Goal: Task Accomplishment & Management: Manage account settings

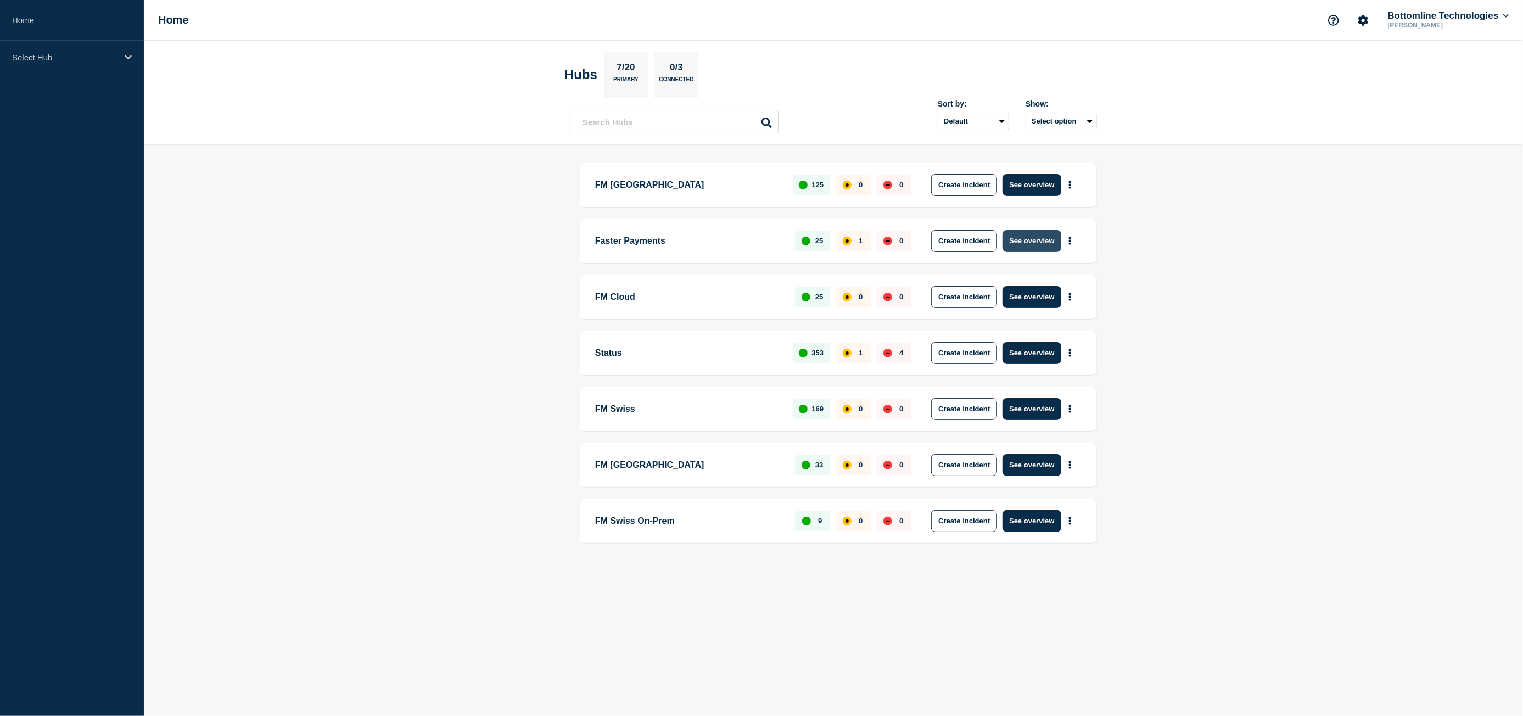
click at [1030, 238] on button "See overview" at bounding box center [1032, 241] width 58 height 22
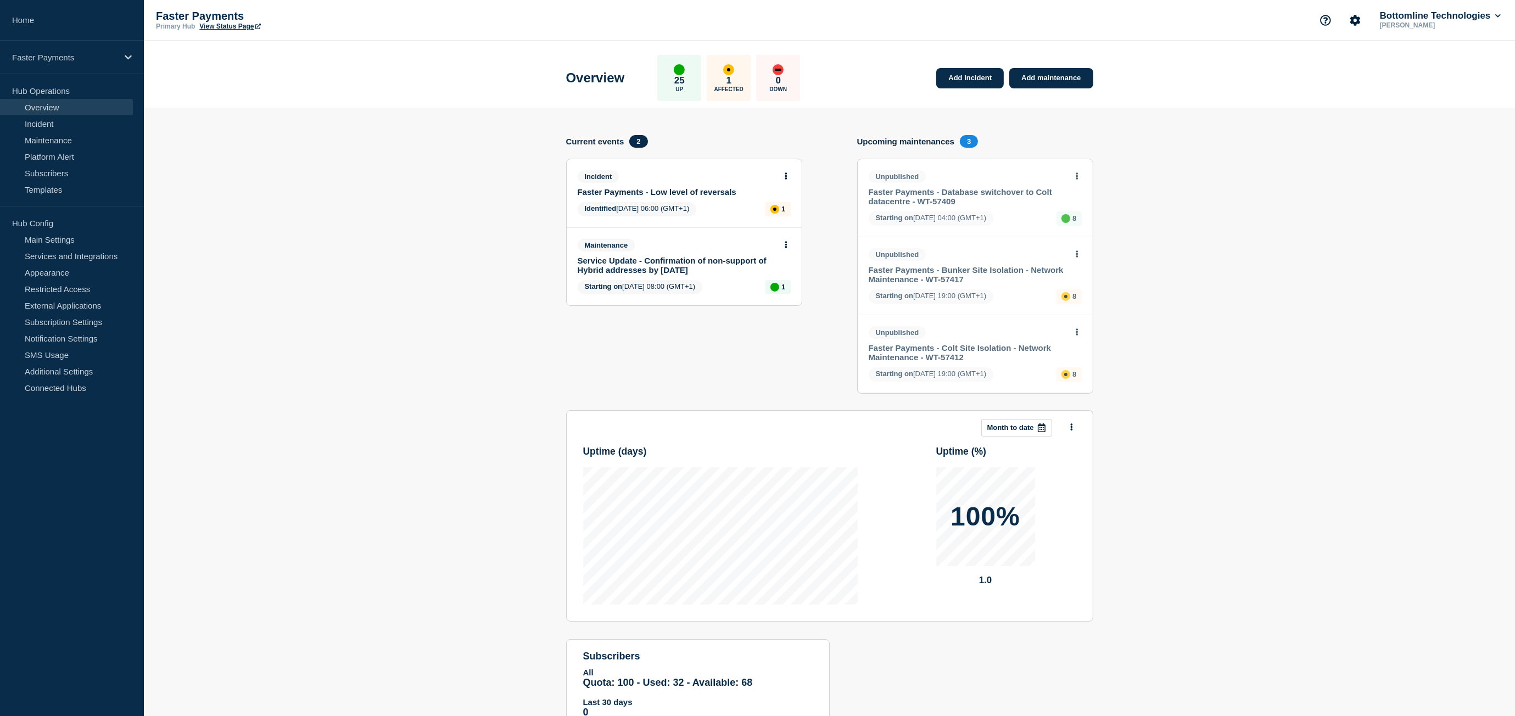
click at [661, 191] on link "Faster Payments - Low level of reversals" at bounding box center [677, 191] width 198 height 9
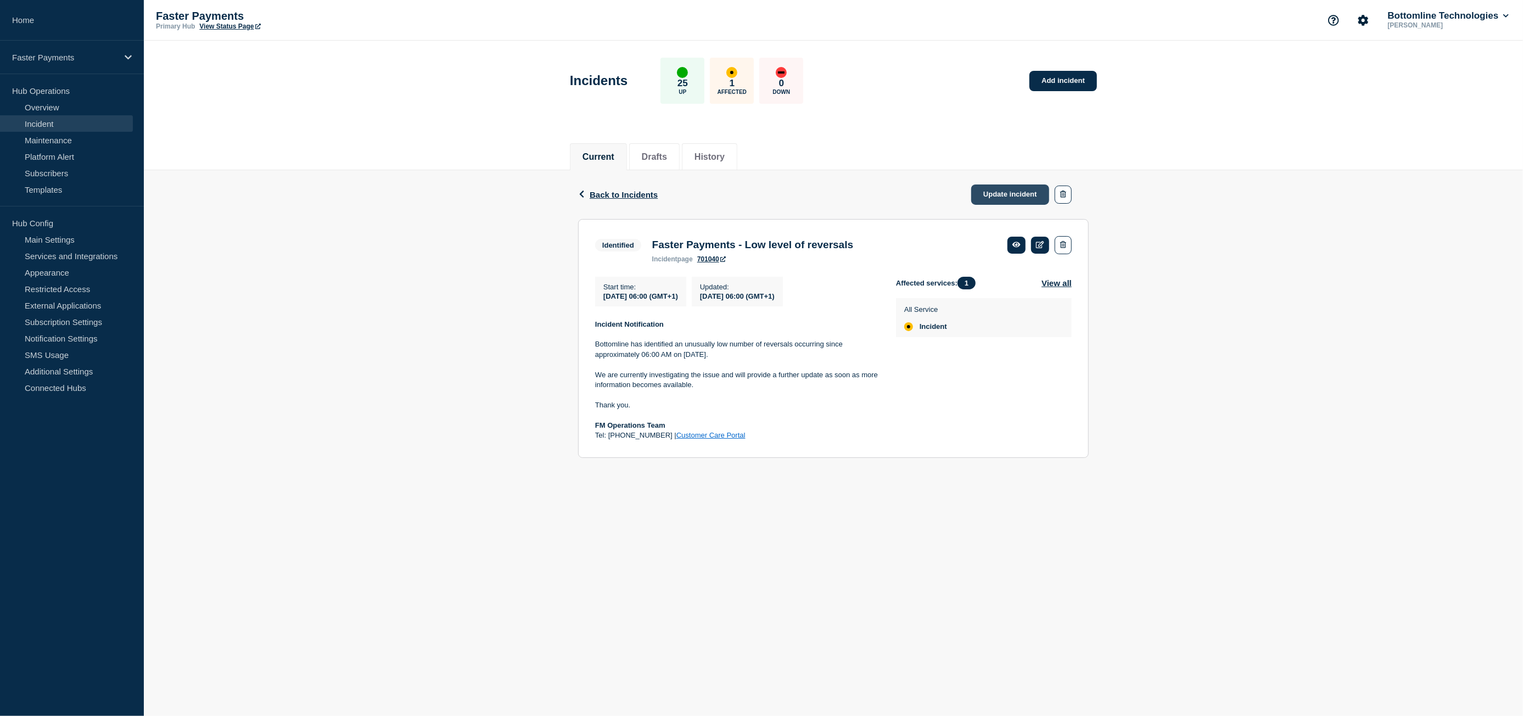
click at [1032, 191] on link "Update incident" at bounding box center [1011, 195] width 78 height 20
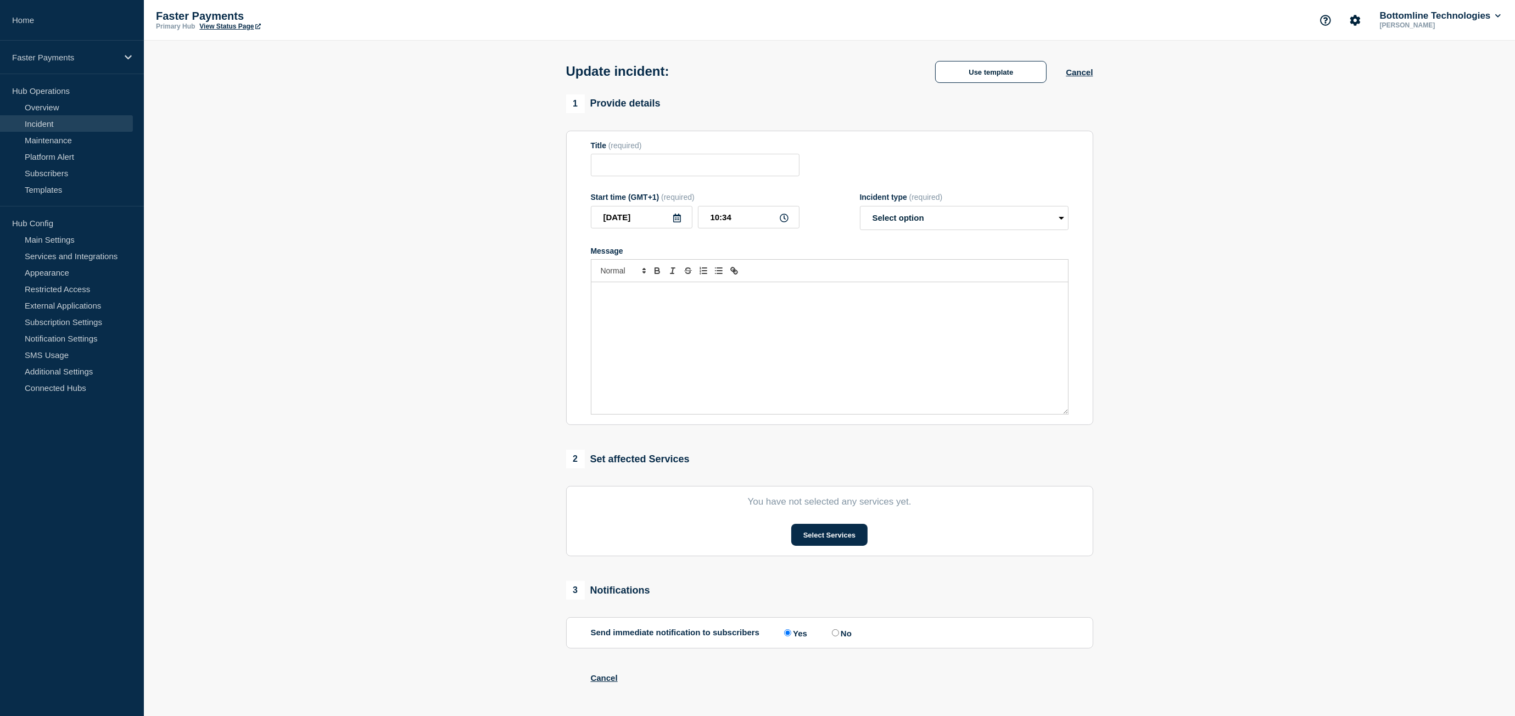
type input "Faster Payments - Low level of reversals"
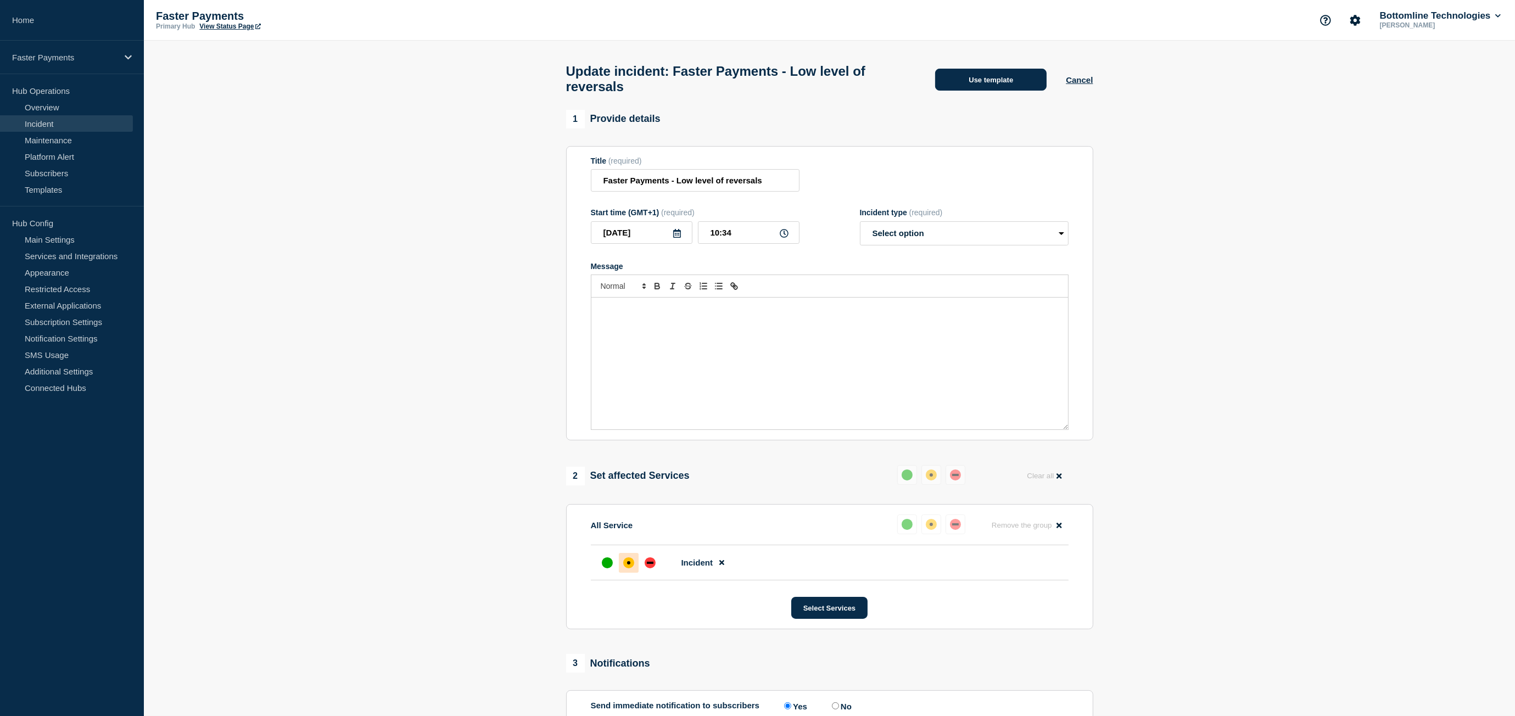
click at [953, 85] on button "Use template" at bounding box center [990, 80] width 111 height 22
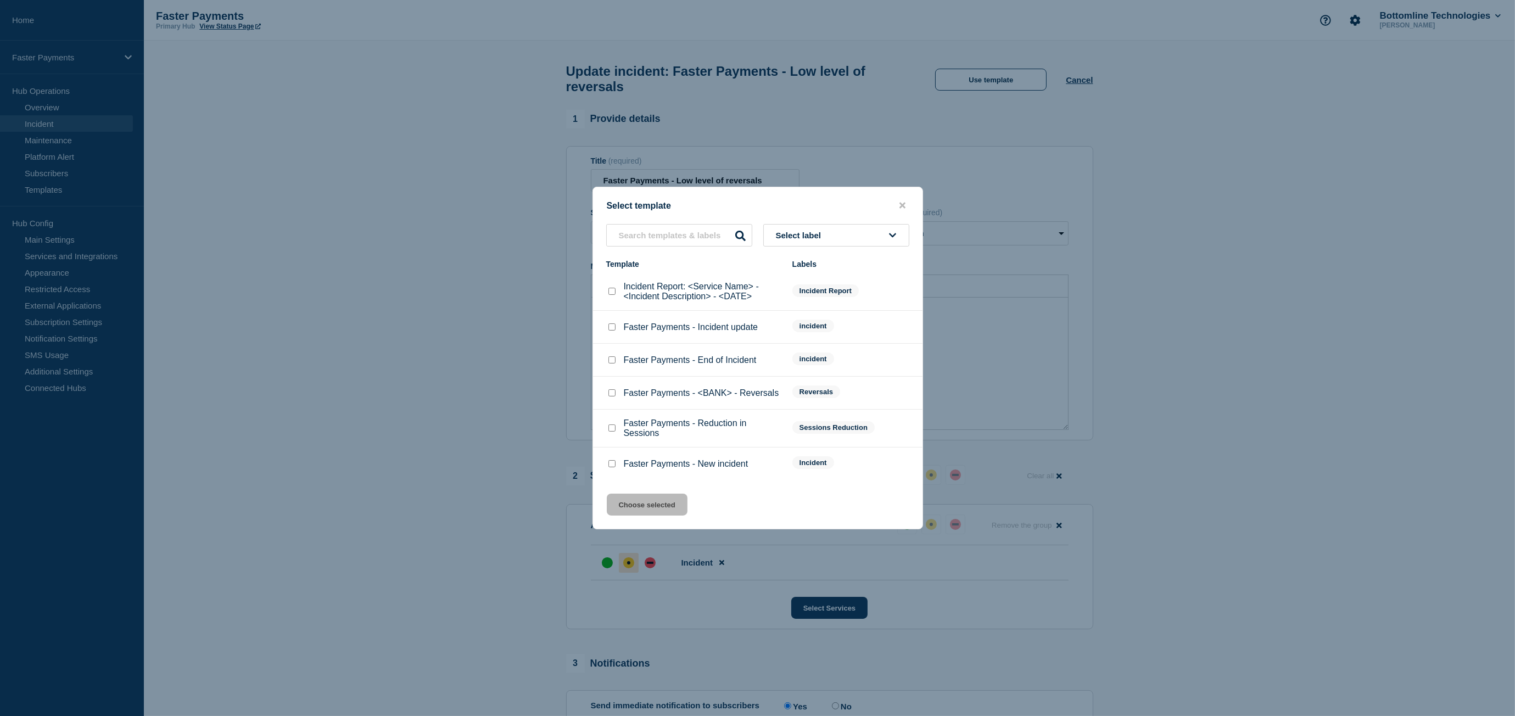
click at [616, 328] on div at bounding box center [611, 327] width 11 height 11
click at [610, 328] on input "Faster Payments - Incident update checkbox" at bounding box center [612, 326] width 7 height 7
checkbox input "true"
click at [677, 510] on button "Choose selected" at bounding box center [647, 505] width 81 height 22
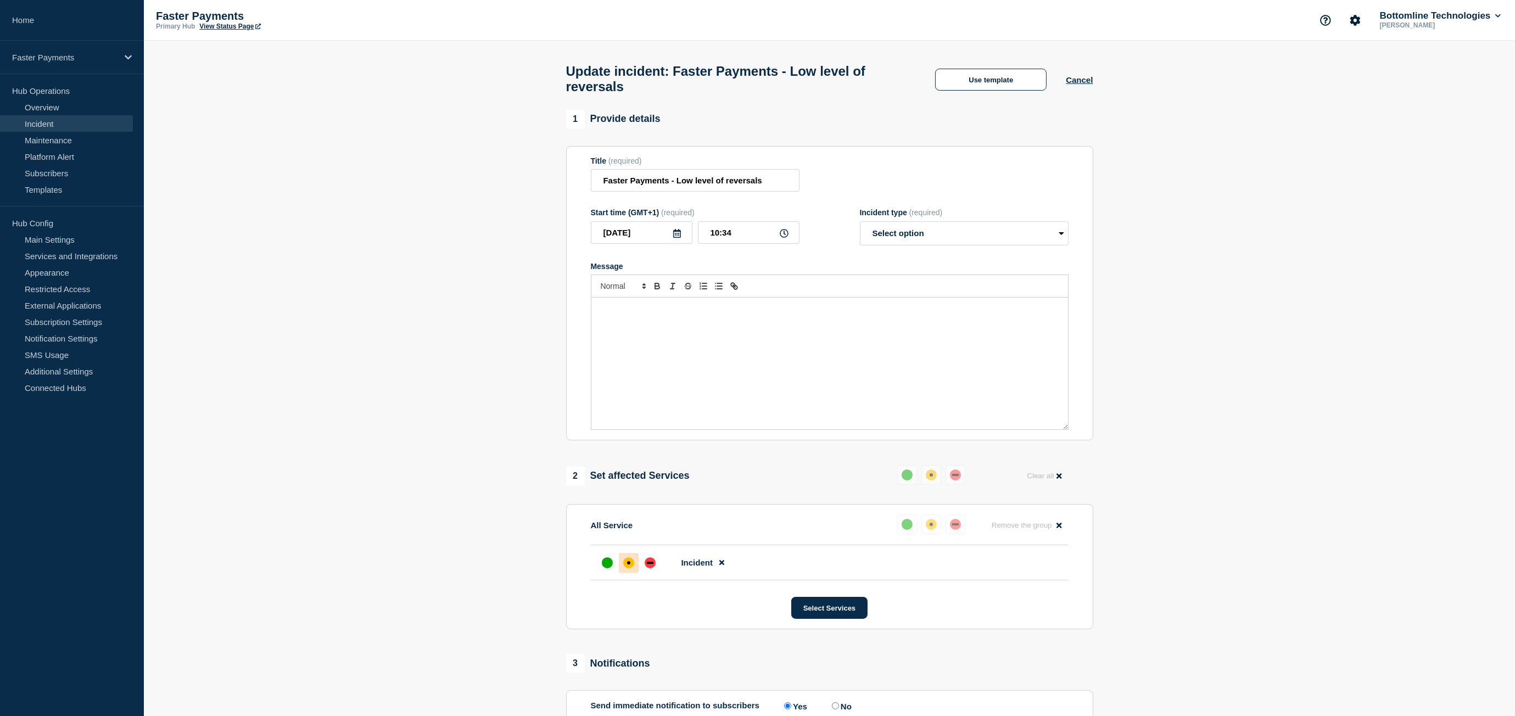
select select "investigating"
click at [661, 334] on p "Bottomline continue to investigate this incident and a further update will be p…" at bounding box center [830, 330] width 460 height 10
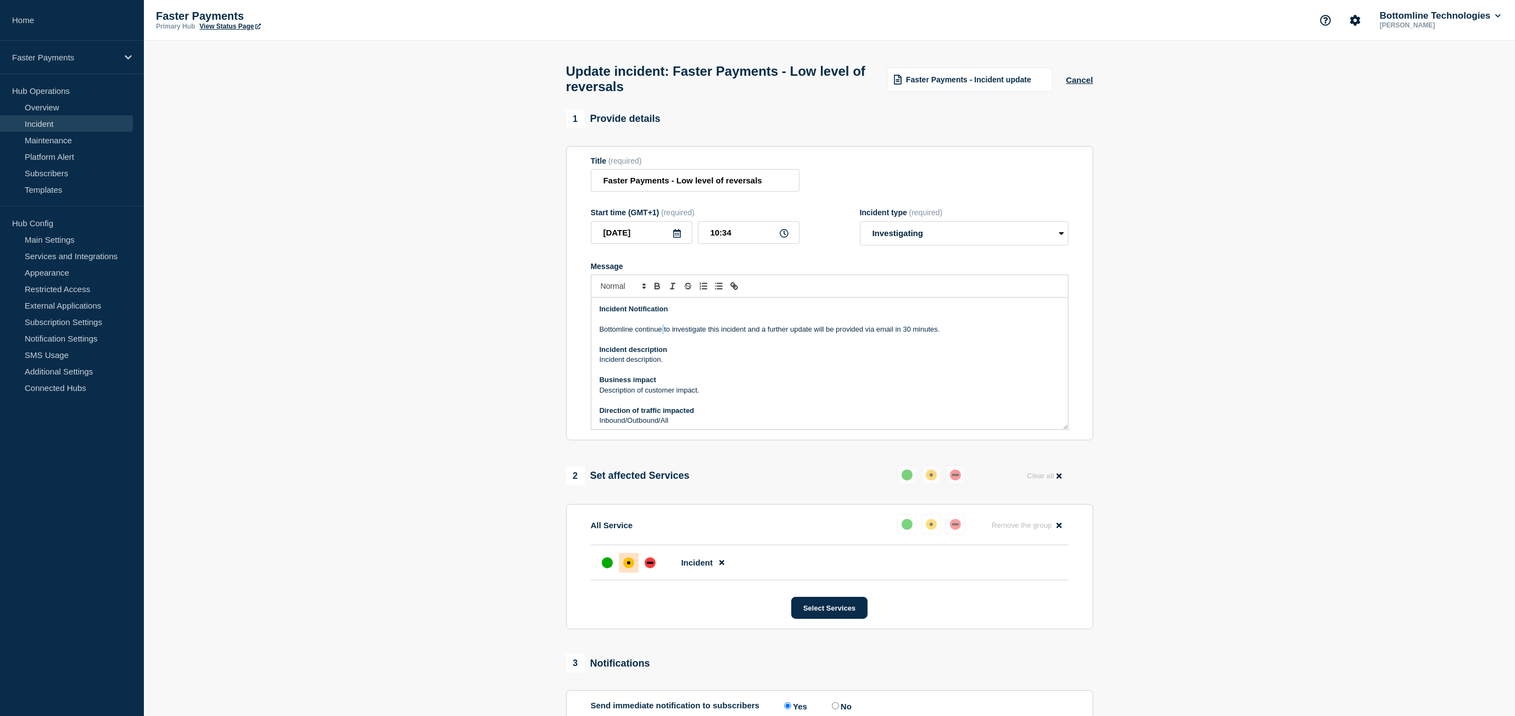
click at [661, 334] on p "Bottomline continue to investigate this incident and a further update will be p…" at bounding box center [830, 330] width 460 height 10
click at [775, 334] on p "Bottomline continue to investigate this incident and a further update will be p…" at bounding box center [830, 330] width 460 height 10
click at [884, 332] on p "Bottomline continue to investigate this incident and a further update will be p…" at bounding box center [830, 330] width 460 height 10
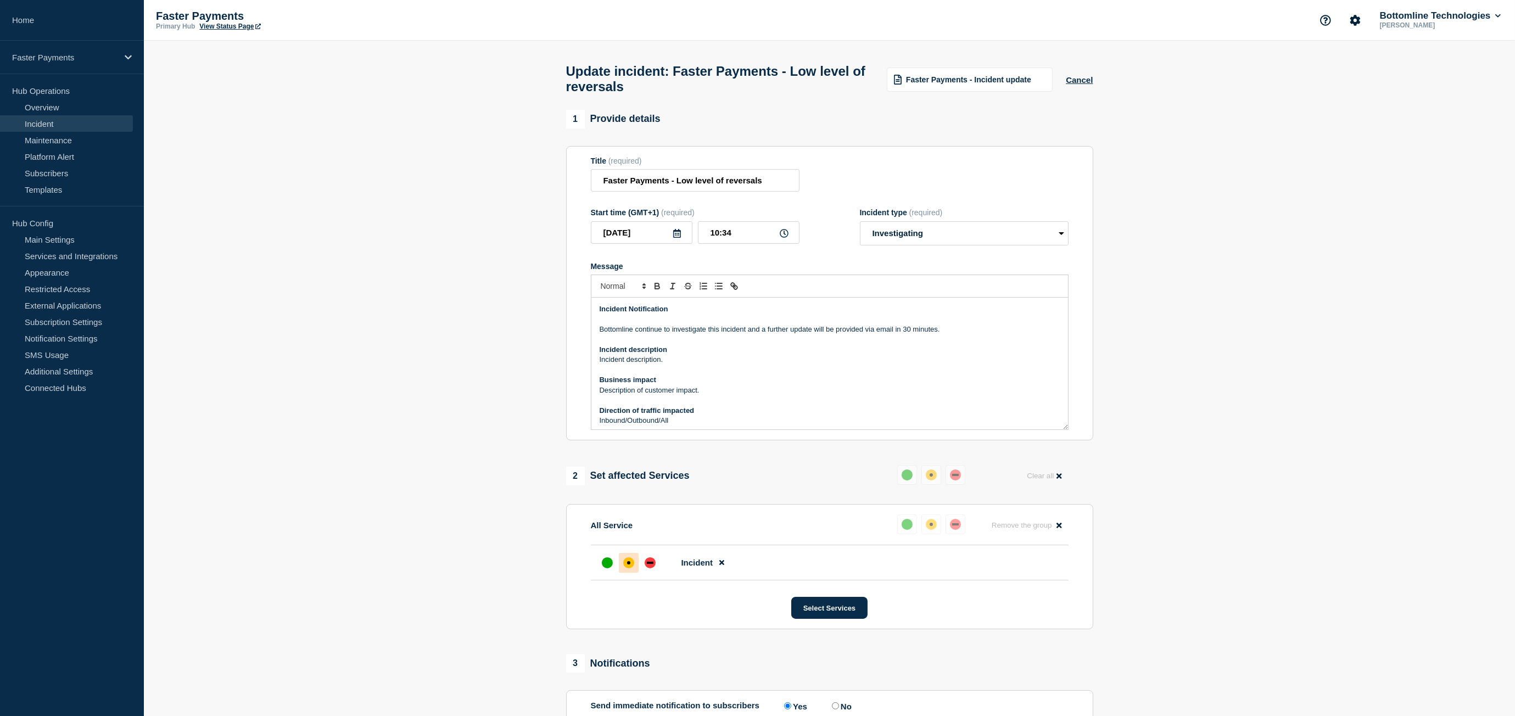
click at [909, 334] on p "Bottomline continue to investigate this incident and a further update will be p…" at bounding box center [830, 330] width 460 height 10
click at [663, 334] on p "Bottomline continue to investigate this incident and a further update will be p…" at bounding box center [830, 330] width 460 height 10
drag, startPoint x: 747, startPoint y: 343, endPoint x: 748, endPoint y: 337, distance: 6.7
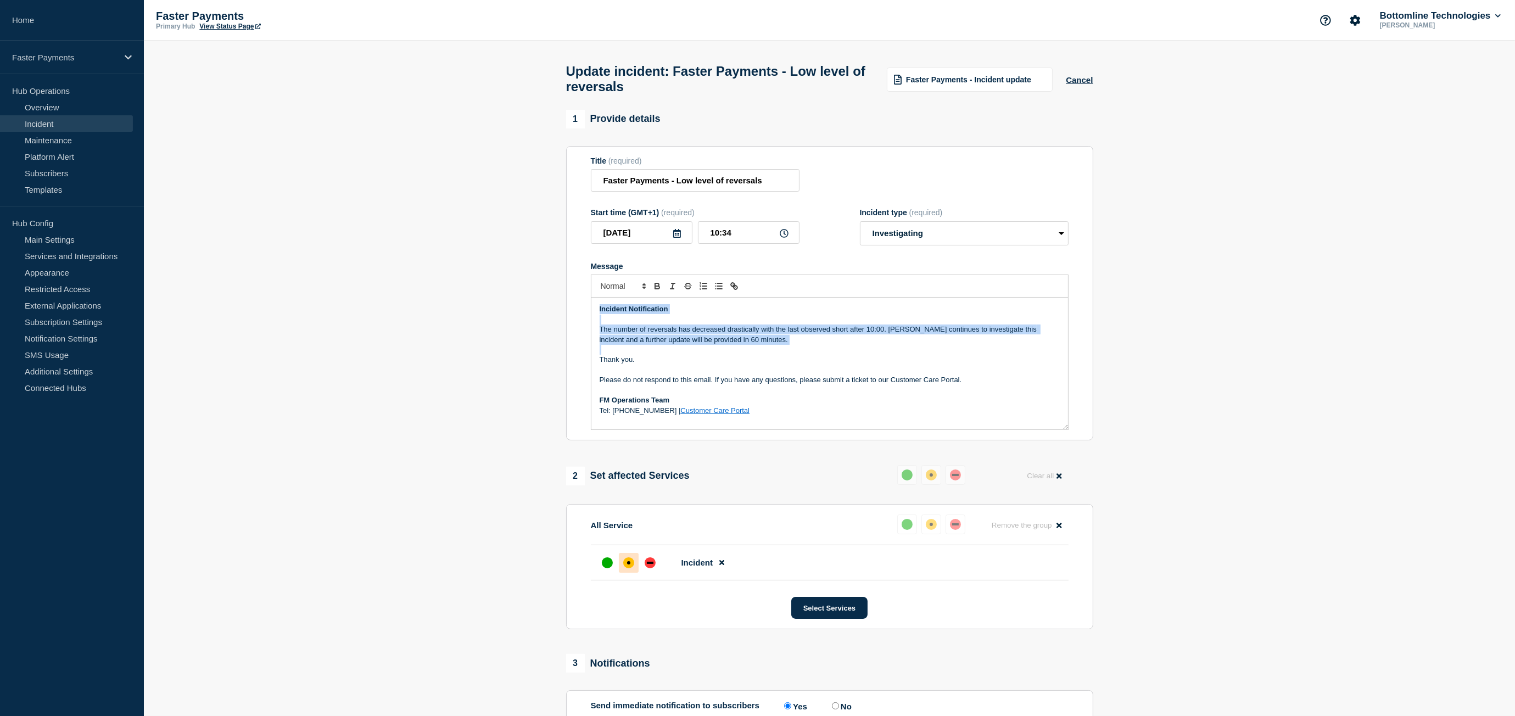
drag, startPoint x: 766, startPoint y: 355, endPoint x: 478, endPoint y: 293, distance: 294.3
click at [478, 293] on section "1 Provide details Title (required) Faster Payments - Low level of reversals Sta…" at bounding box center [829, 497] width 1371 height 775
copy div "Incident Notification The number of reversals has decreased drastically with th…"
click at [667, 325] on p "Message" at bounding box center [830, 320] width 460 height 10
click at [666, 337] on p "The number of reversals has decreased drastically with the last observed short …" at bounding box center [830, 335] width 460 height 20
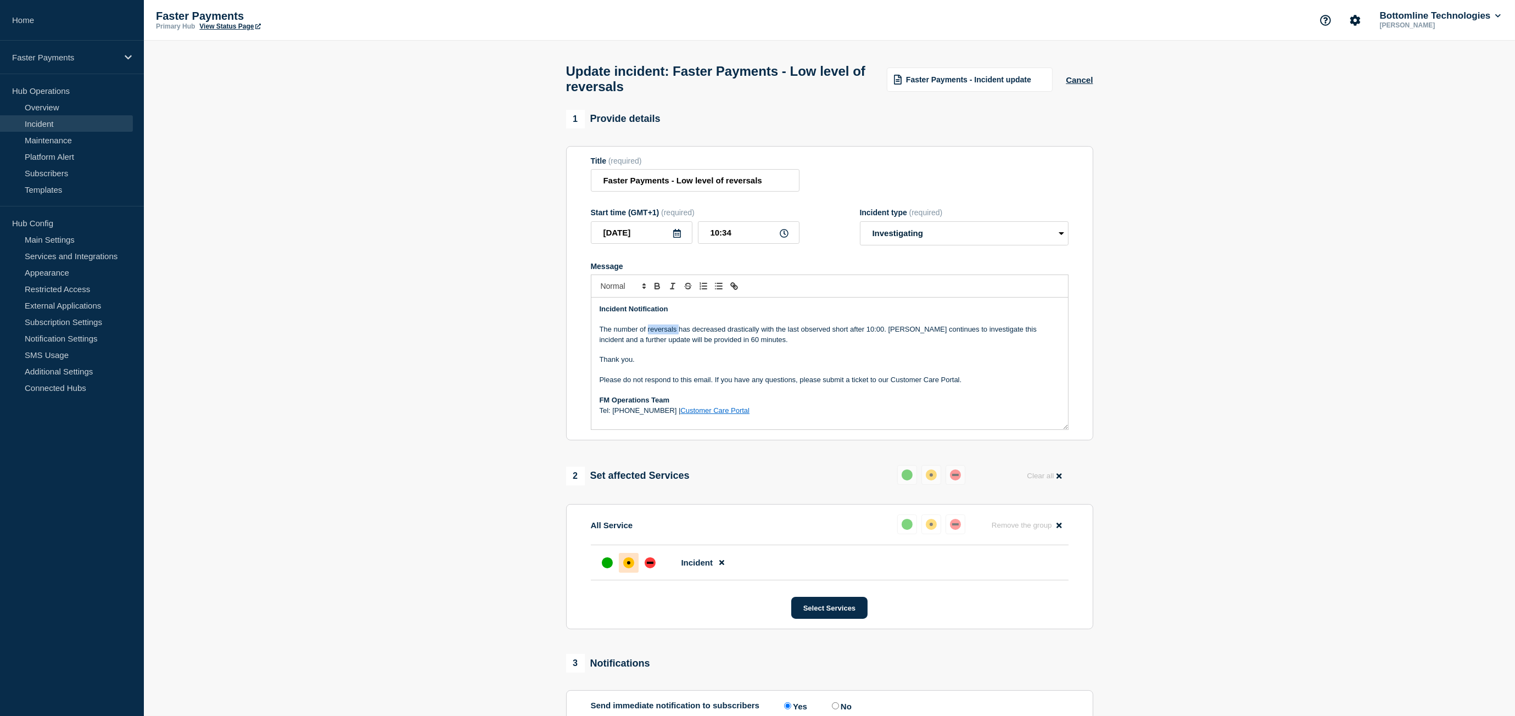
click at [666, 337] on p "The number of reversals has decreased drastically with the last observed short …" at bounding box center [830, 335] width 460 height 20
click at [666, 336] on p "The number of reversals has decreased drastically with the last observed short …" at bounding box center [830, 335] width 460 height 20
click at [686, 415] on link "Customer Care Portal" at bounding box center [714, 410] width 69 height 8
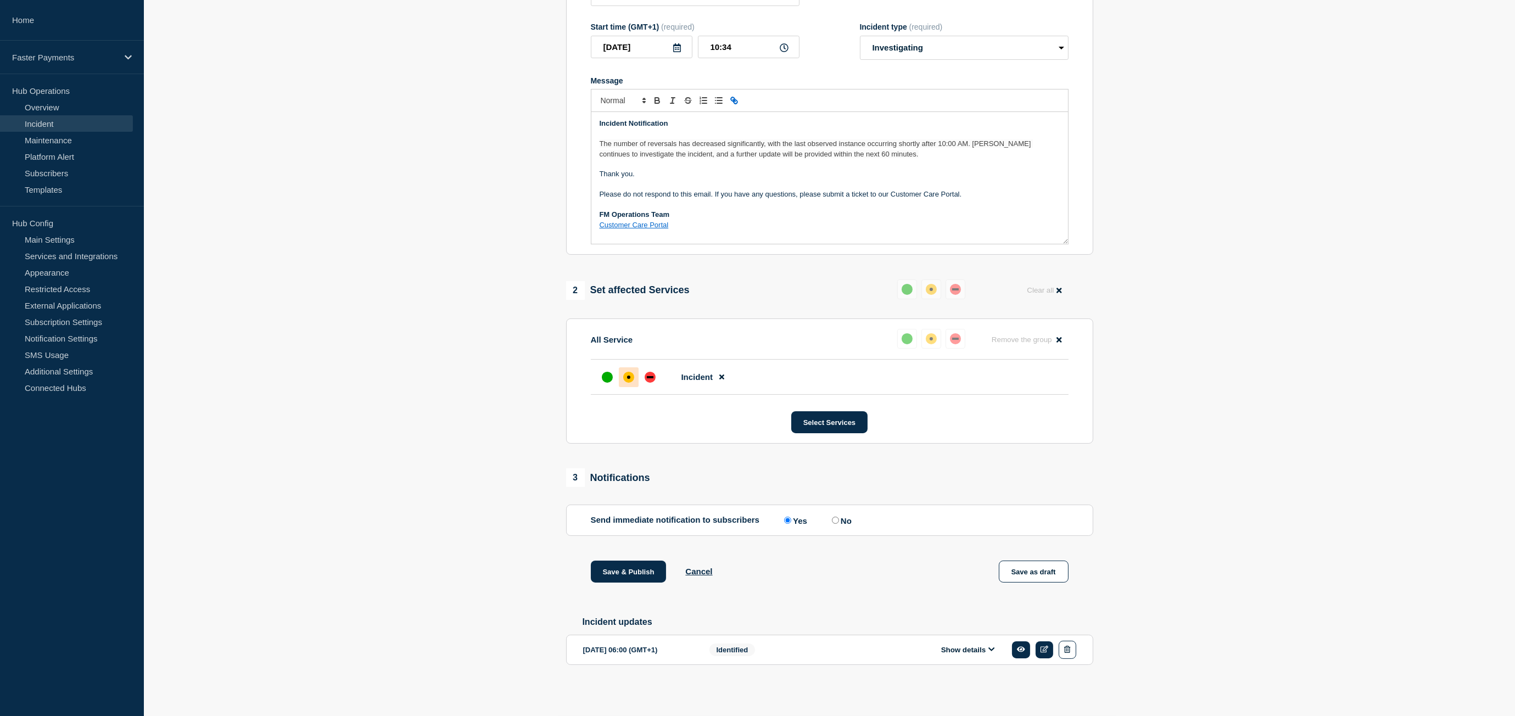
scroll to position [196, 0]
click at [745, 139] on span "The number of reversals has decreased significantly, with the last observed ins…" at bounding box center [817, 148] width 434 height 18
click at [649, 572] on button "Save & Publish" at bounding box center [629, 572] width 76 height 22
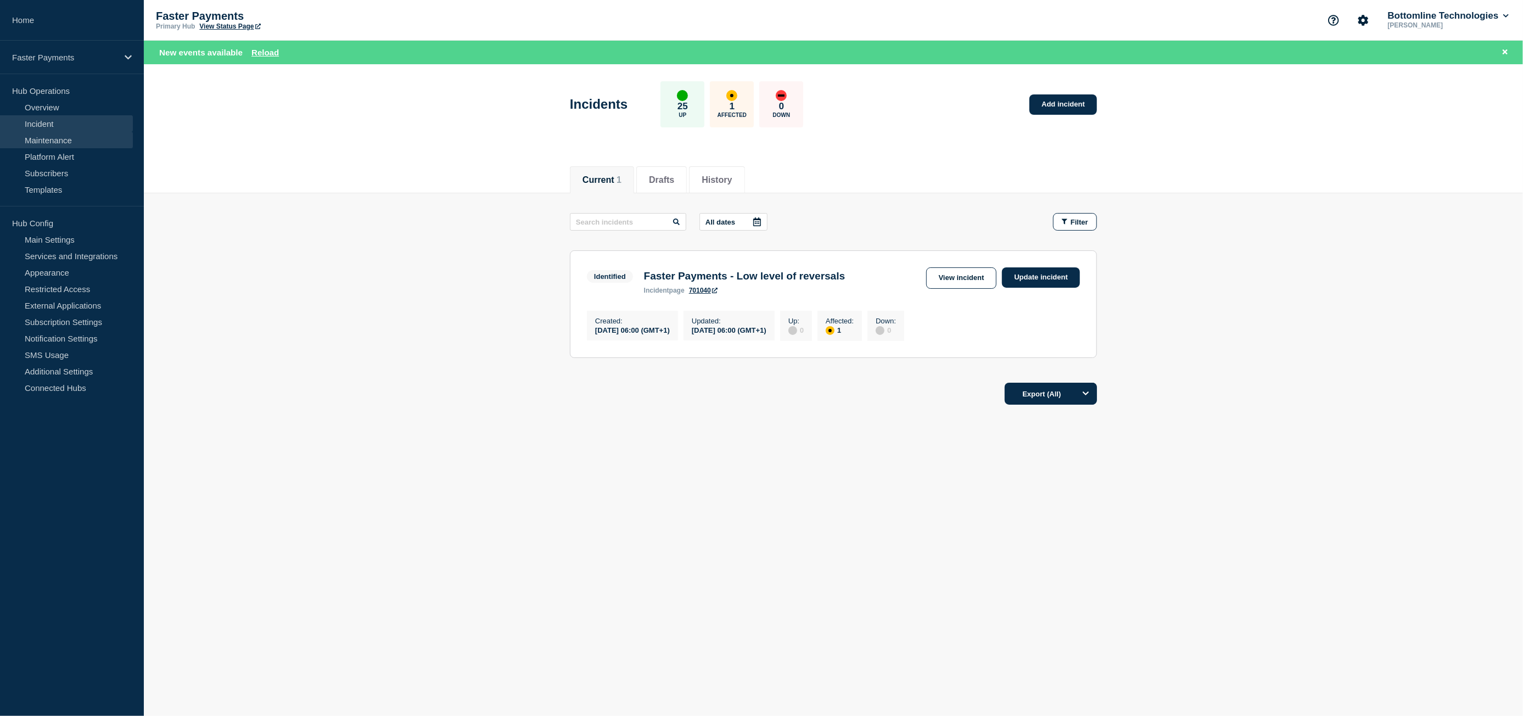
click at [46, 140] on link "Maintenance" at bounding box center [66, 140] width 133 height 16
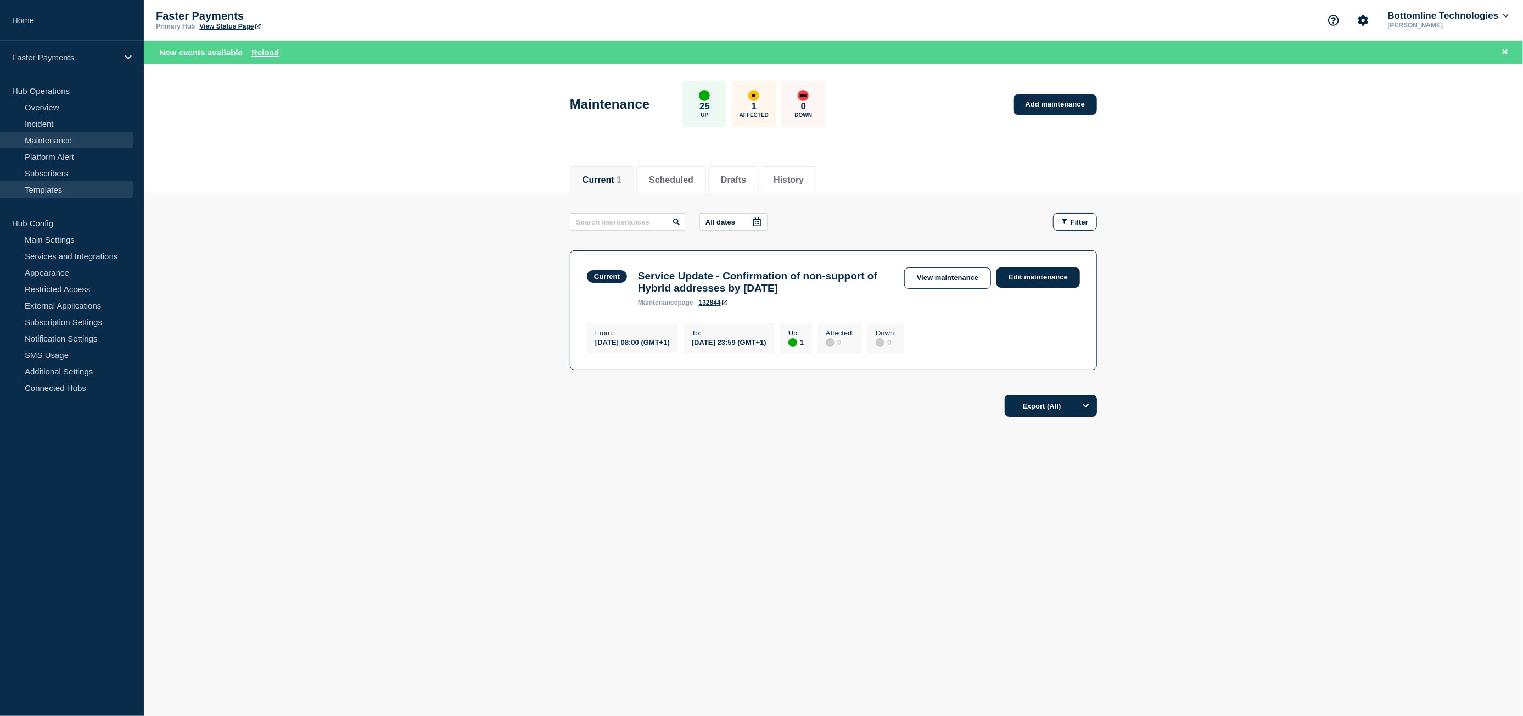
click at [54, 188] on link "Templates" at bounding box center [66, 189] width 133 height 16
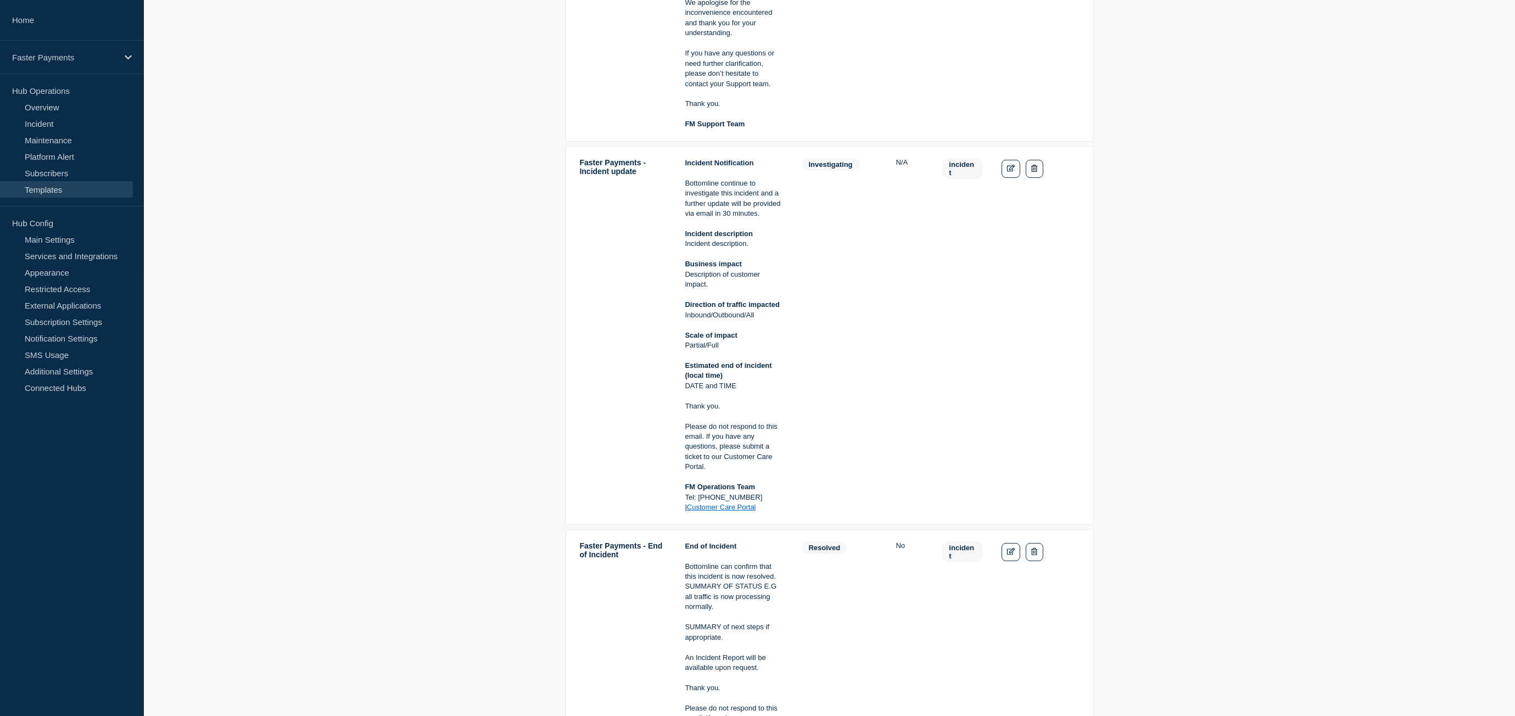
scroll to position [439, 0]
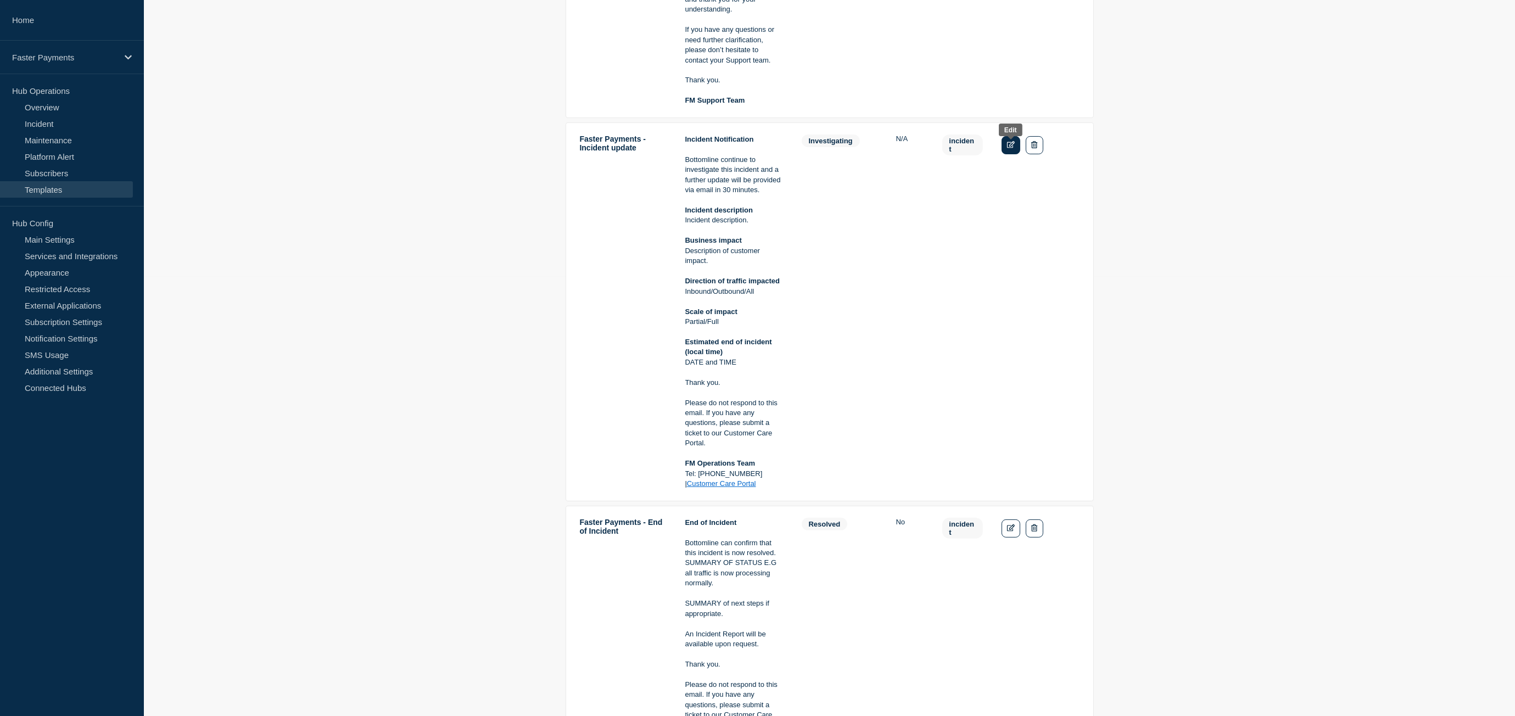
click at [1013, 148] on icon "Edit" at bounding box center [1011, 144] width 8 height 7
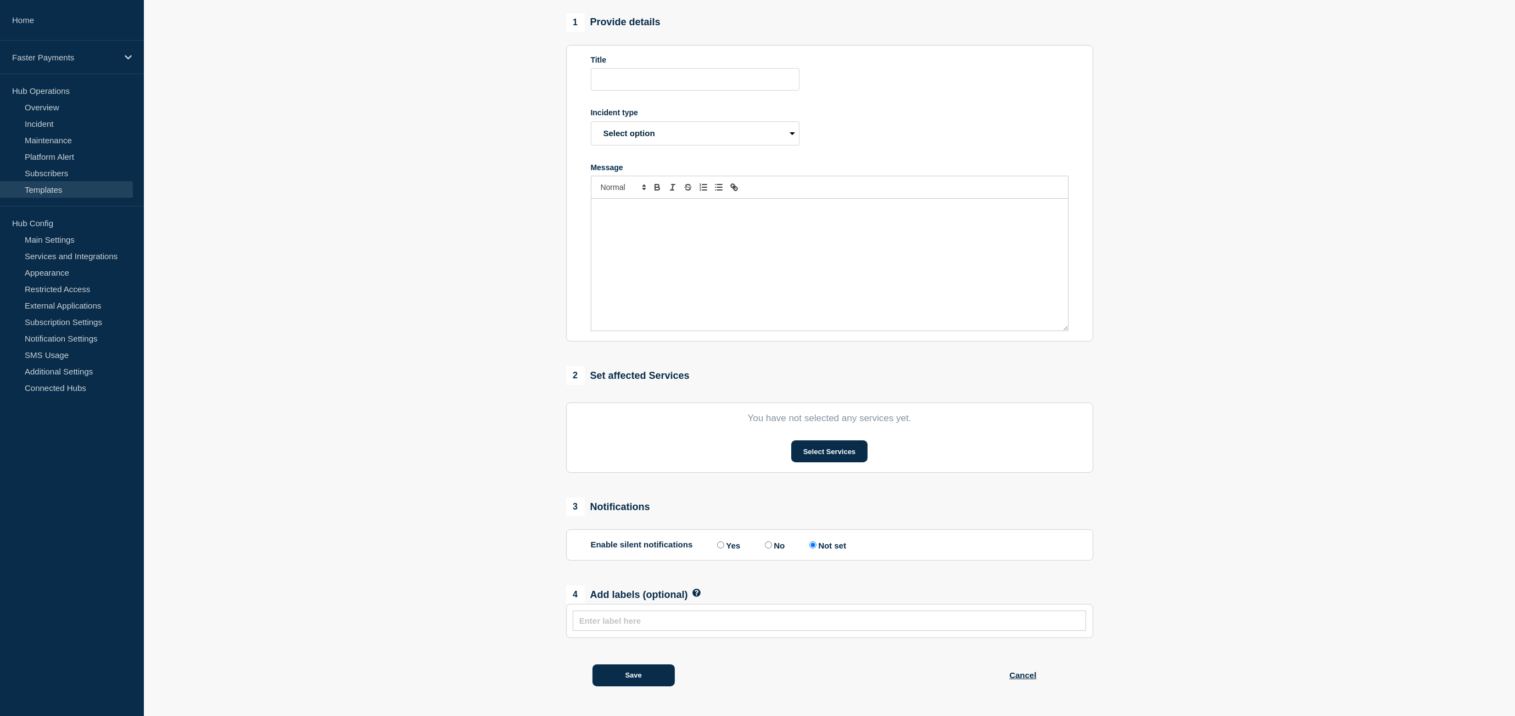
type input "Faster Payments - Incident update"
select select "investigating"
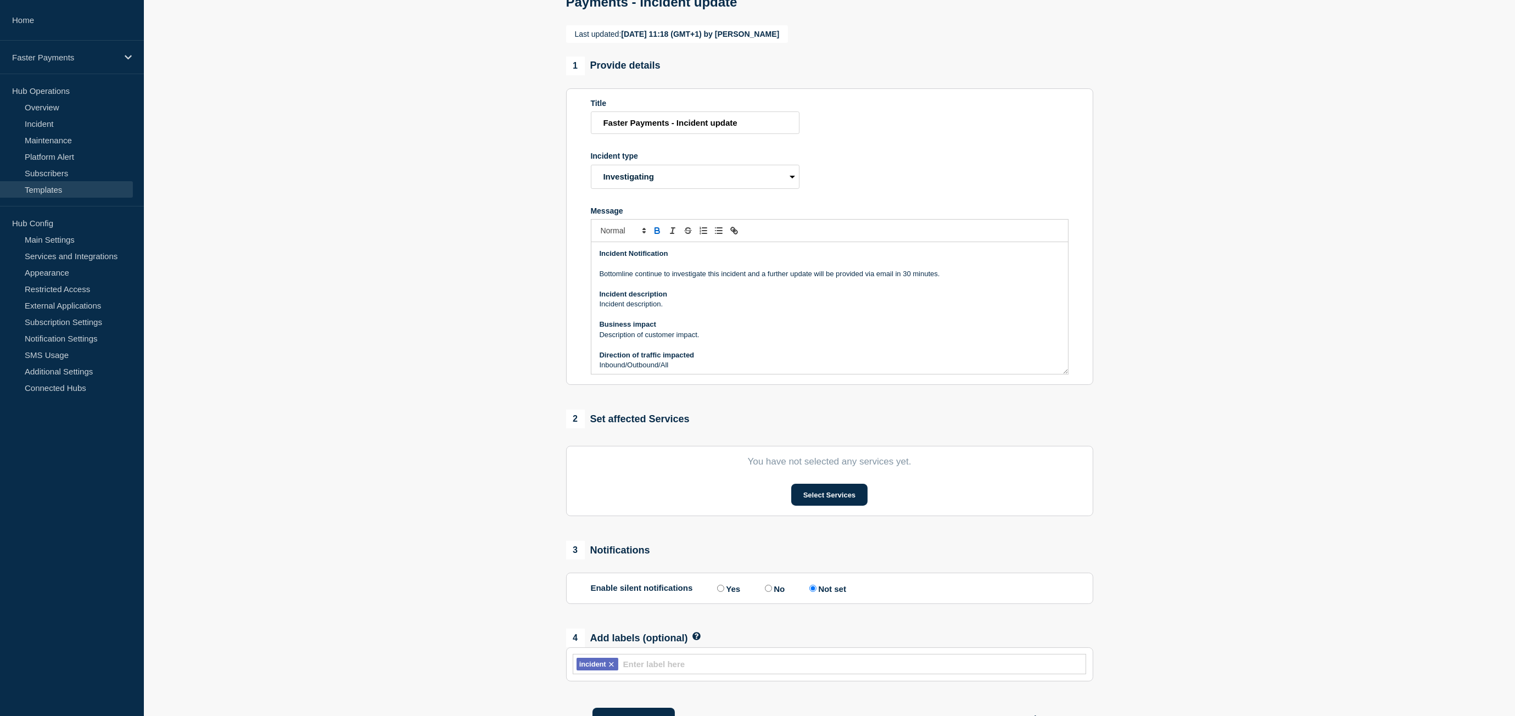
scroll to position [135, 0]
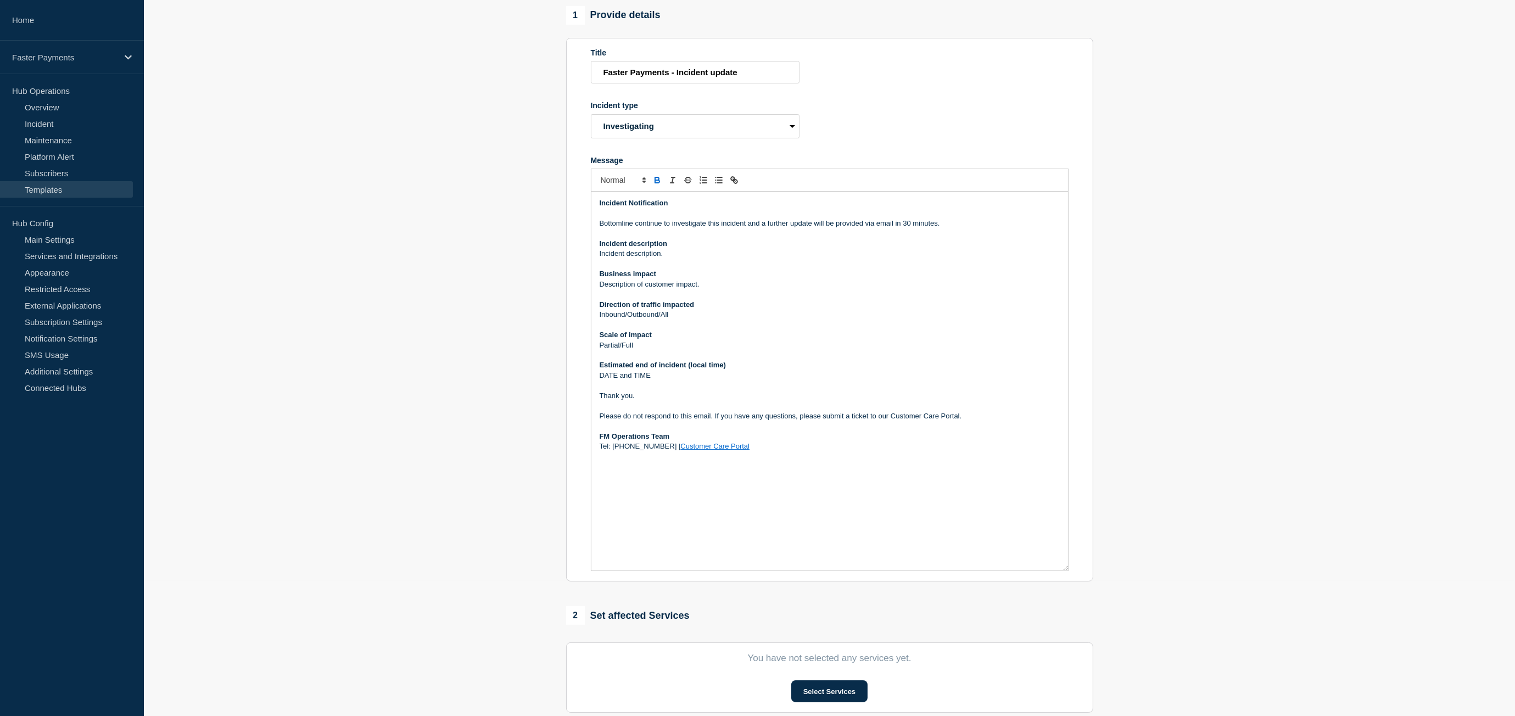
drag, startPoint x: 1065, startPoint y: 330, endPoint x: 1101, endPoint y: 566, distance: 239.4
click at [1109, 578] on section "Last updated: [DATE] 11:18 (GMT+1) by [PERSON_NAME] 1 Provide details Title Fas…" at bounding box center [829, 457] width 1371 height 965
click at [639, 421] on p "Please do not respond to this email. If you have any questions, please submit a…" at bounding box center [830, 416] width 460 height 10
click at [638, 421] on p "Please do not respond to this email. If you have any questions, please submit a…" at bounding box center [830, 416] width 460 height 10
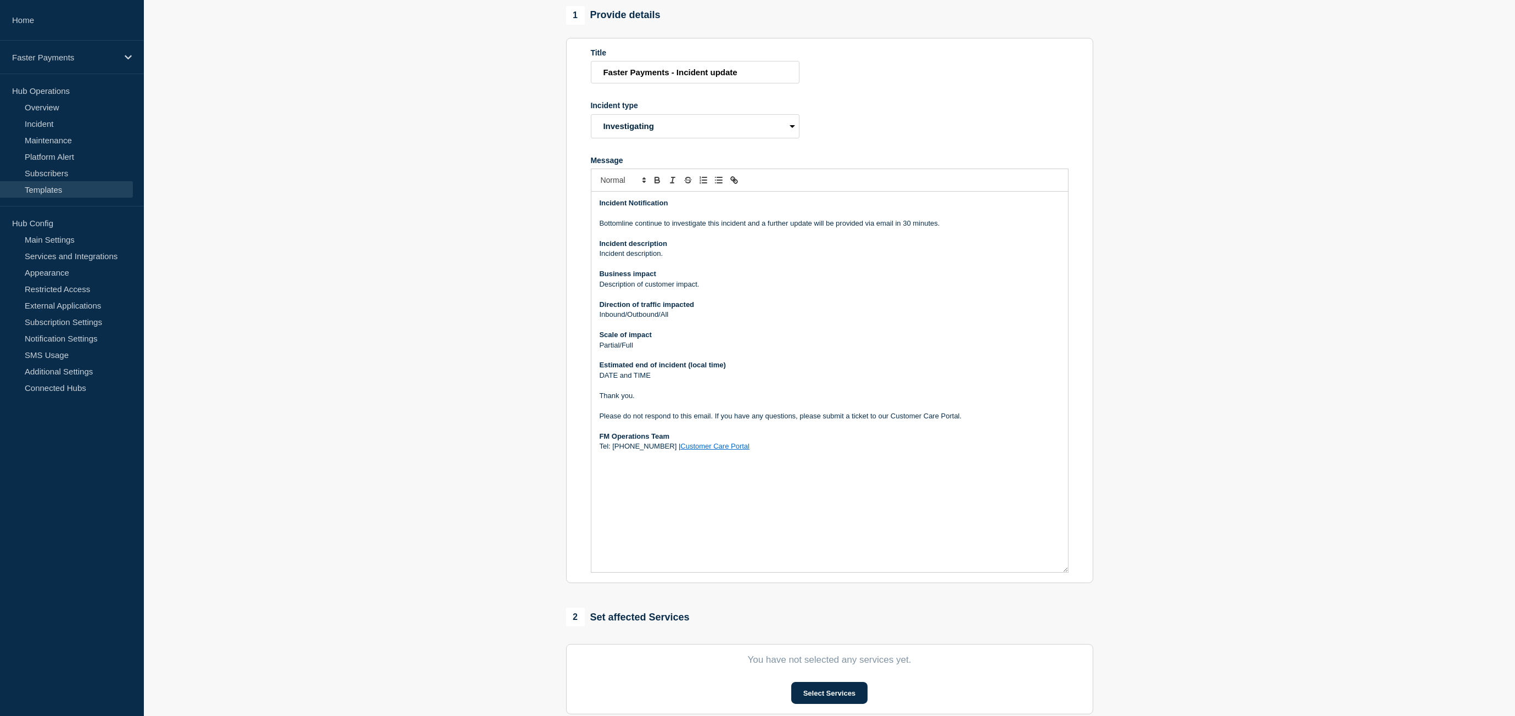
click at [686, 450] on link "Customer Care Portal" at bounding box center [714, 446] width 69 height 8
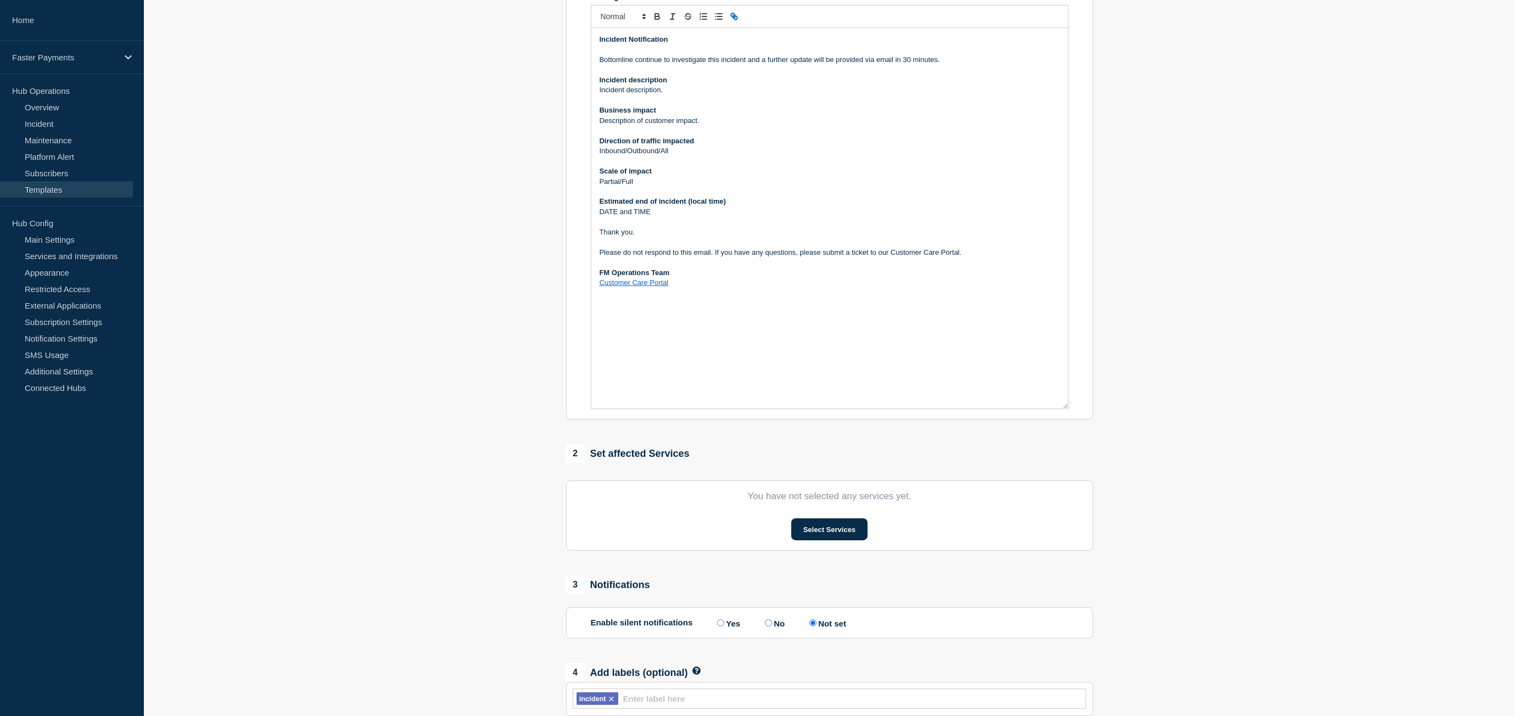
scroll to position [384, 0]
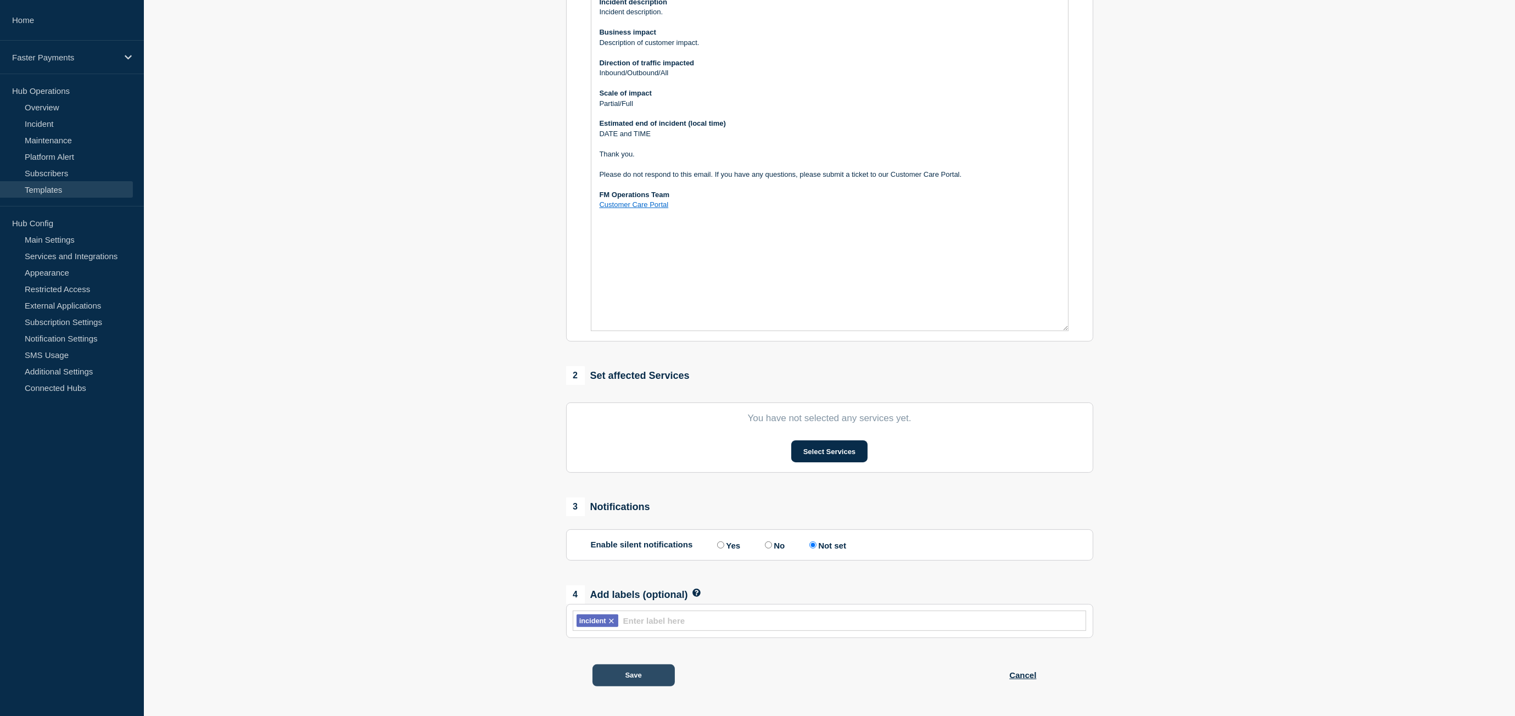
click at [645, 682] on button "Save" at bounding box center [634, 676] width 82 height 22
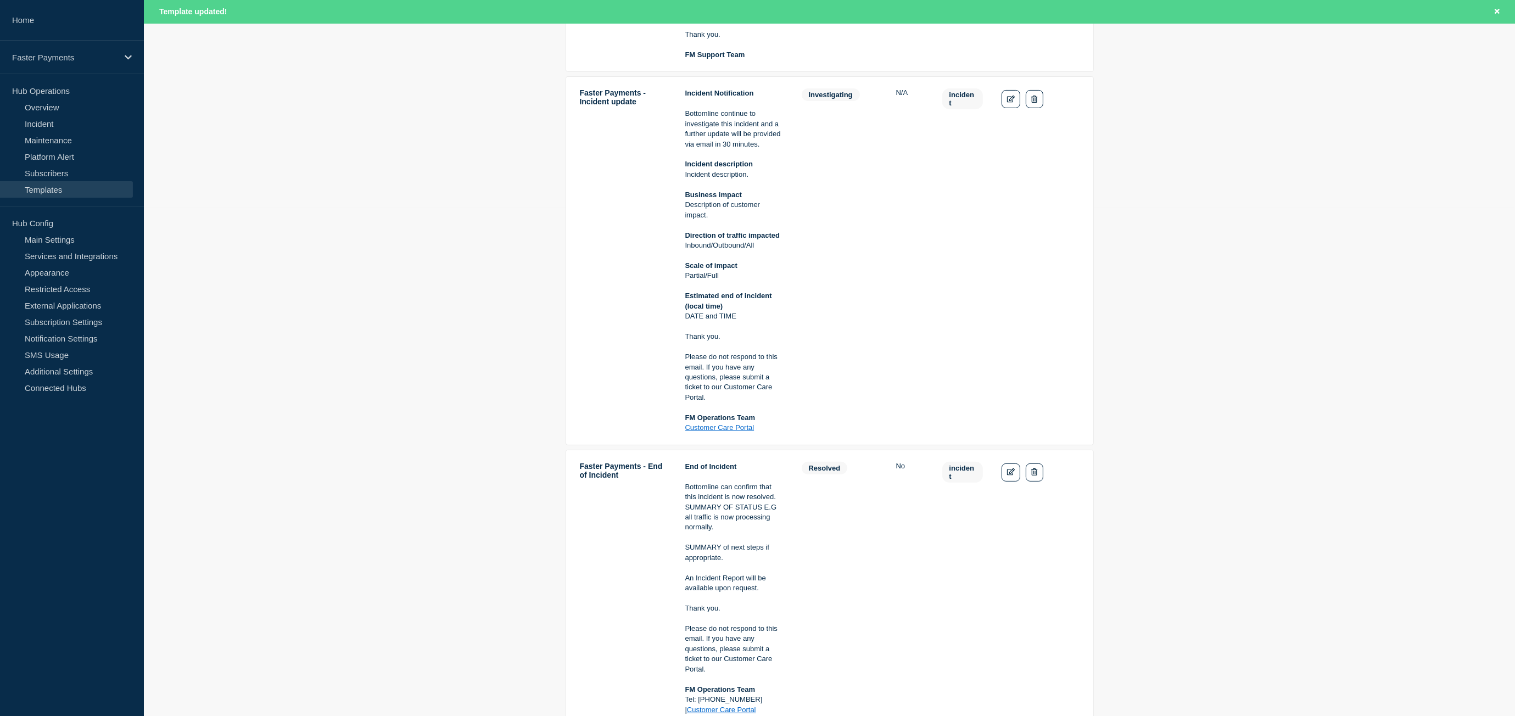
scroll to position [604, 0]
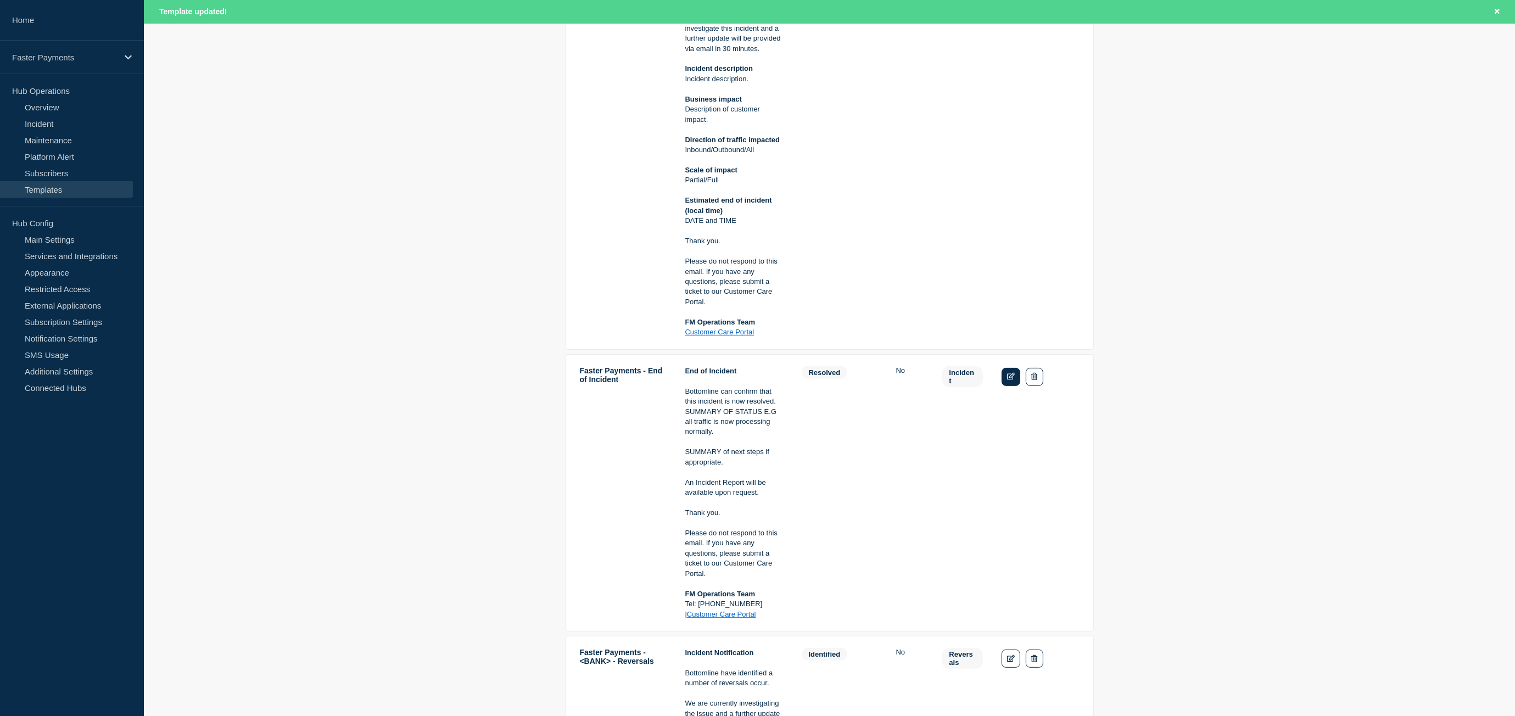
click at [1009, 383] on link "Edit" at bounding box center [1011, 377] width 19 height 18
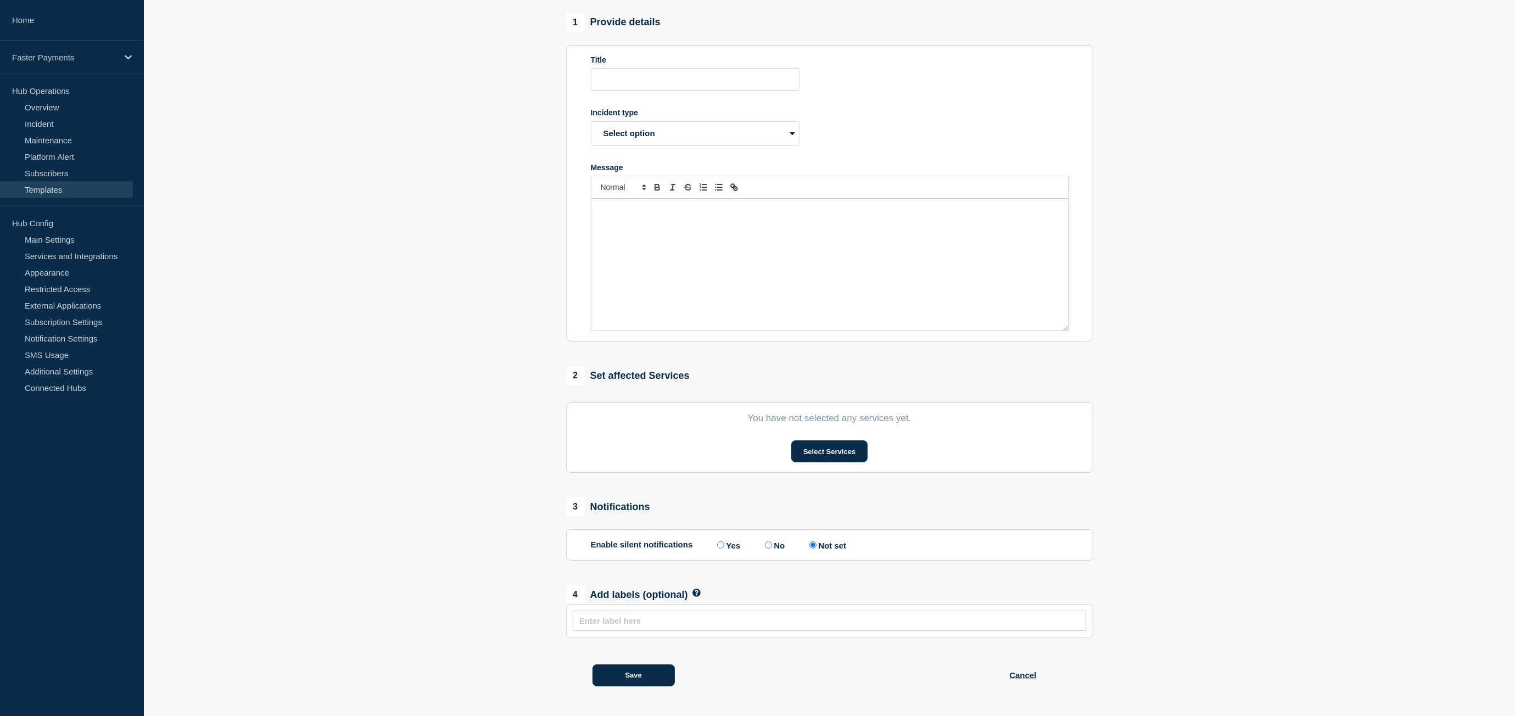
scroll to position [135, 0]
type input "Faster Payments - End of Incident"
select select "resolved"
radio input "true"
radio input "false"
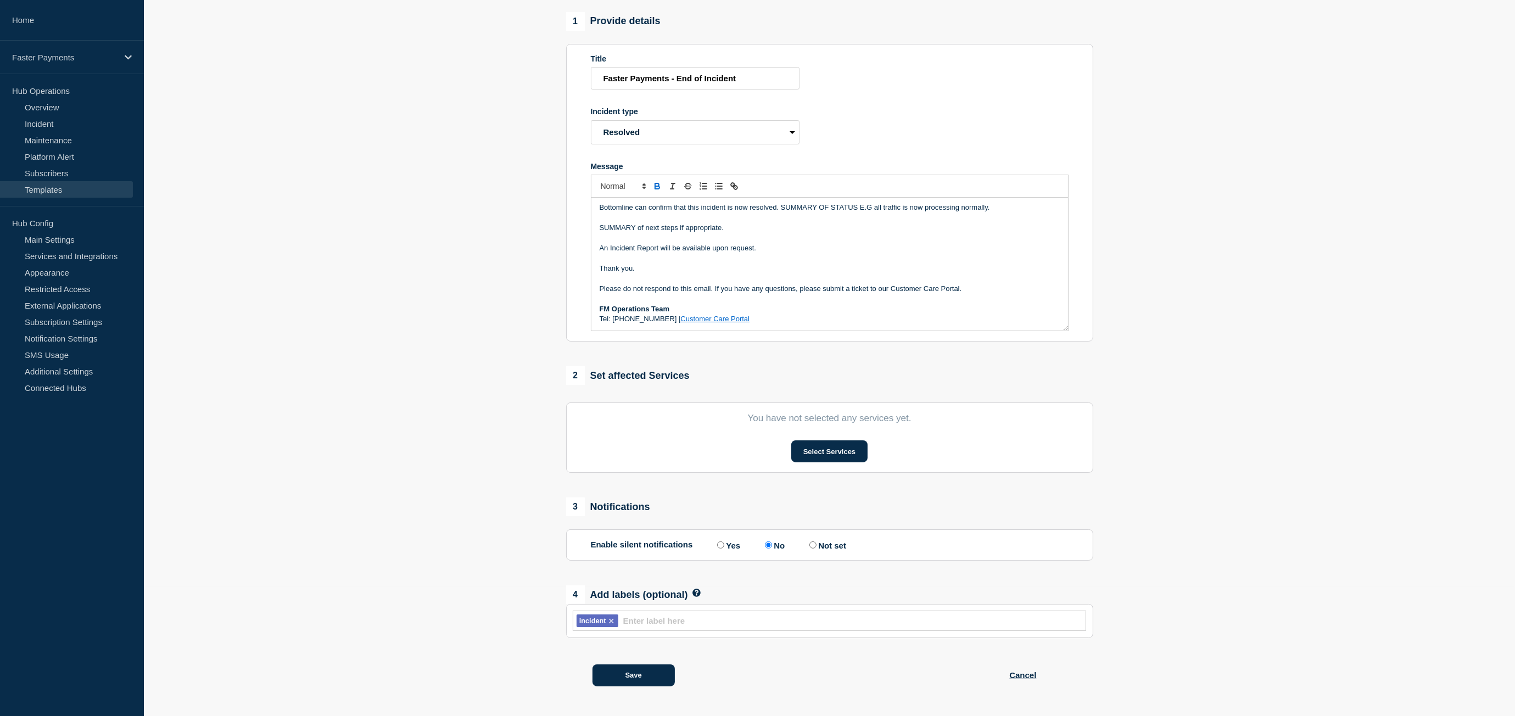
scroll to position [0, 0]
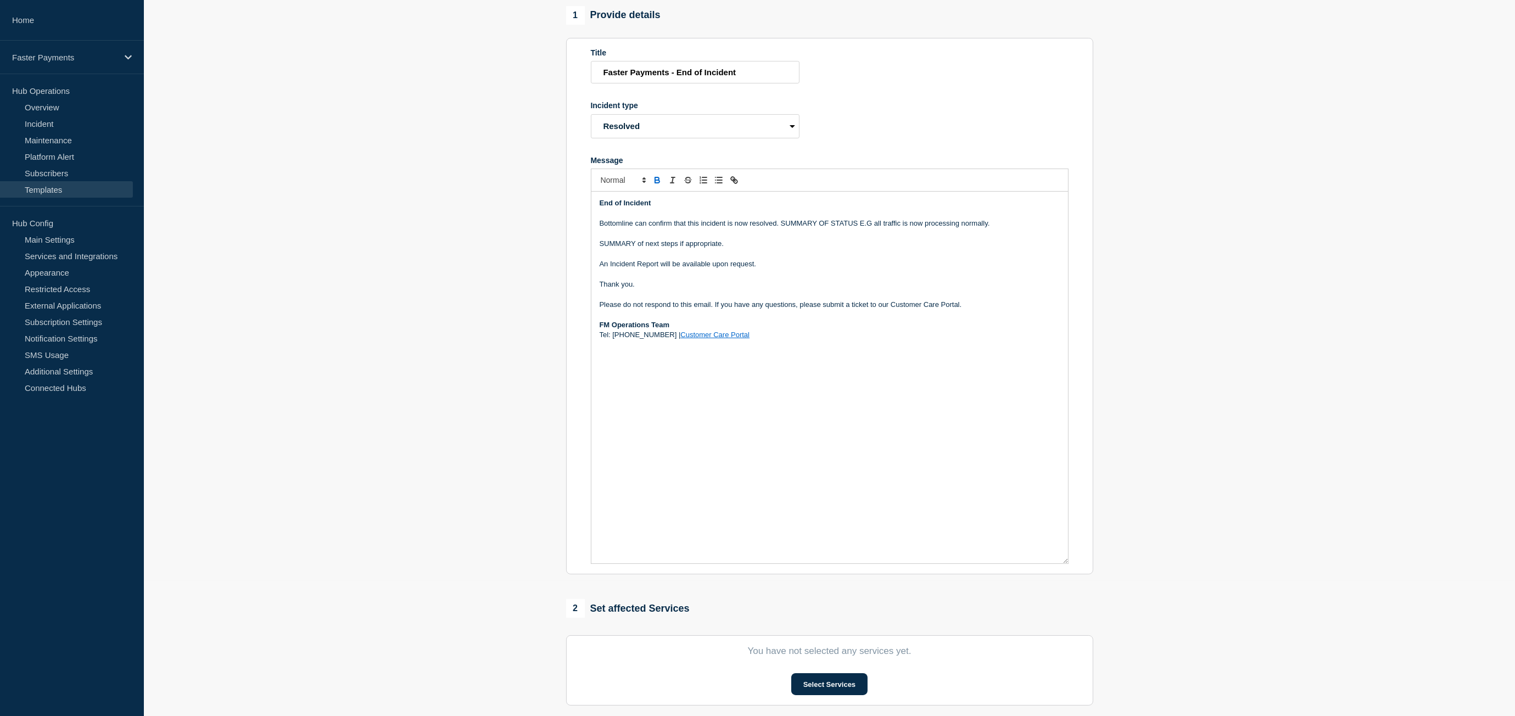
drag, startPoint x: 1065, startPoint y: 327, endPoint x: 1106, endPoint y: 556, distance: 232.5
click at [1121, 565] on section "Last updated: [DATE] 11:18 (GMT+1) by [PERSON_NAME] 1 Provide details Title Fas…" at bounding box center [829, 454] width 1371 height 958
click at [687, 339] on link "Customer Care Portal" at bounding box center [714, 335] width 69 height 8
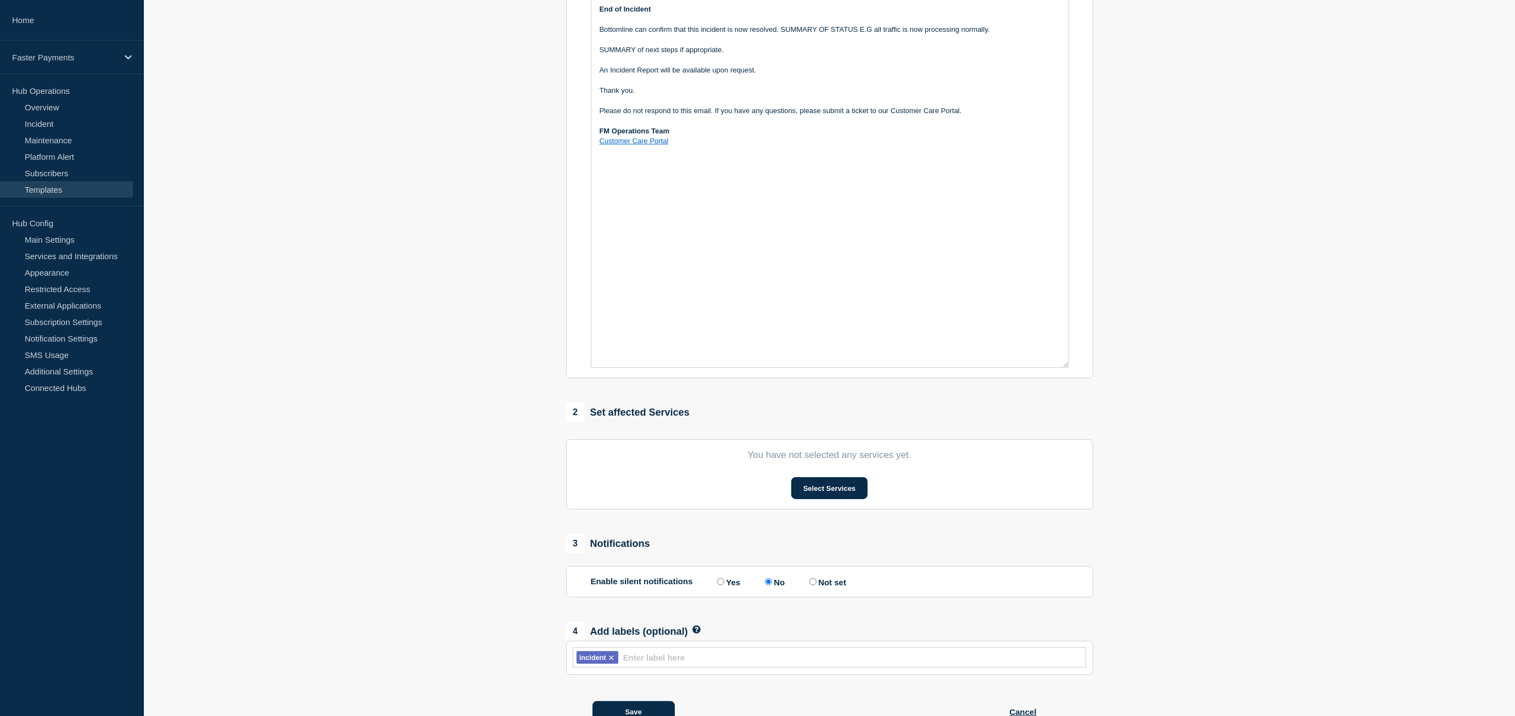
scroll to position [373, 0]
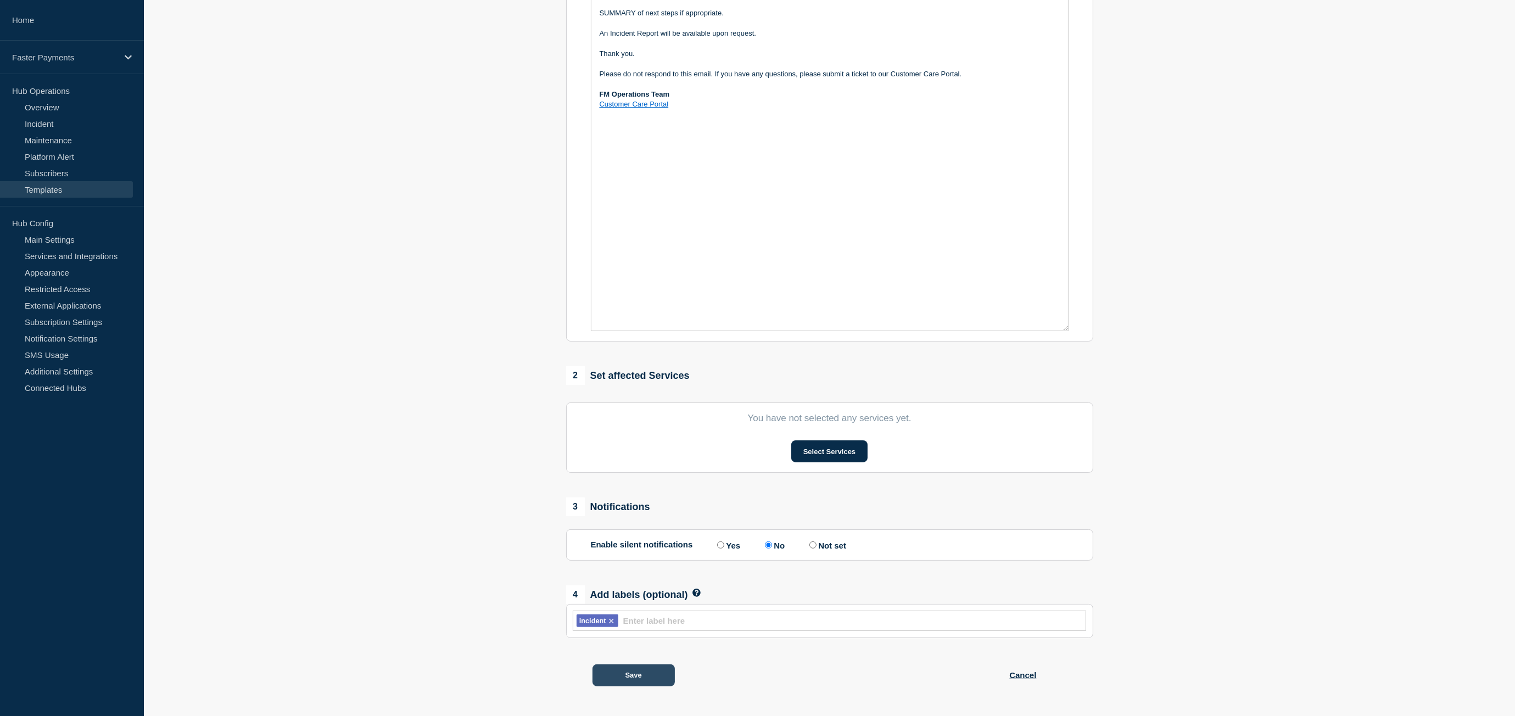
click at [660, 677] on button "Save" at bounding box center [634, 676] width 82 height 22
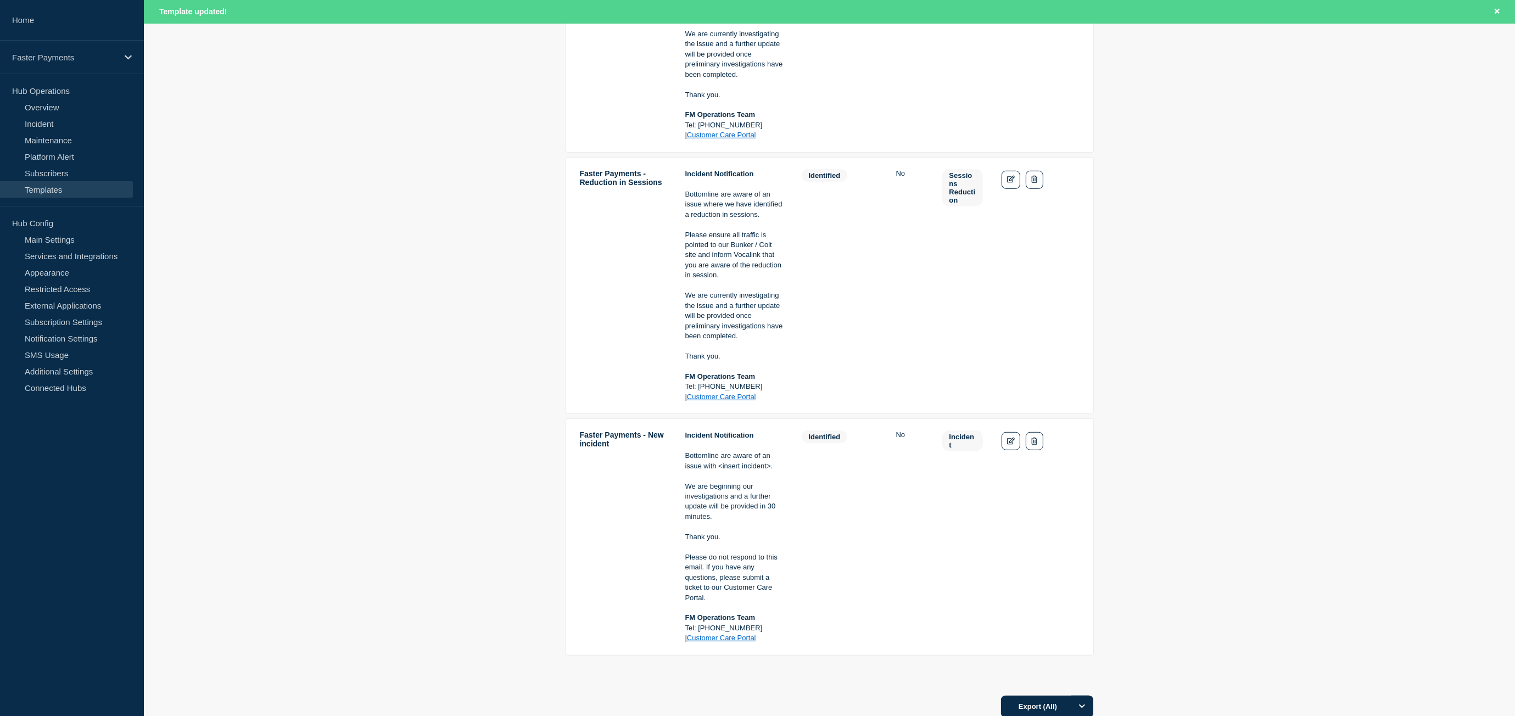
scroll to position [1366, 0]
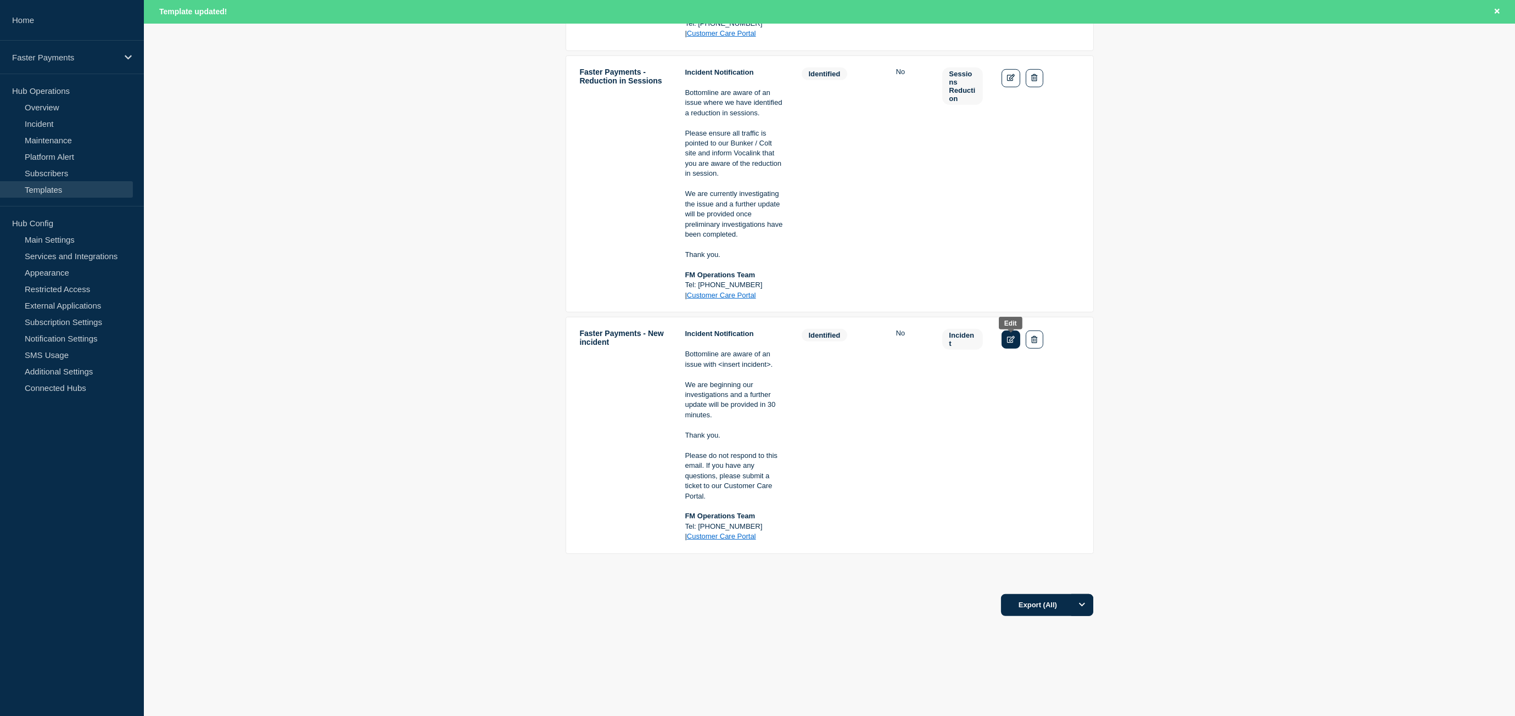
click at [1008, 345] on link "Edit" at bounding box center [1011, 340] width 19 height 18
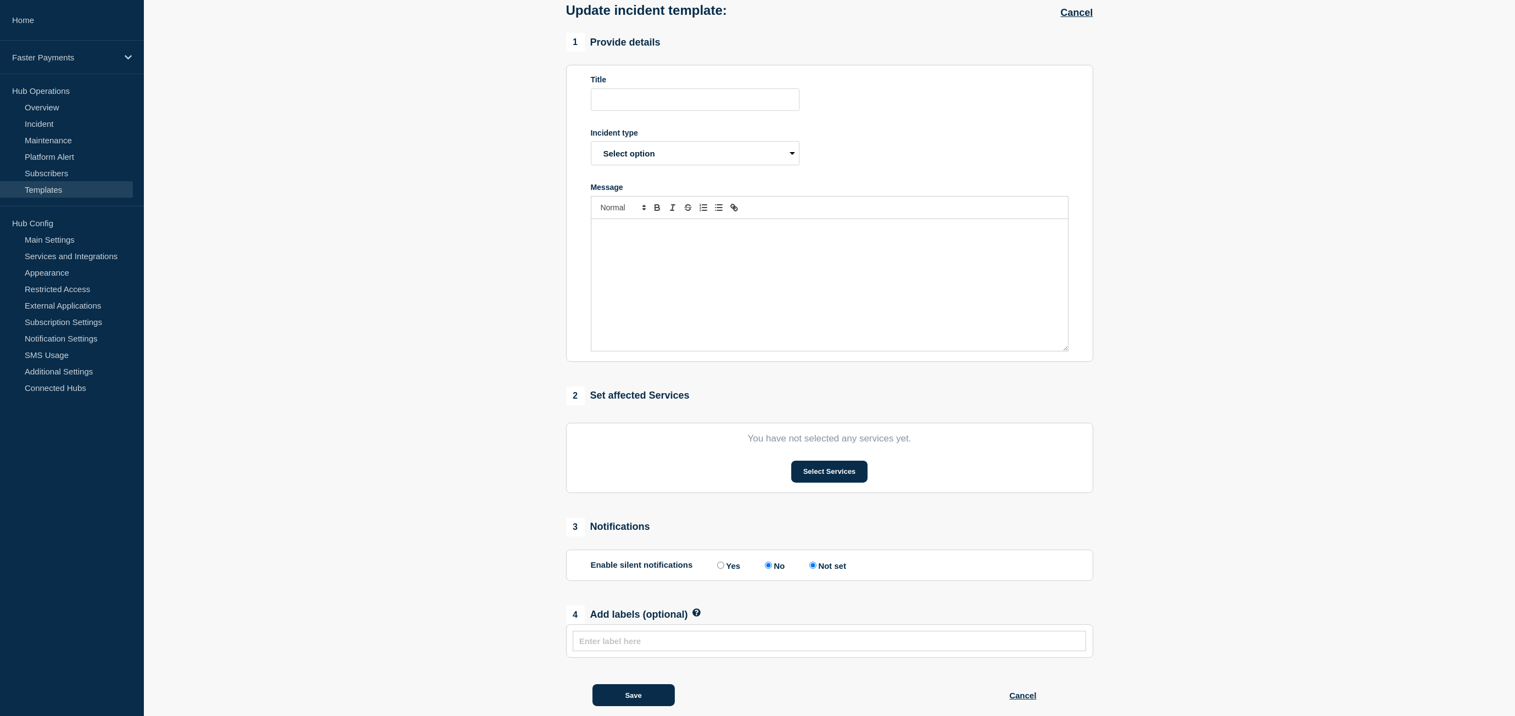
type input "Faster Payments - New incident"
select select "identified"
radio input "true"
radio input "false"
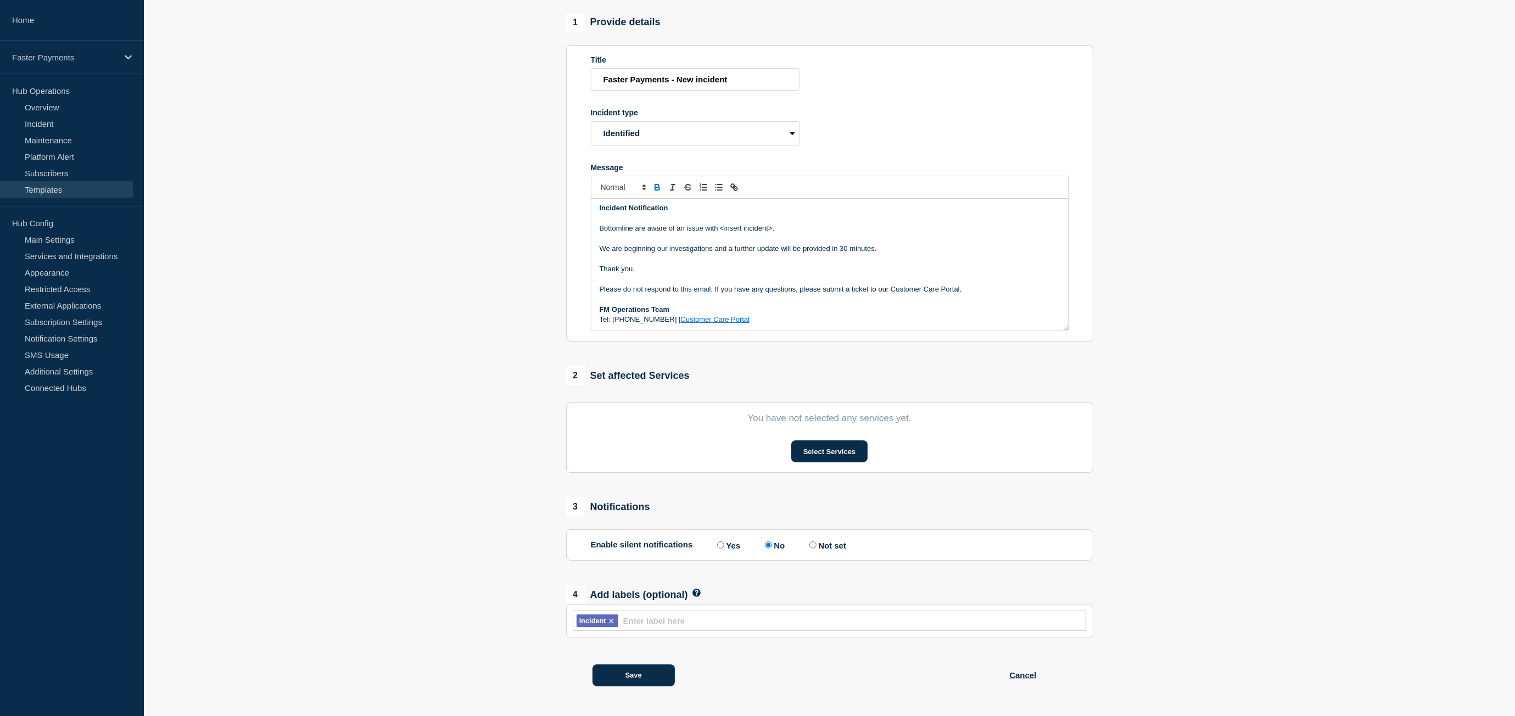
scroll to position [3, 0]
click at [691, 320] on link "Customer Care Portal" at bounding box center [714, 319] width 69 height 8
click at [645, 669] on button "Save" at bounding box center [634, 676] width 82 height 22
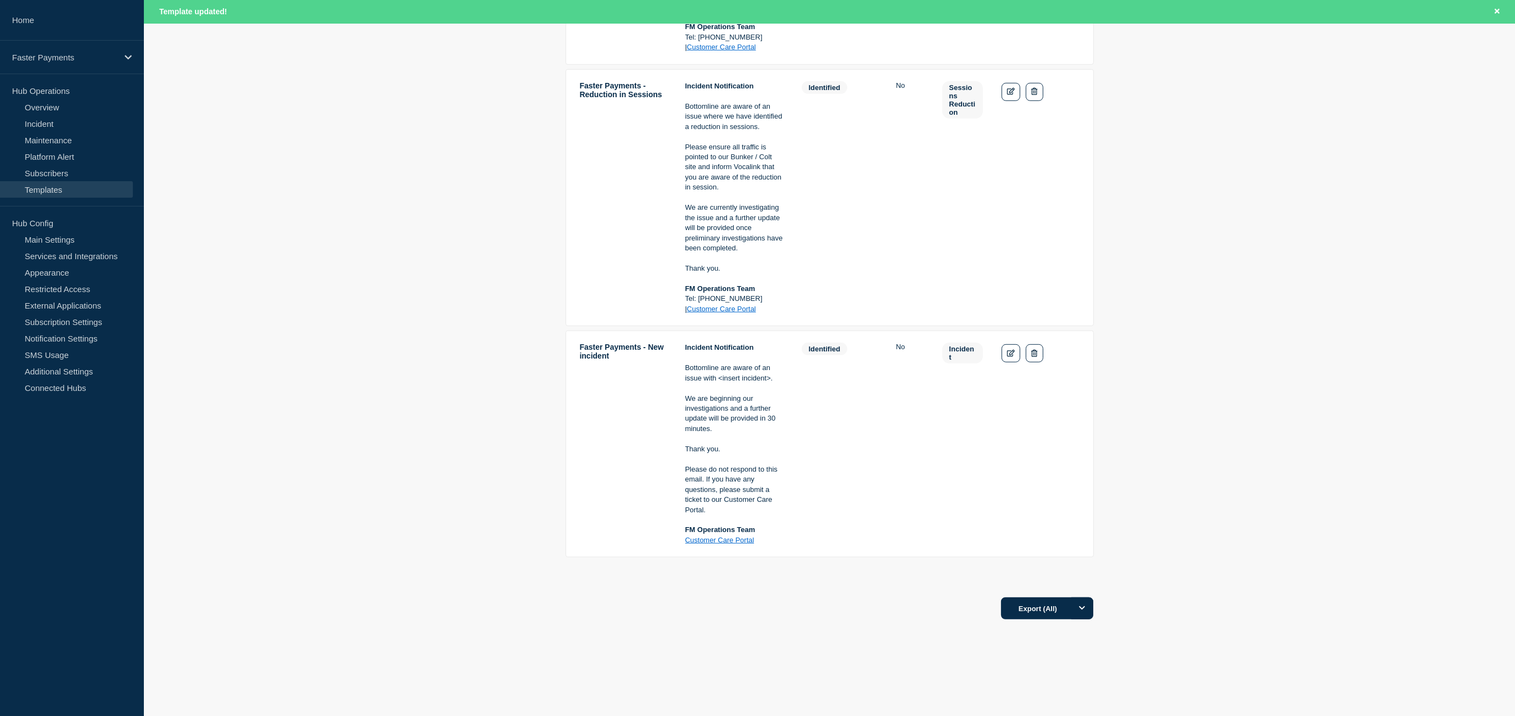
scroll to position [1356, 0]
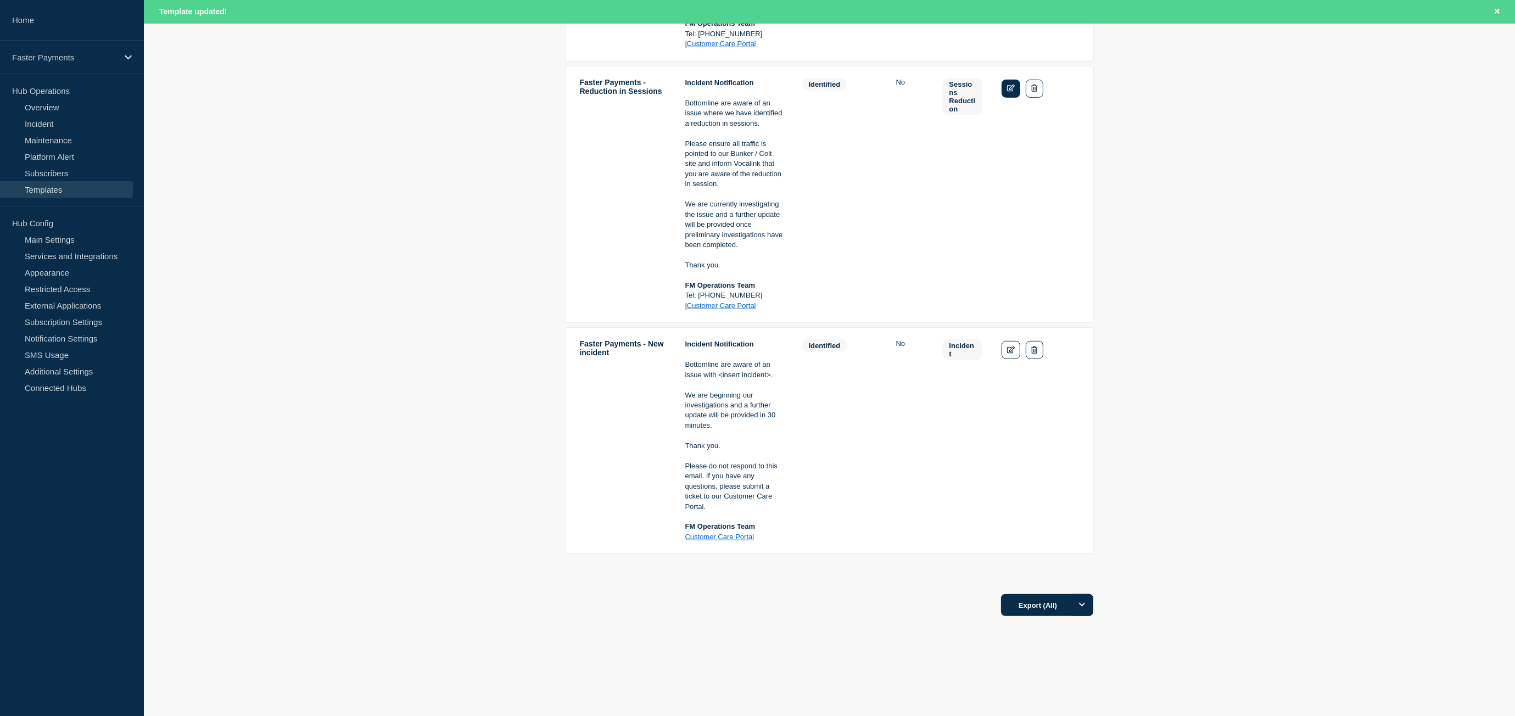
click at [1002, 95] on link "Edit" at bounding box center [1011, 89] width 19 height 18
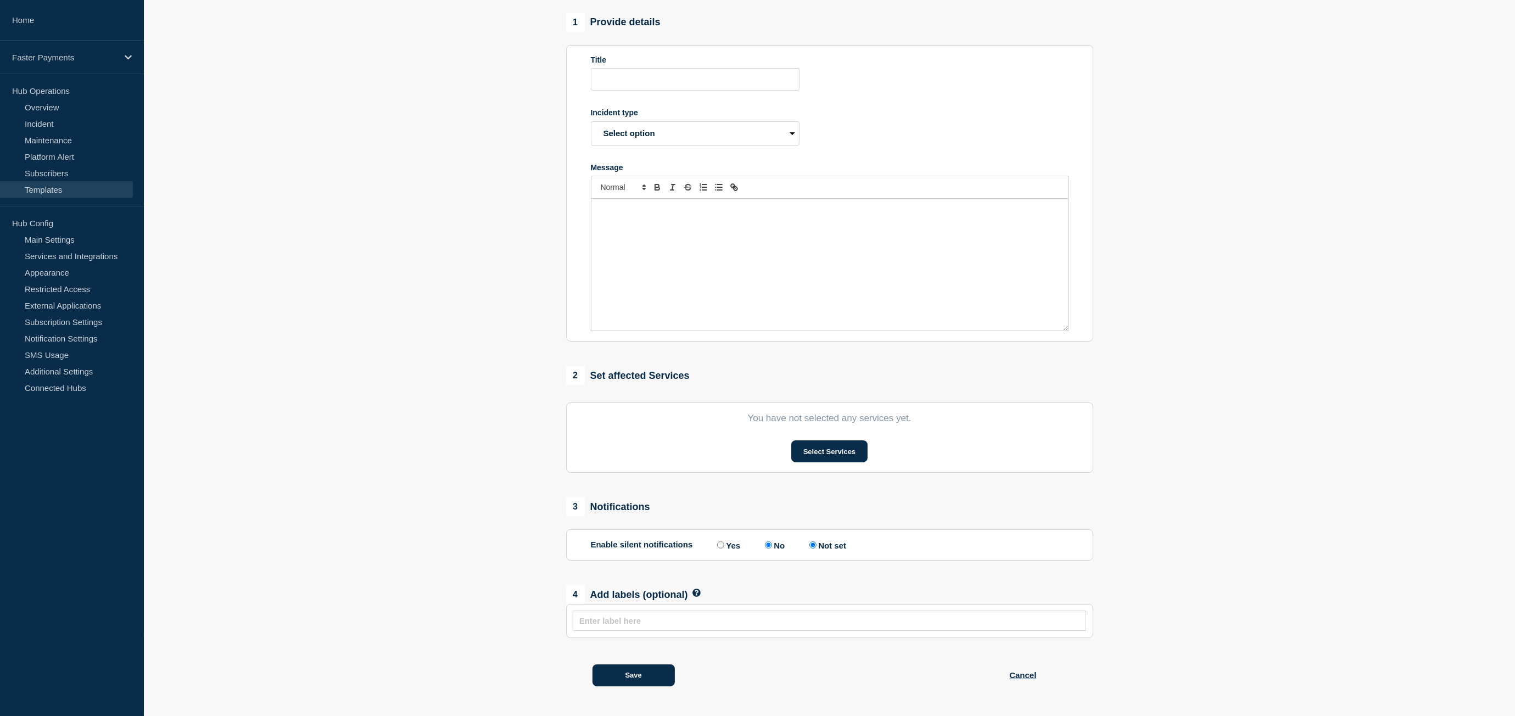
type input "Faster Payments - Reduction in Sessions"
select select "identified"
radio input "true"
radio input "false"
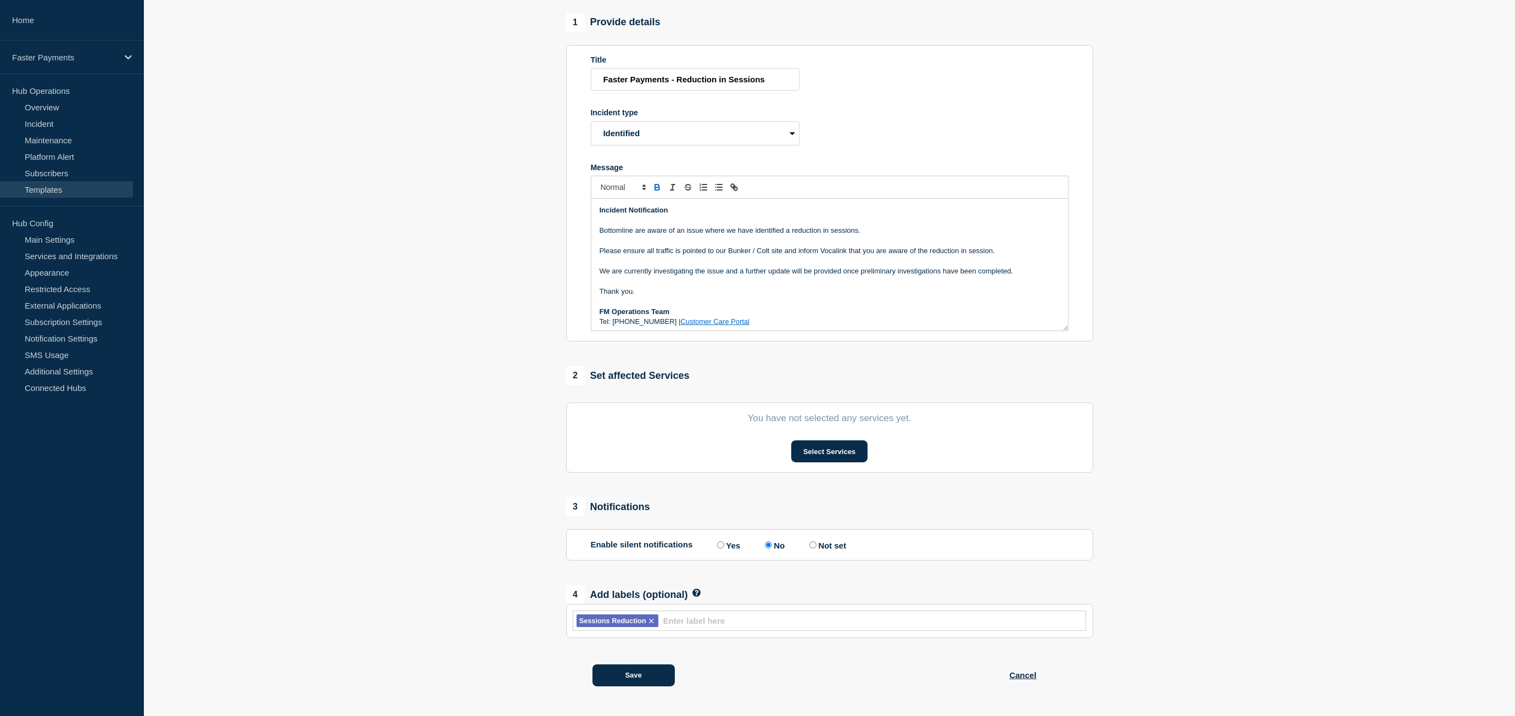
click at [686, 320] on link "Customer Care Portal" at bounding box center [714, 321] width 69 height 8
click at [619, 676] on button "Save" at bounding box center [634, 676] width 82 height 22
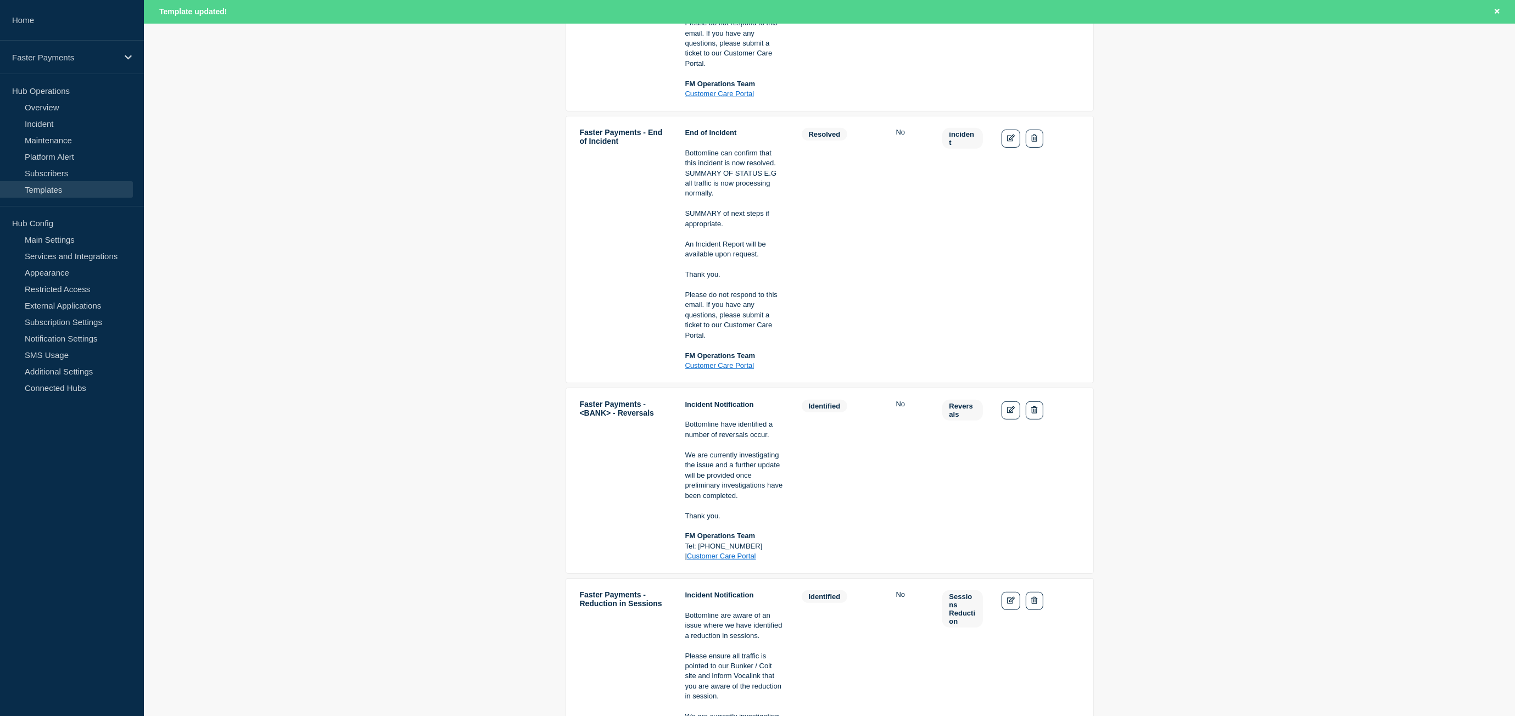
scroll to position [989, 0]
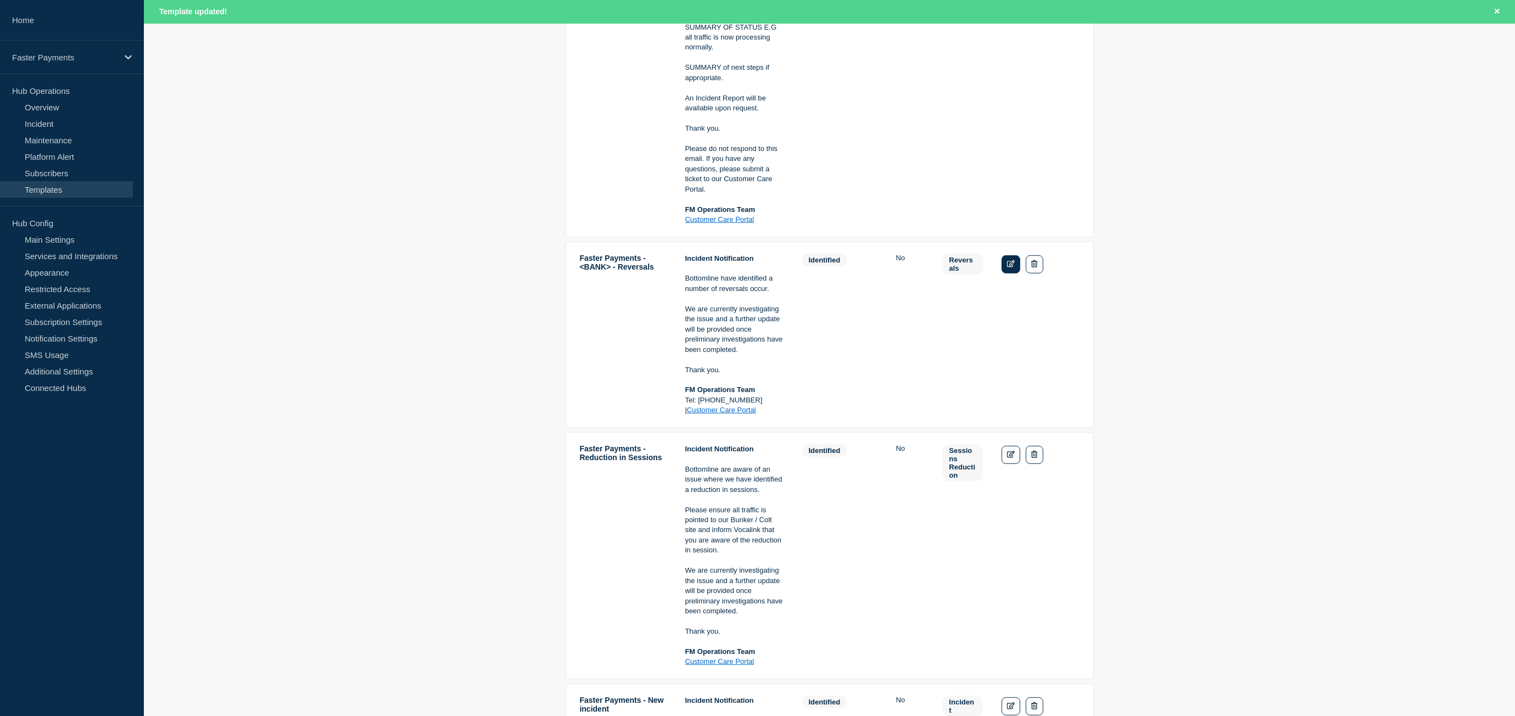
click at [1015, 267] on link "Edit" at bounding box center [1011, 264] width 19 height 18
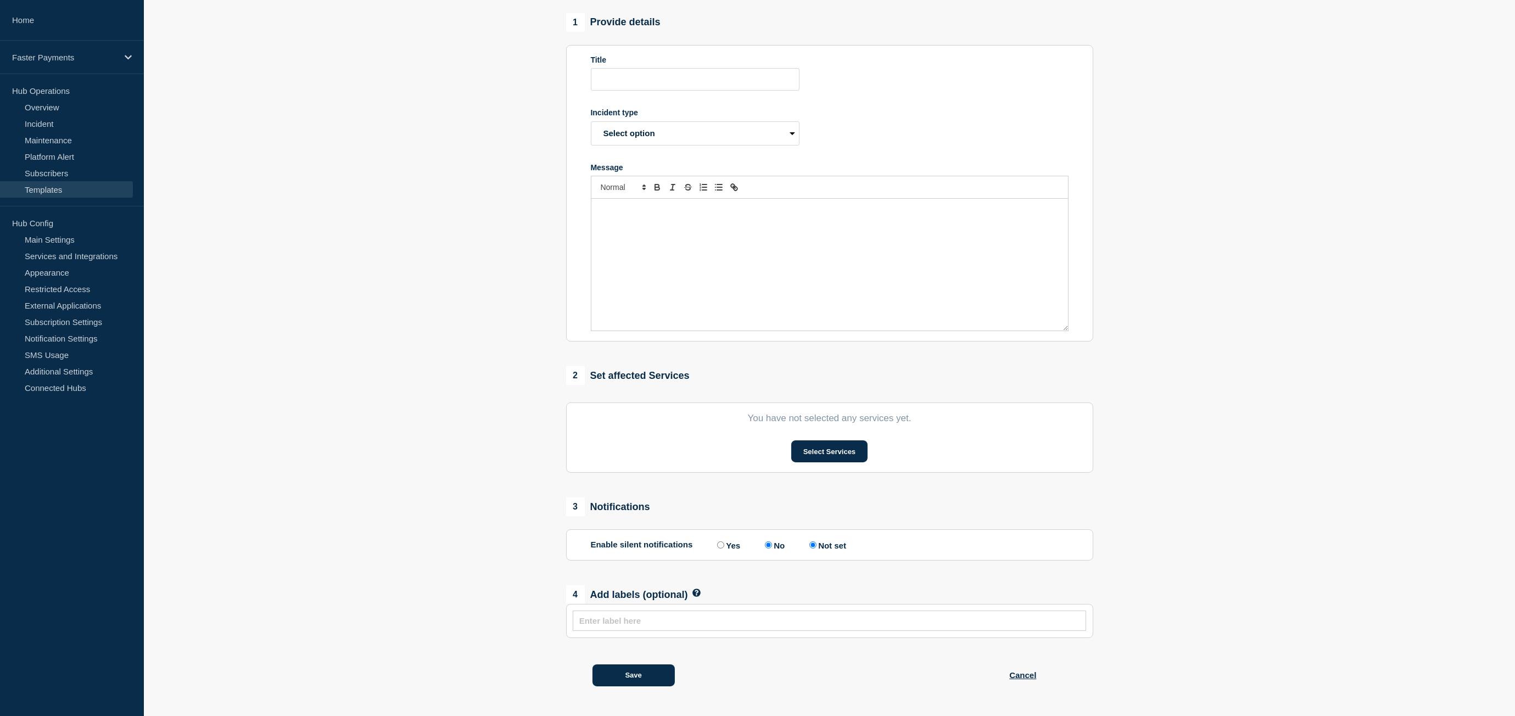
type input "Faster Payments - <BANK> - Reversals"
select select "identified"
radio input "true"
radio input "false"
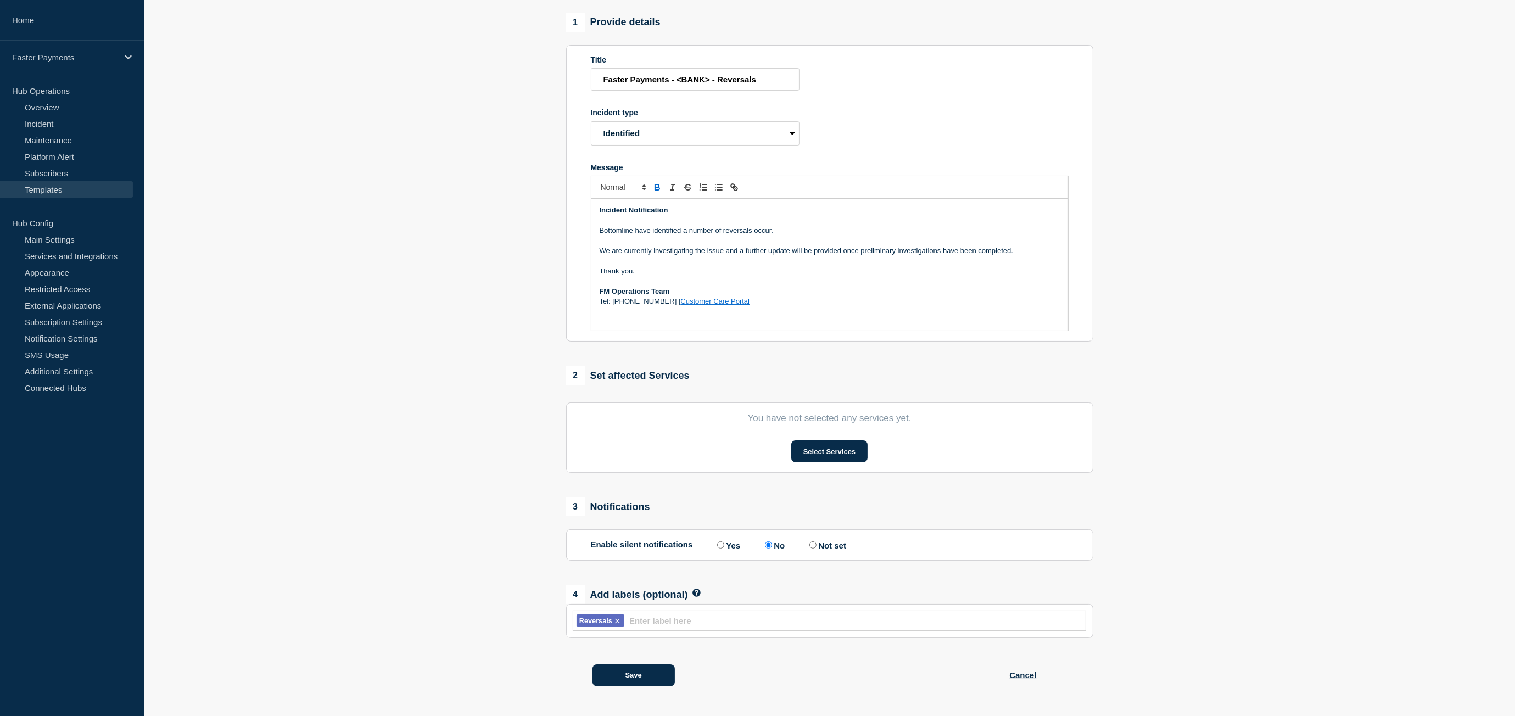
click at [688, 304] on link "Customer Care Portal" at bounding box center [714, 301] width 69 height 8
click at [650, 679] on button "Save" at bounding box center [634, 676] width 82 height 22
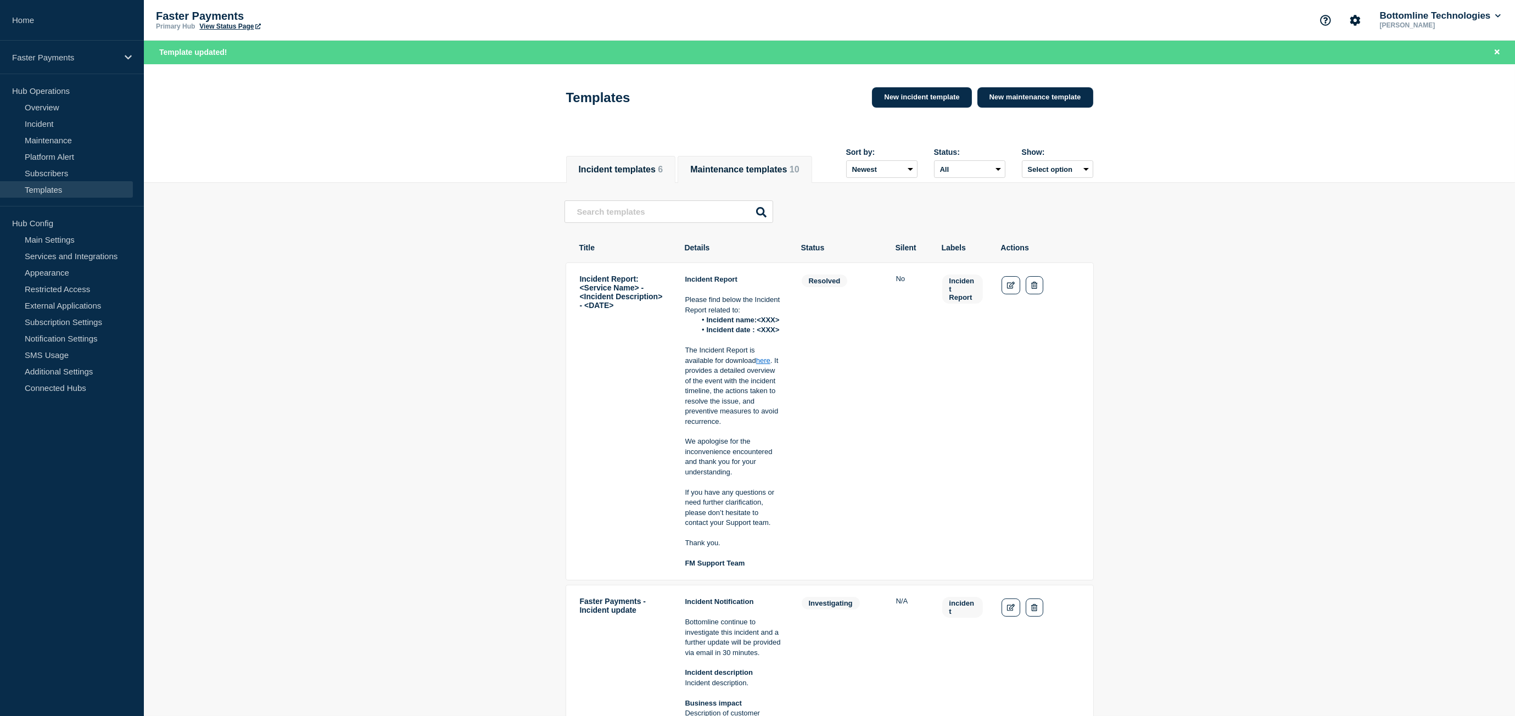
click at [769, 156] on li "Maintenance templates 10" at bounding box center [745, 169] width 134 height 27
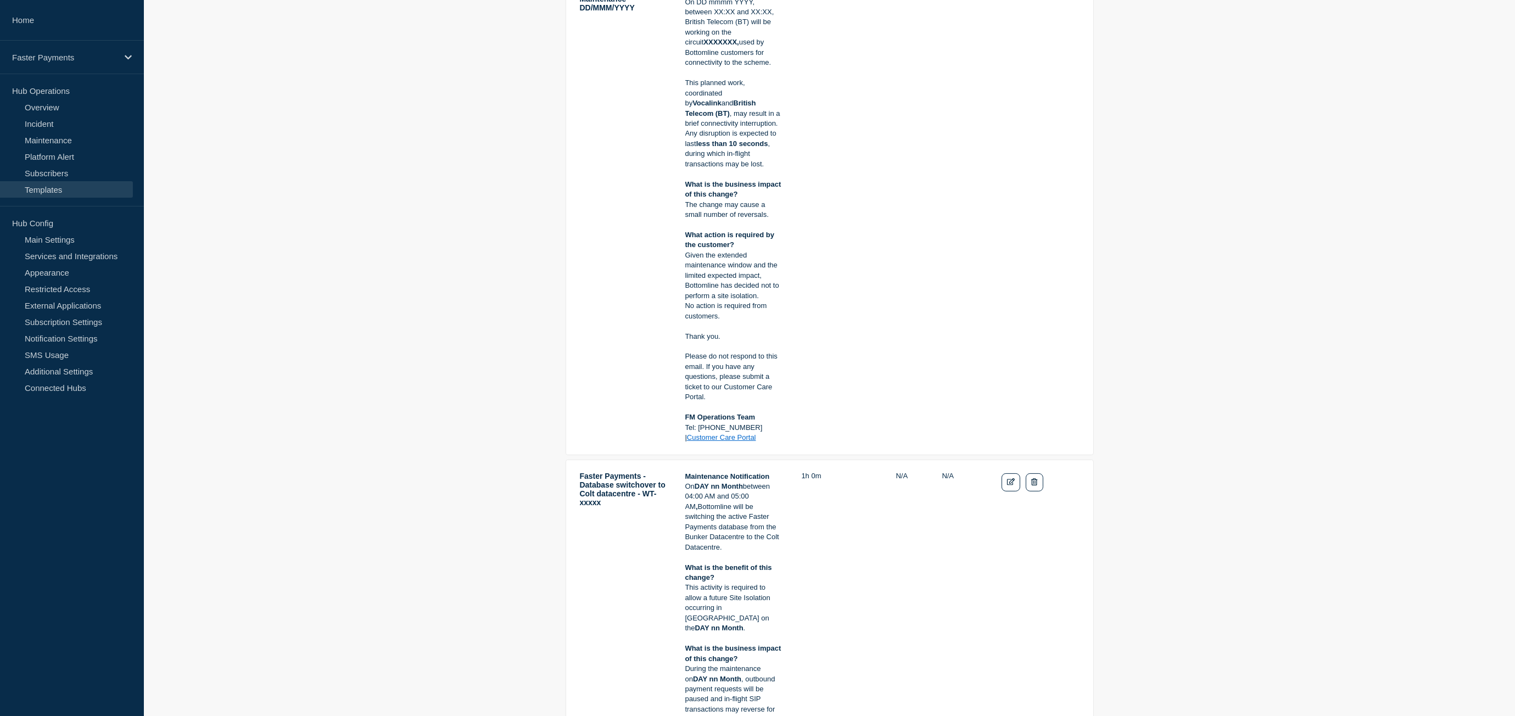
scroll to position [165, 0]
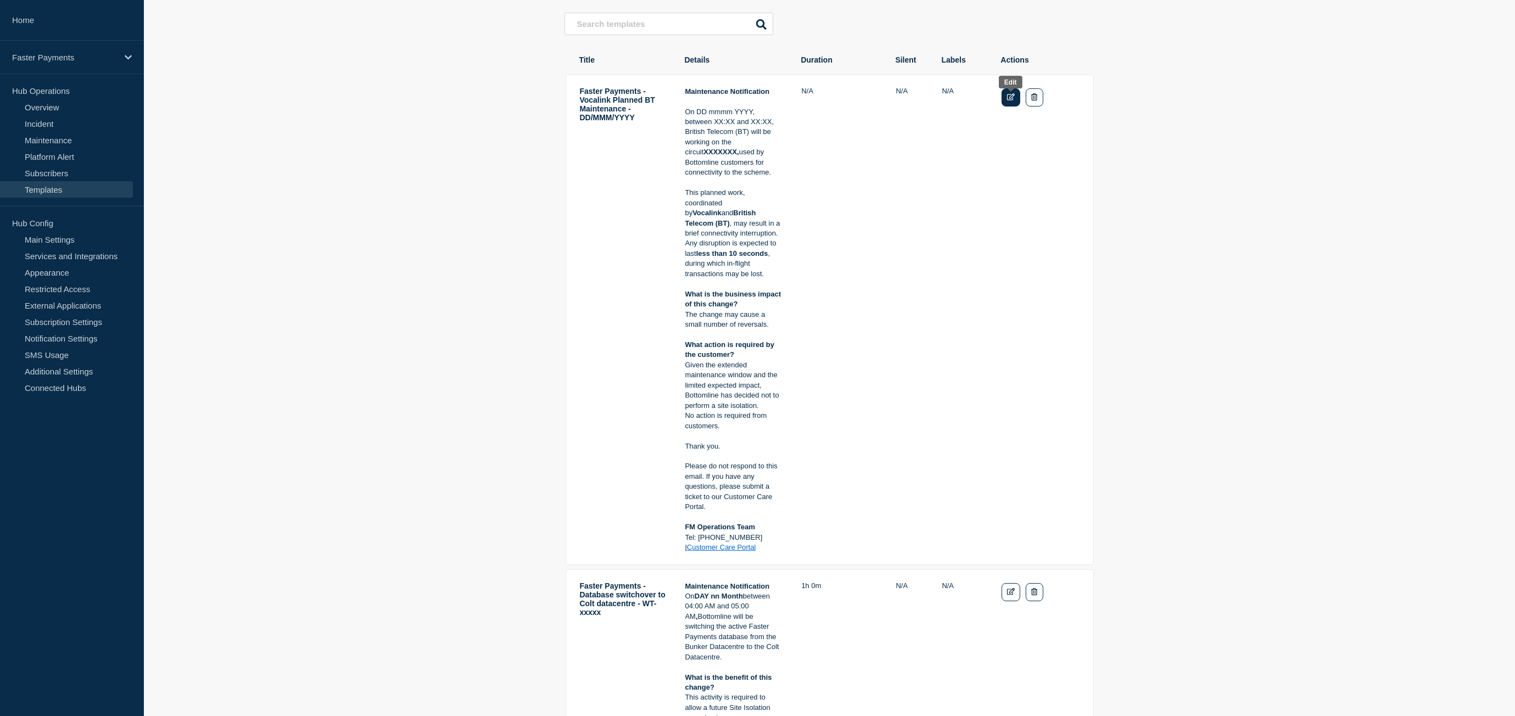
click at [1012, 97] on icon "Edit" at bounding box center [1011, 96] width 8 height 7
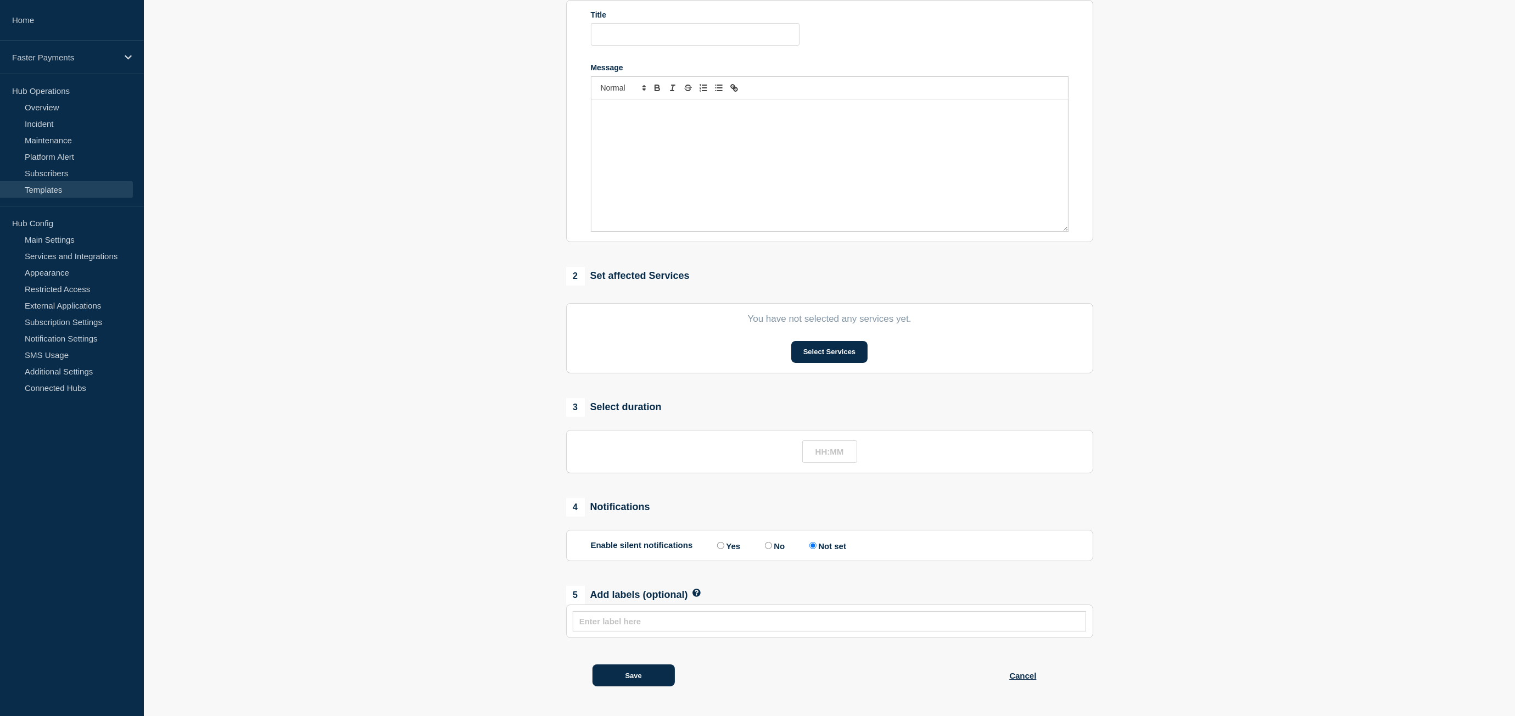
type input "Faster Payments - Vocalink Planned BT Maintenance - DD/MMM/YYYY"
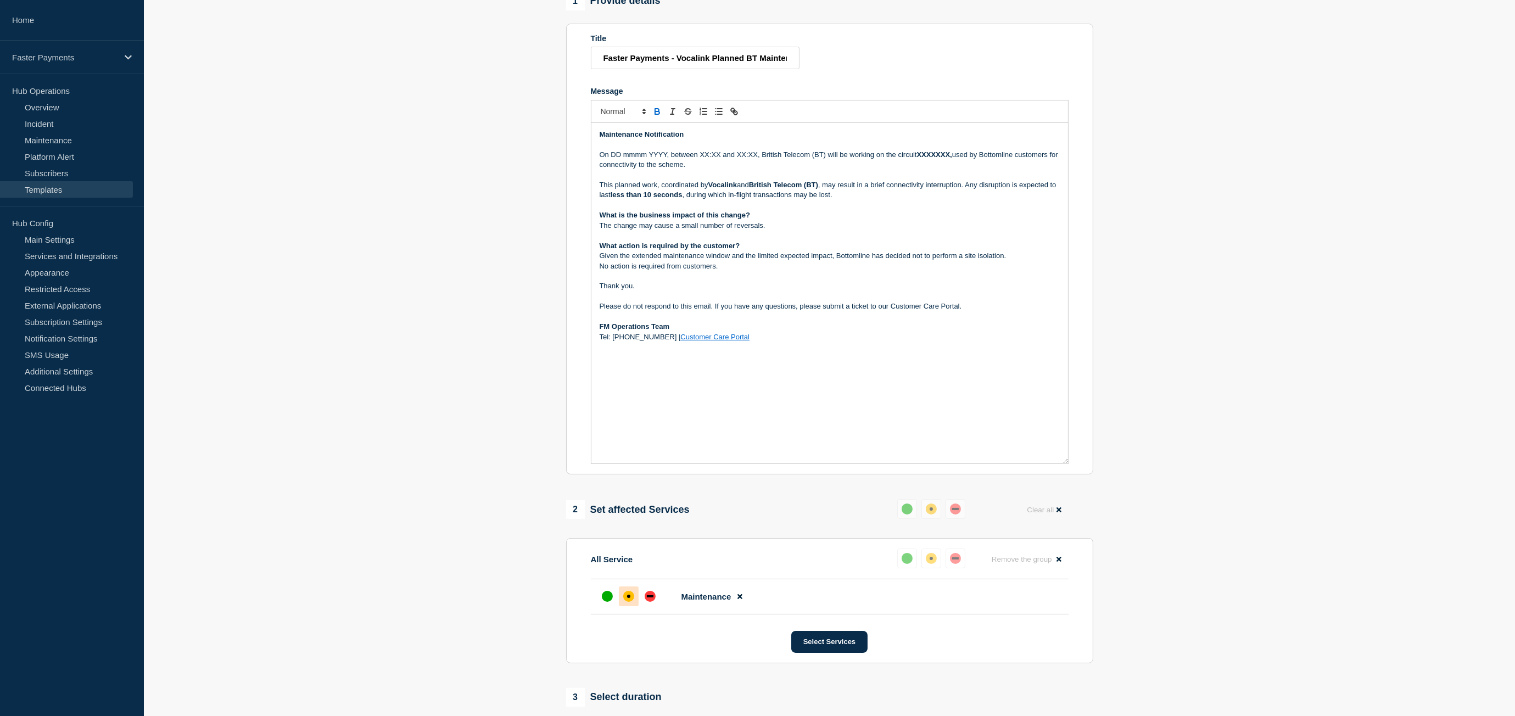
drag, startPoint x: 1067, startPoint y: 264, endPoint x: 1063, endPoint y: 473, distance: 208.7
click at [1063, 464] on div "Maintenance Notification On DD mmmm YYYY, between XX:XX and XX:XX, British Tele…" at bounding box center [829, 293] width 477 height 341
click at [685, 342] on p "Tel: [PHONE_NUMBER] | Customer Care Portal" at bounding box center [830, 337] width 460 height 10
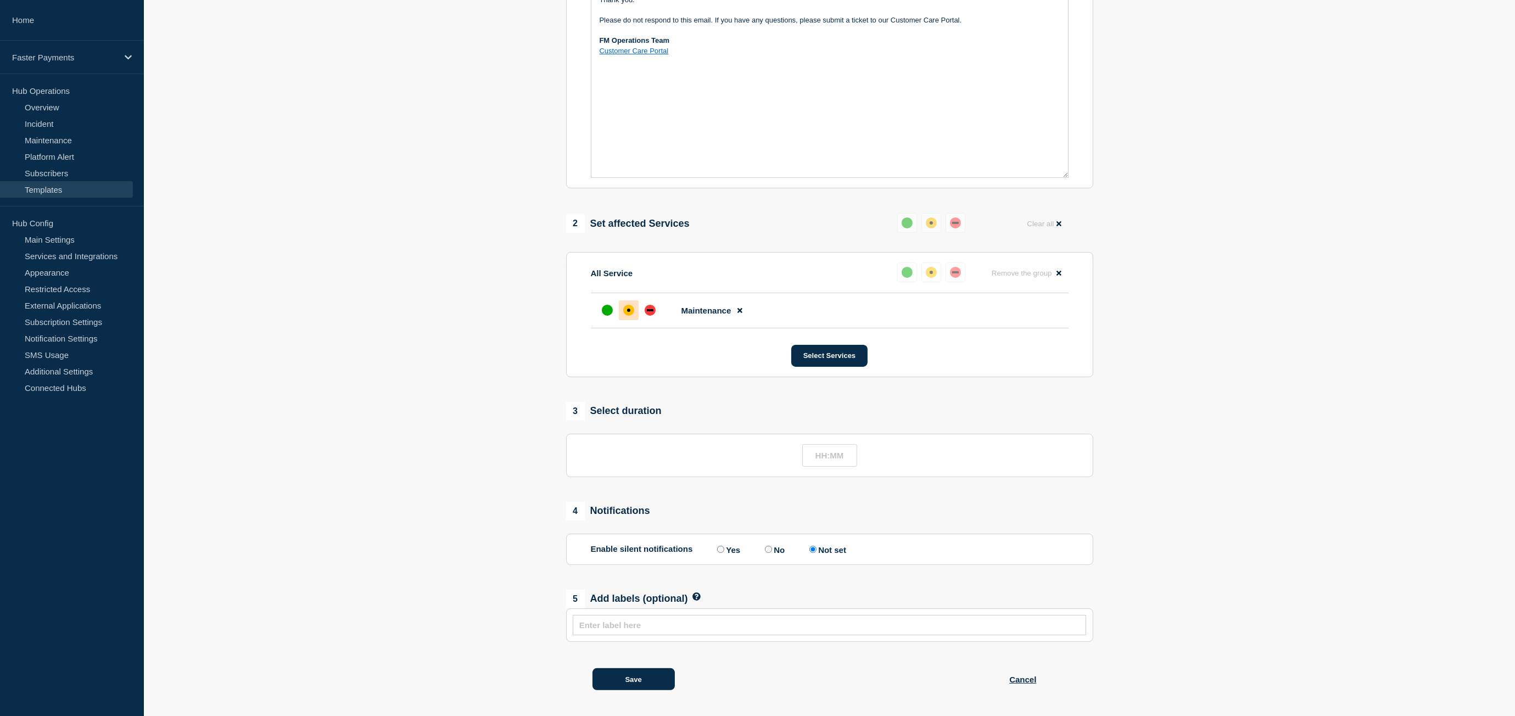
scroll to position [466, 0]
click at [631, 678] on button "Save" at bounding box center [634, 676] width 82 height 22
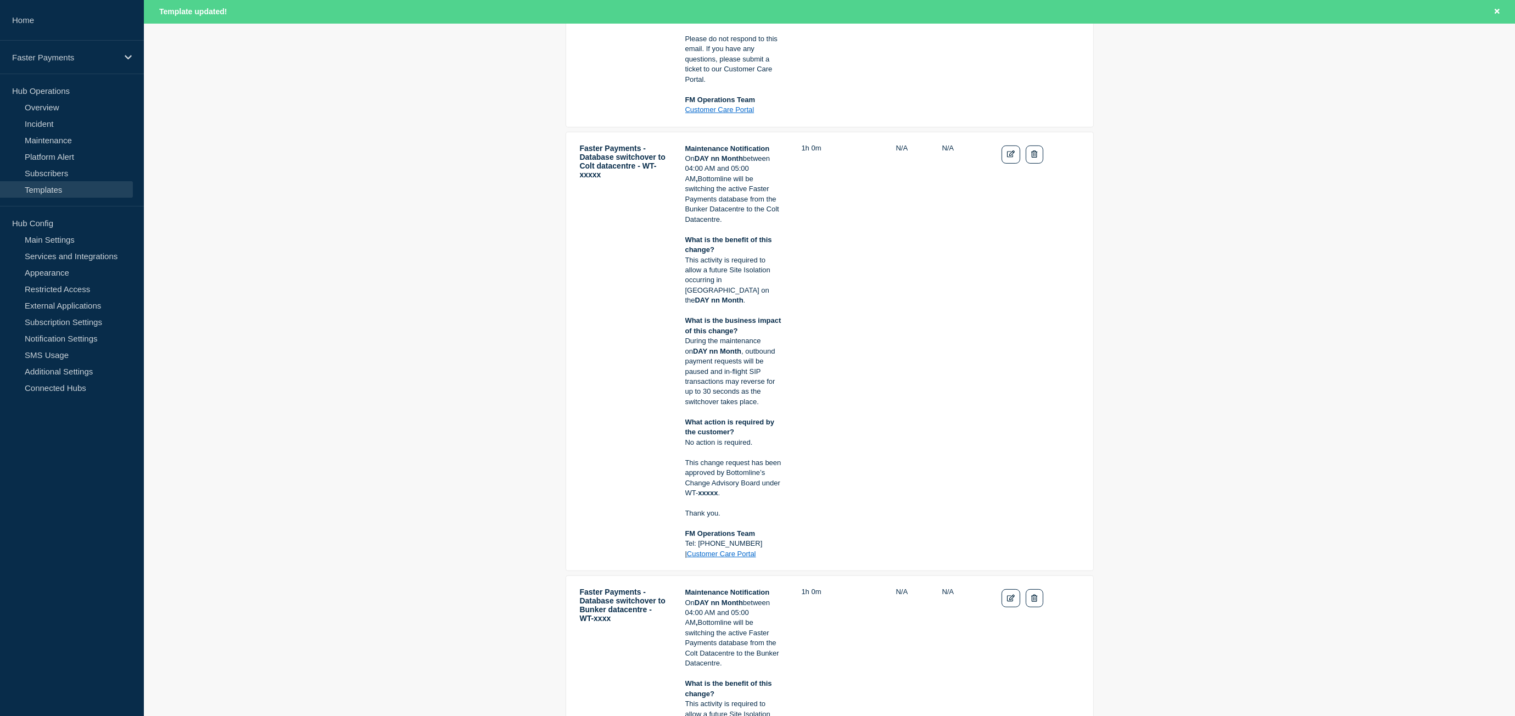
scroll to position [659, 0]
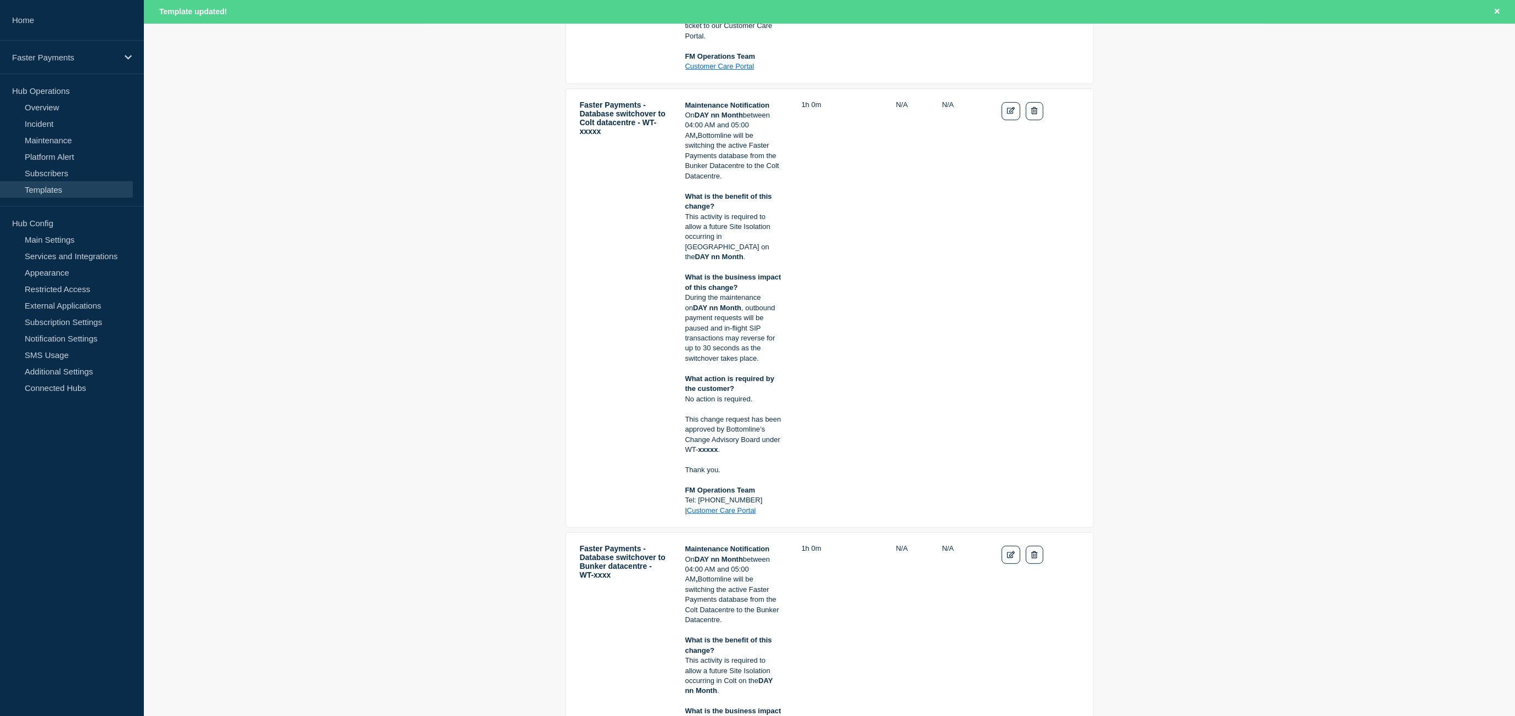
click at [1024, 111] on td "Actions: Edit Delete" at bounding box center [1040, 308] width 79 height 417
click at [1015, 109] on link "Edit" at bounding box center [1011, 111] width 19 height 18
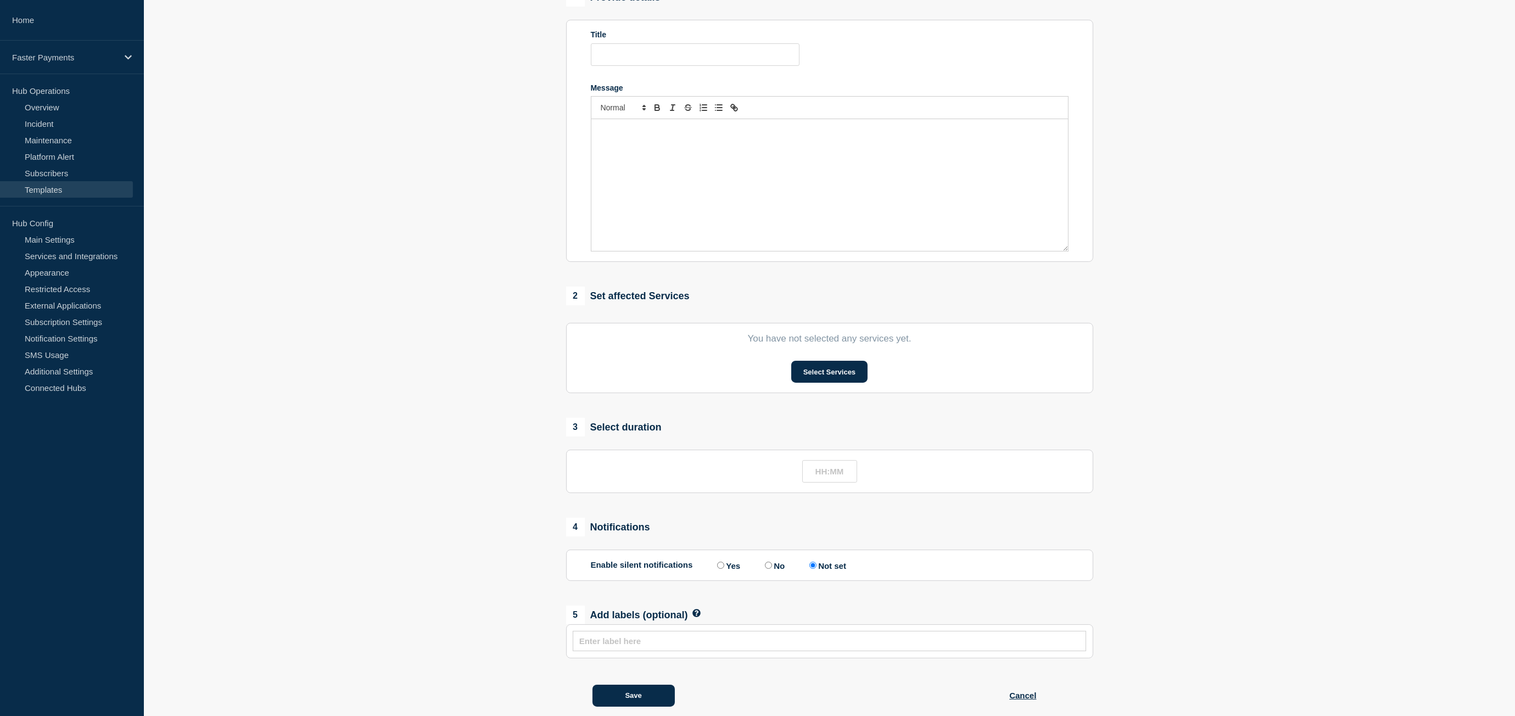
type input "Faster Payments - Database switchover to Colt datacentre - WT-xxxxx"
type input "01:00"
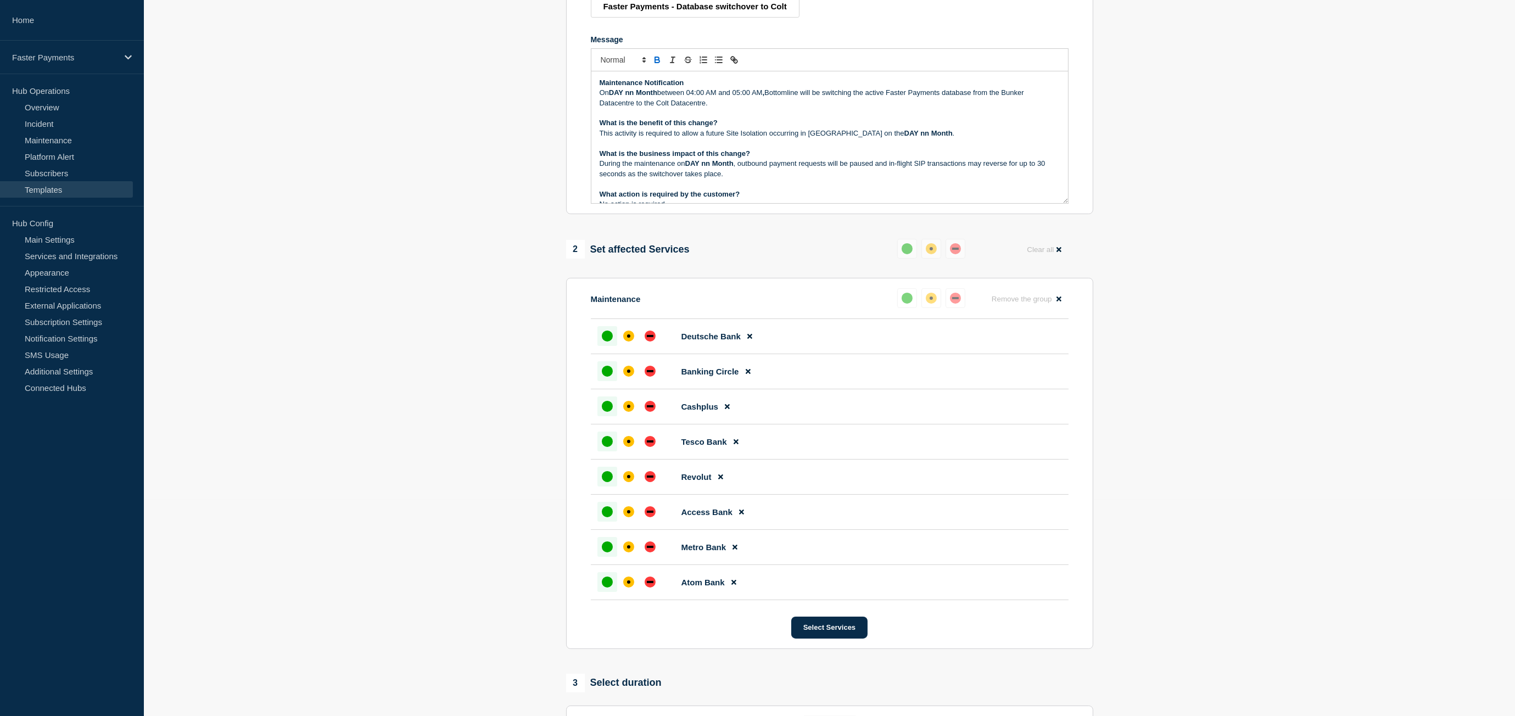
scroll to position [83, 0]
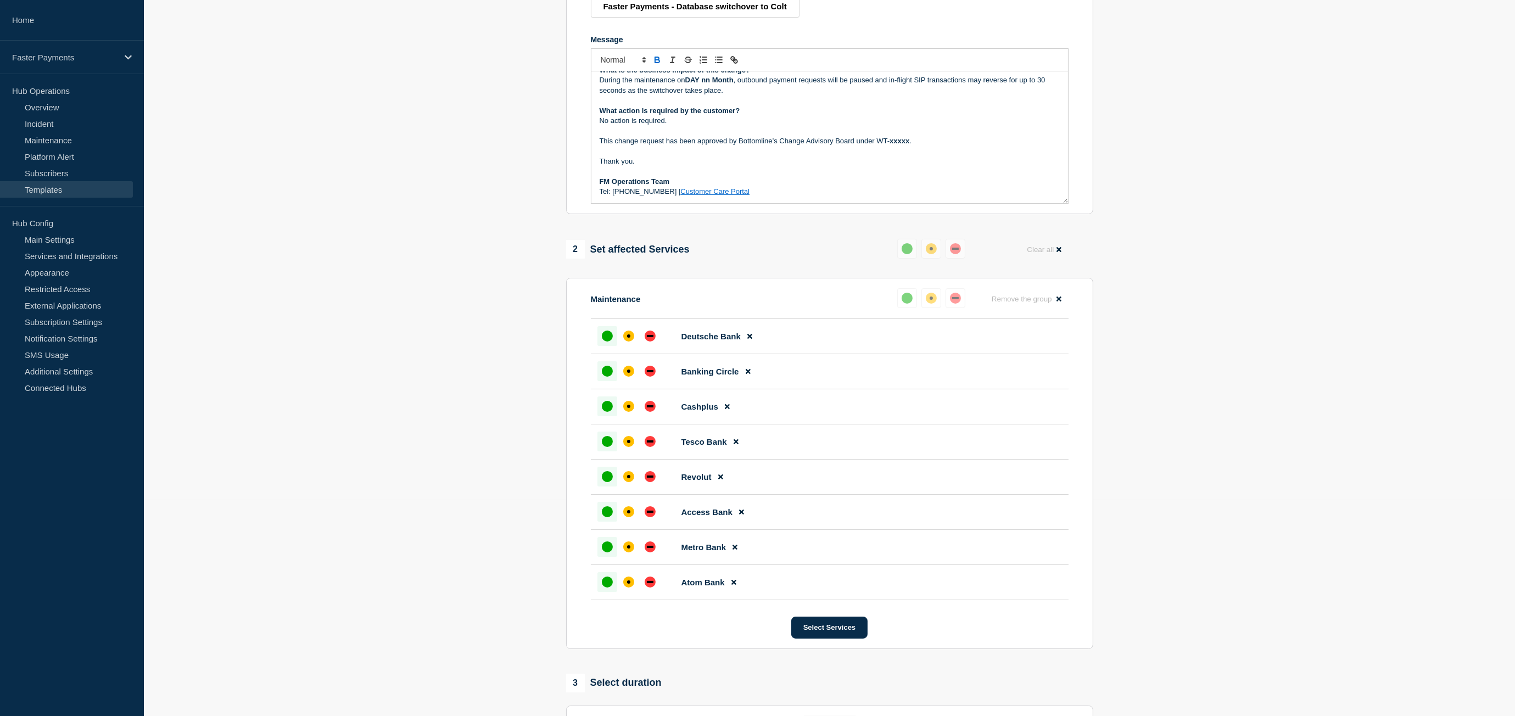
click at [686, 196] on link "Customer Care Portal" at bounding box center [714, 191] width 69 height 8
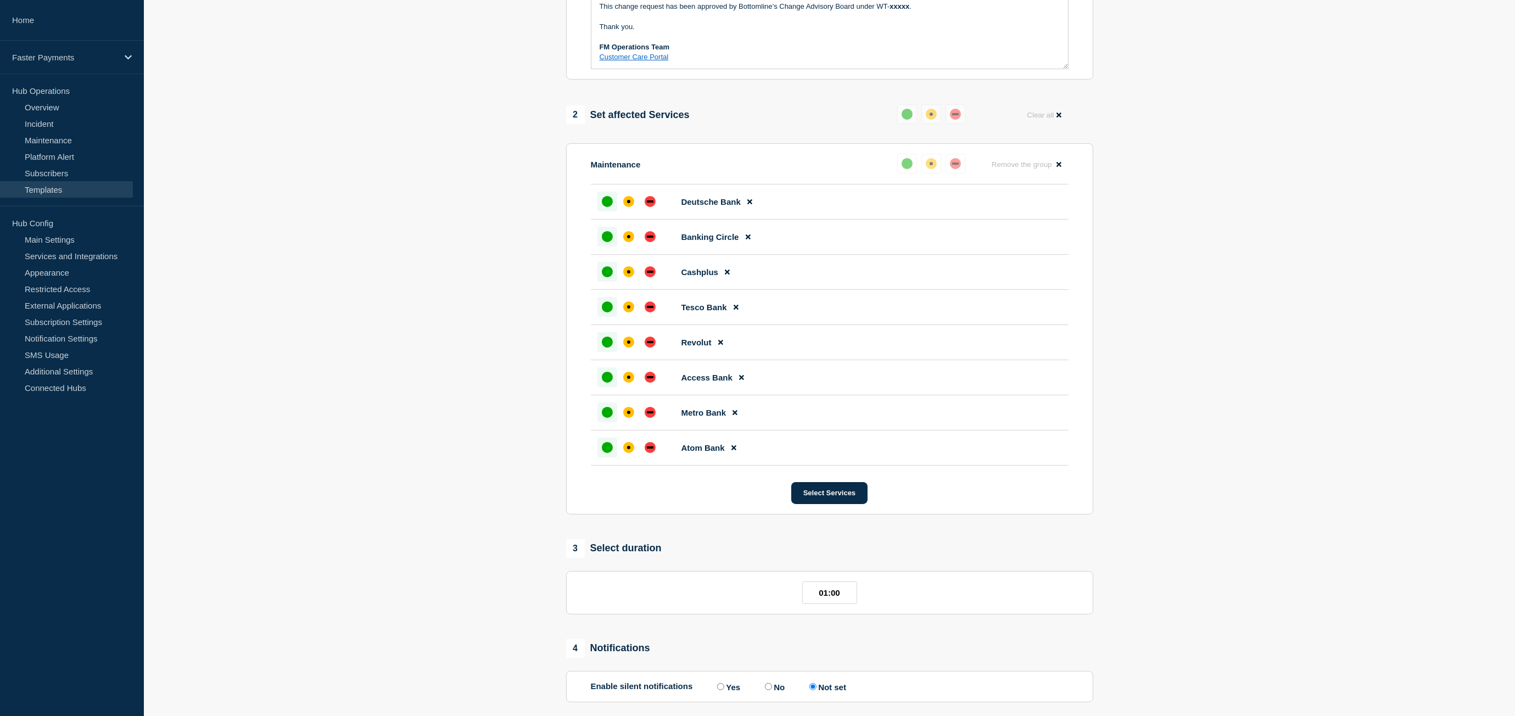
scroll to position [525, 0]
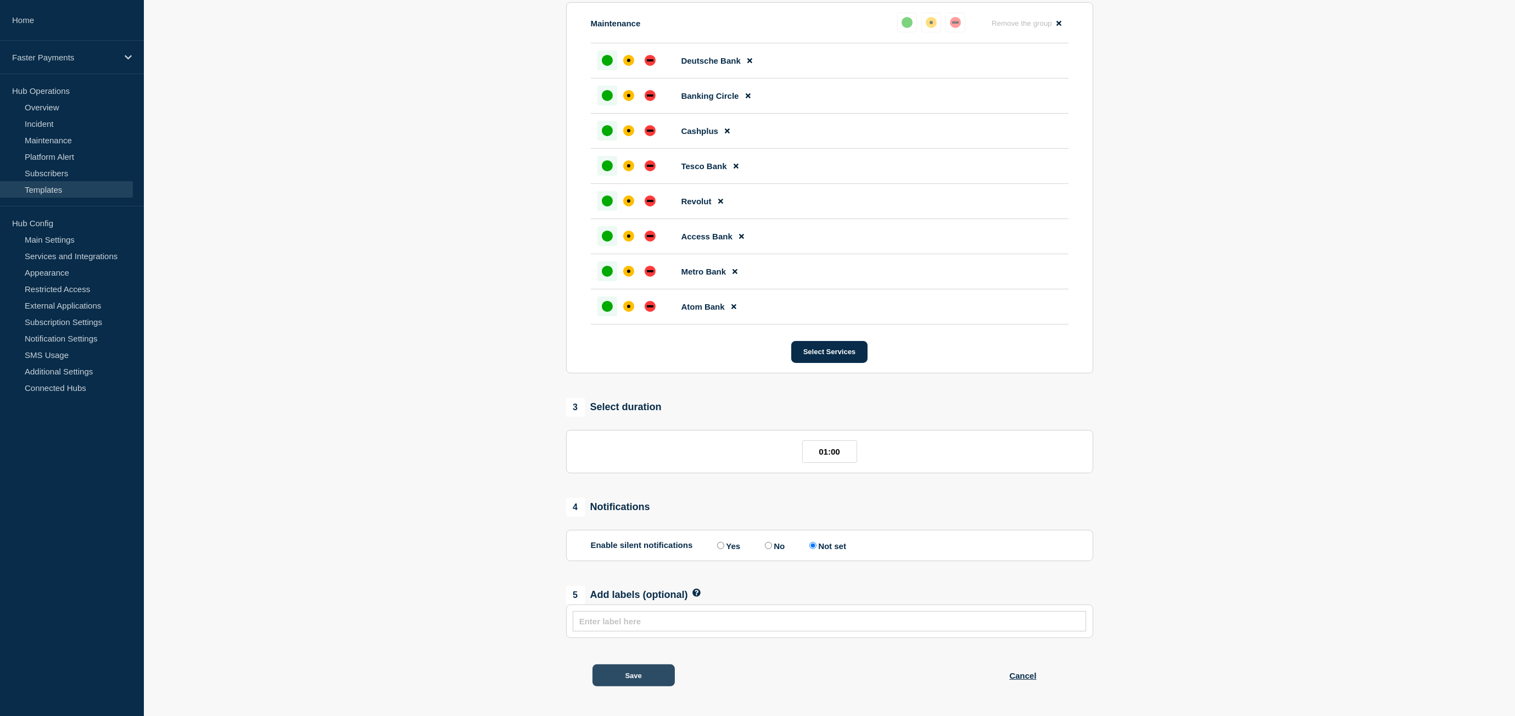
click at [626, 666] on button "Save" at bounding box center [634, 676] width 82 height 22
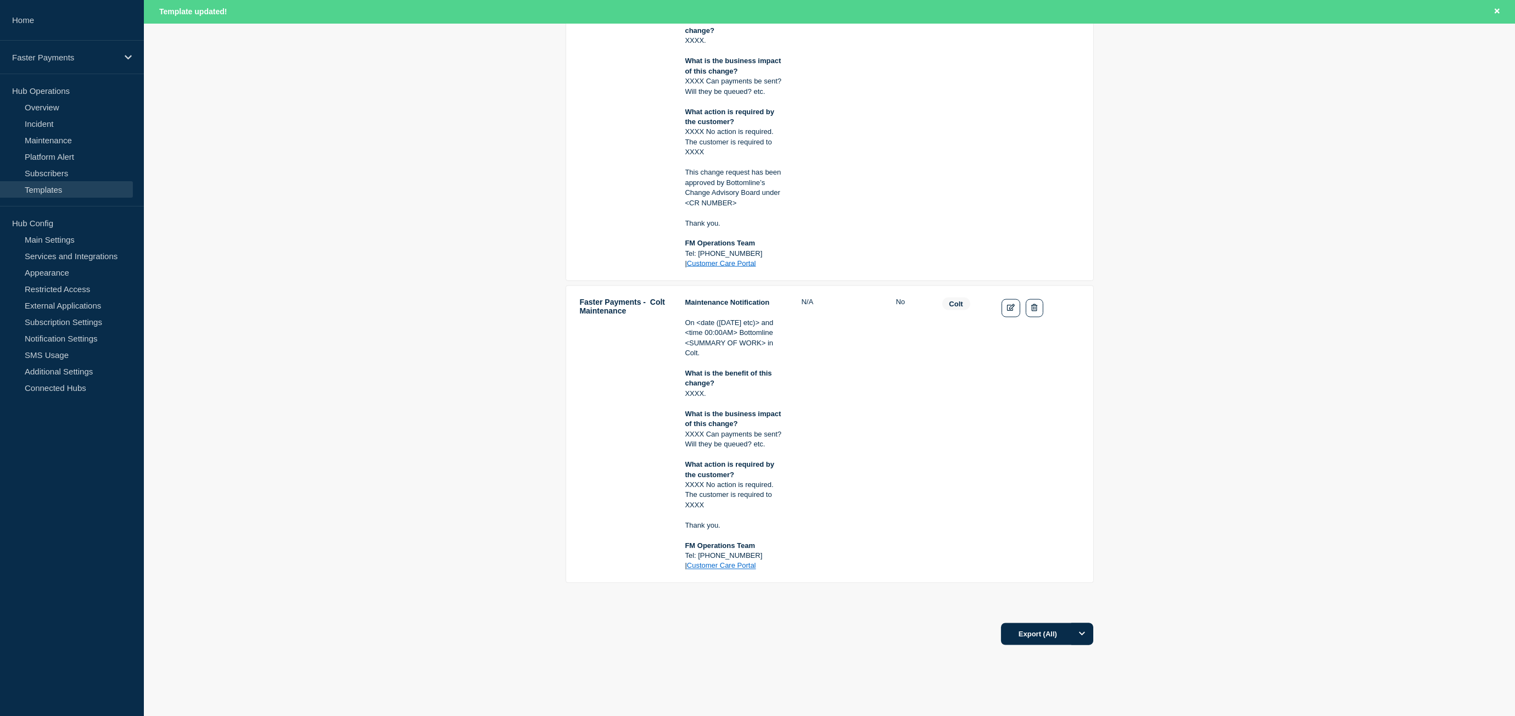
scroll to position [3253, 0]
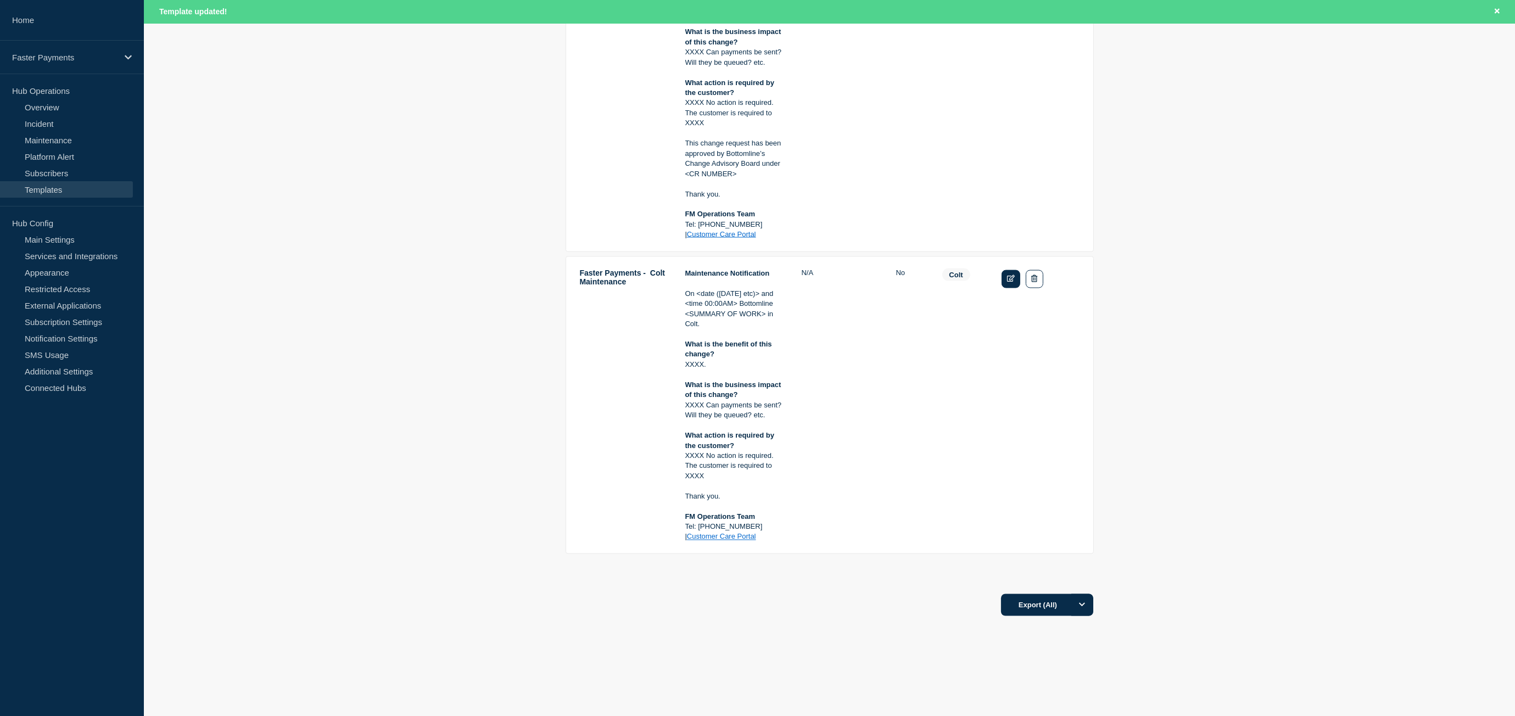
click at [1007, 280] on icon "Edit" at bounding box center [1011, 278] width 8 height 7
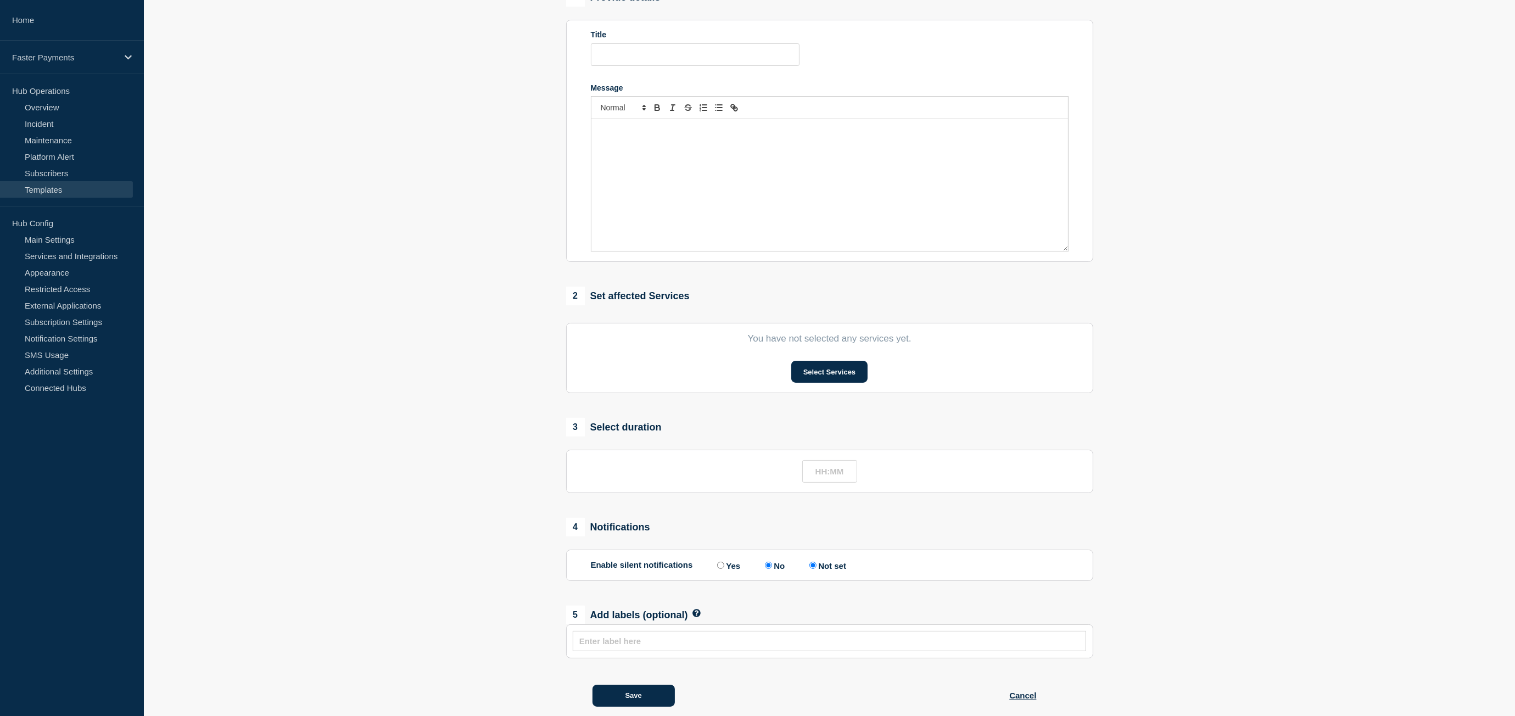
type input "Faster Payments - Colt Maintenance"
radio input "true"
radio input "false"
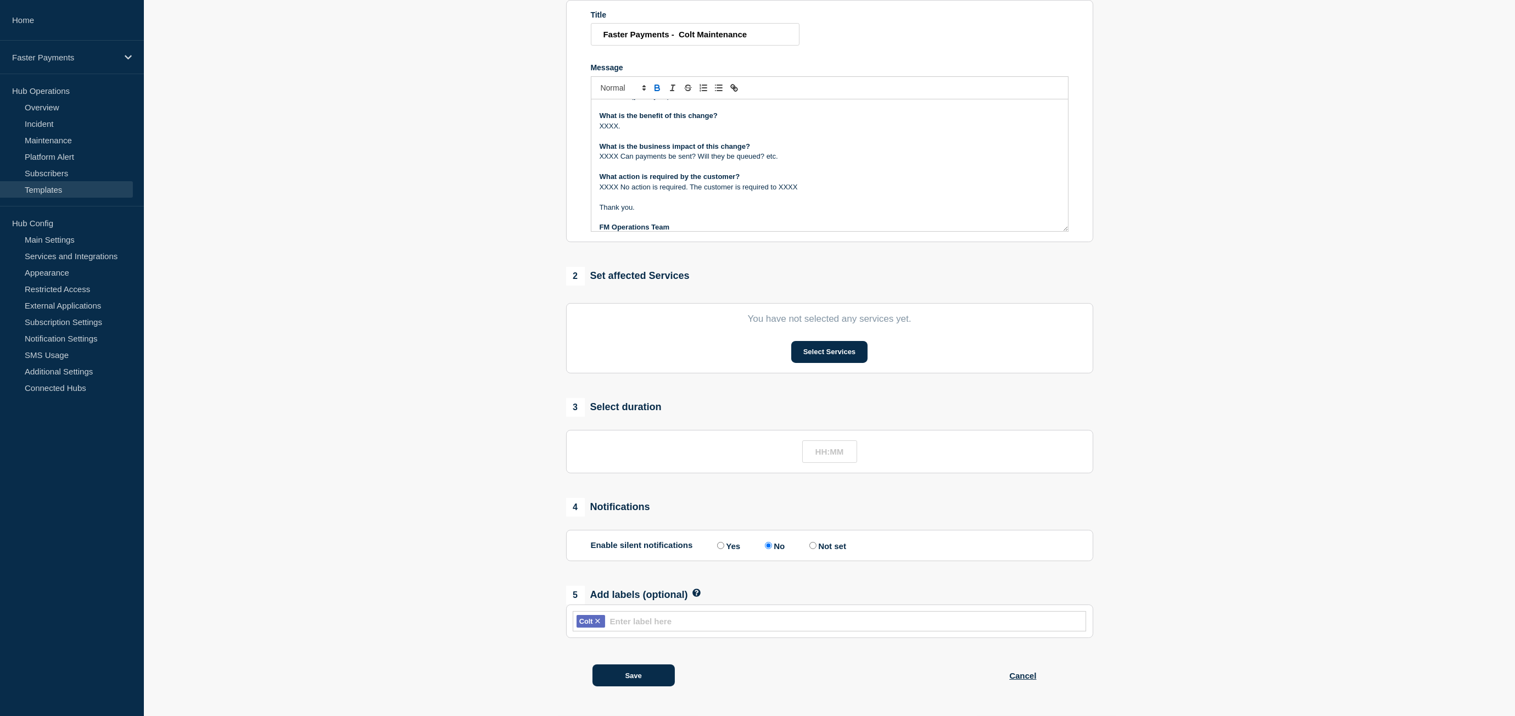
scroll to position [53, 0]
click at [668, 198] on p "Message" at bounding box center [830, 199] width 460 height 10
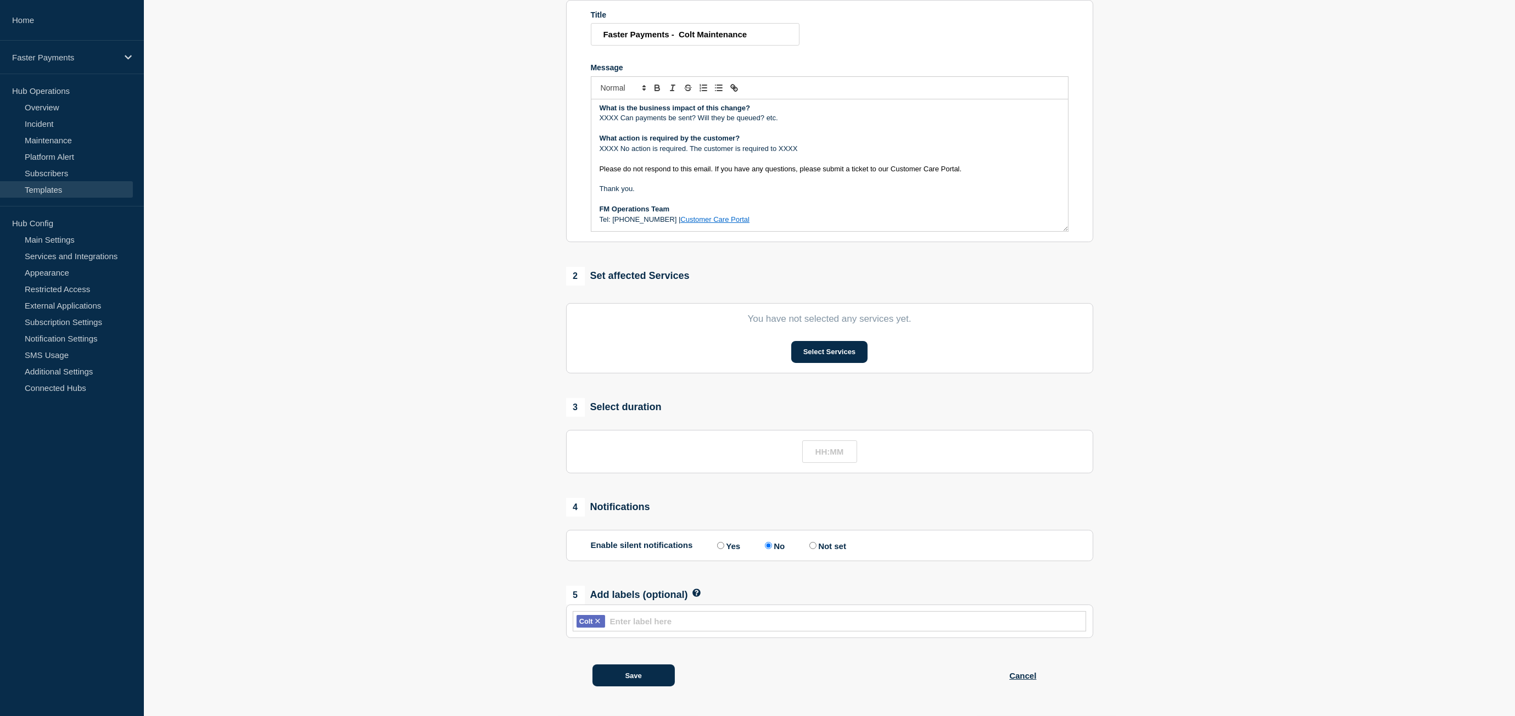
click at [684, 216] on p "Tel: [PHONE_NUMBER] | Customer Care Portal" at bounding box center [830, 220] width 460 height 10
click at [642, 680] on button "Save" at bounding box center [634, 676] width 82 height 22
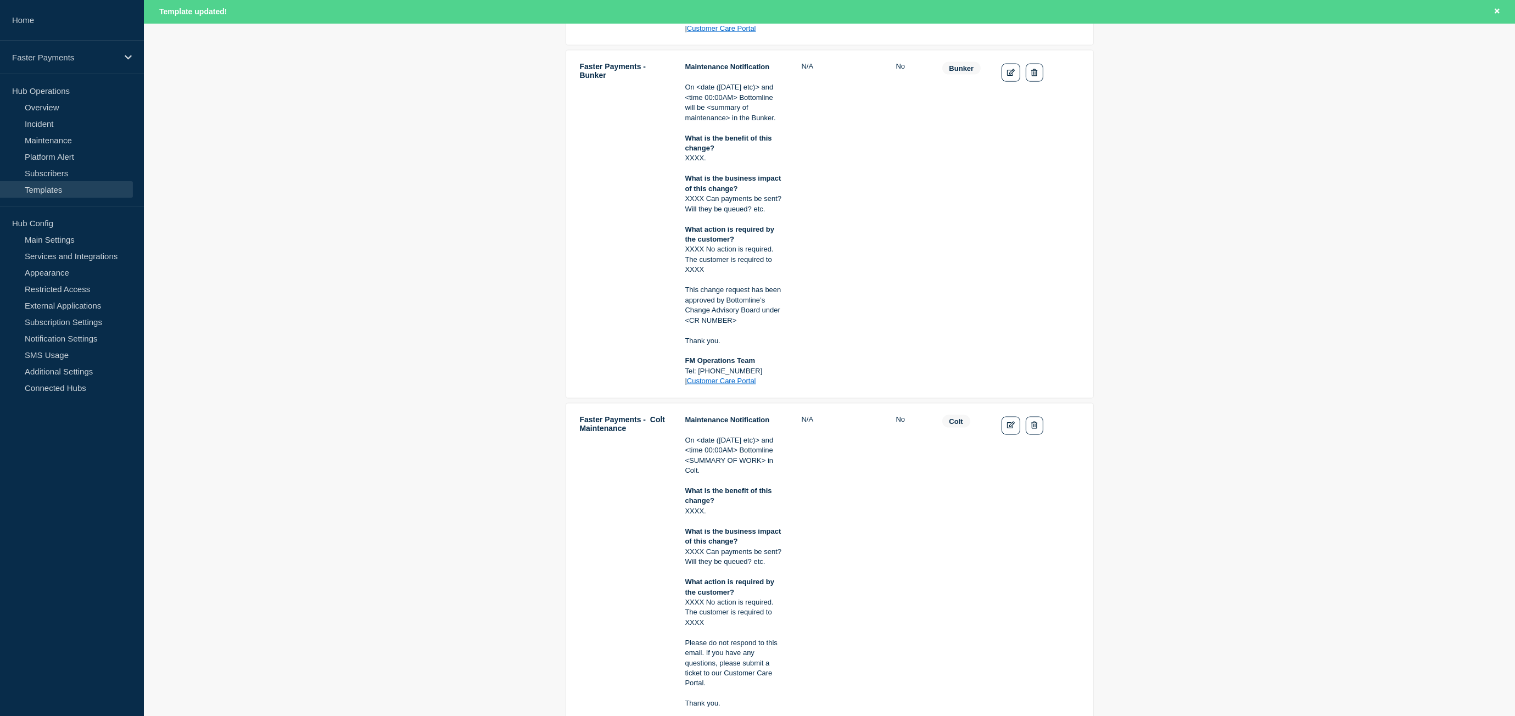
scroll to position [2974, 0]
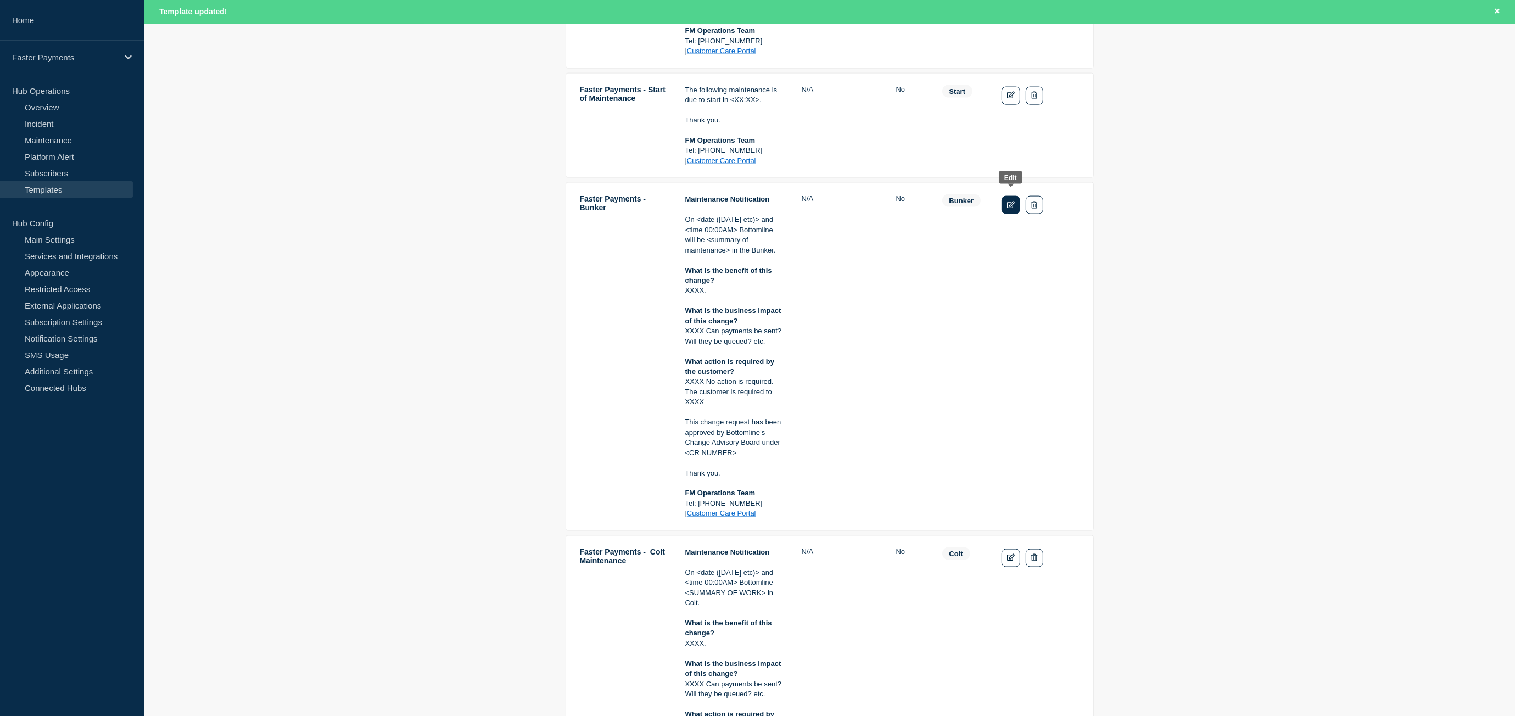
click at [1014, 202] on icon "Edit" at bounding box center [1011, 205] width 8 height 7
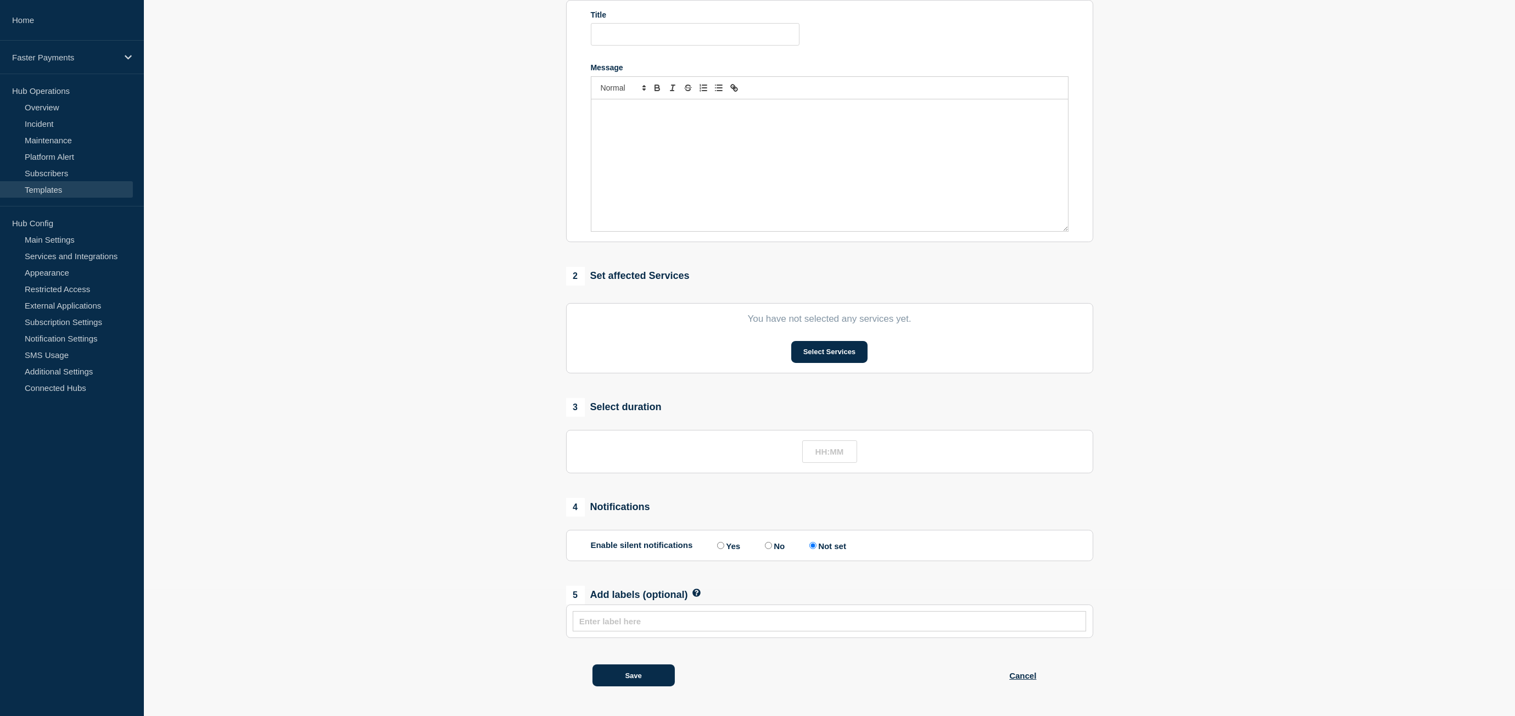
scroll to position [180, 0]
type input "Faster Payments - Bunker"
radio input "true"
radio input "false"
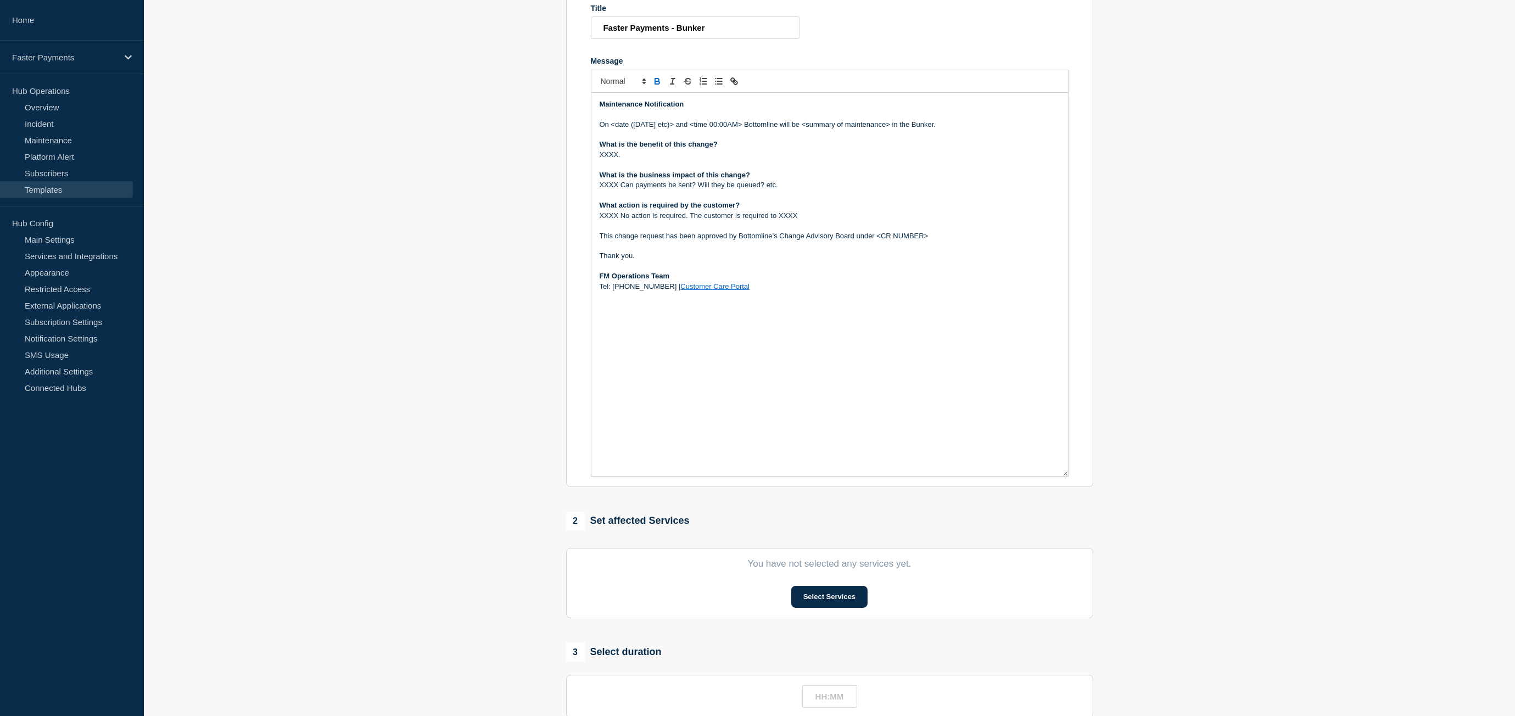
drag, startPoint x: 1064, startPoint y: 228, endPoint x: 1059, endPoint y: 457, distance: 228.5
click at [1081, 487] on section "Title Faster Payments - Bunker Message Maintenance Notification On <date ([DATE…" at bounding box center [829, 240] width 527 height 494
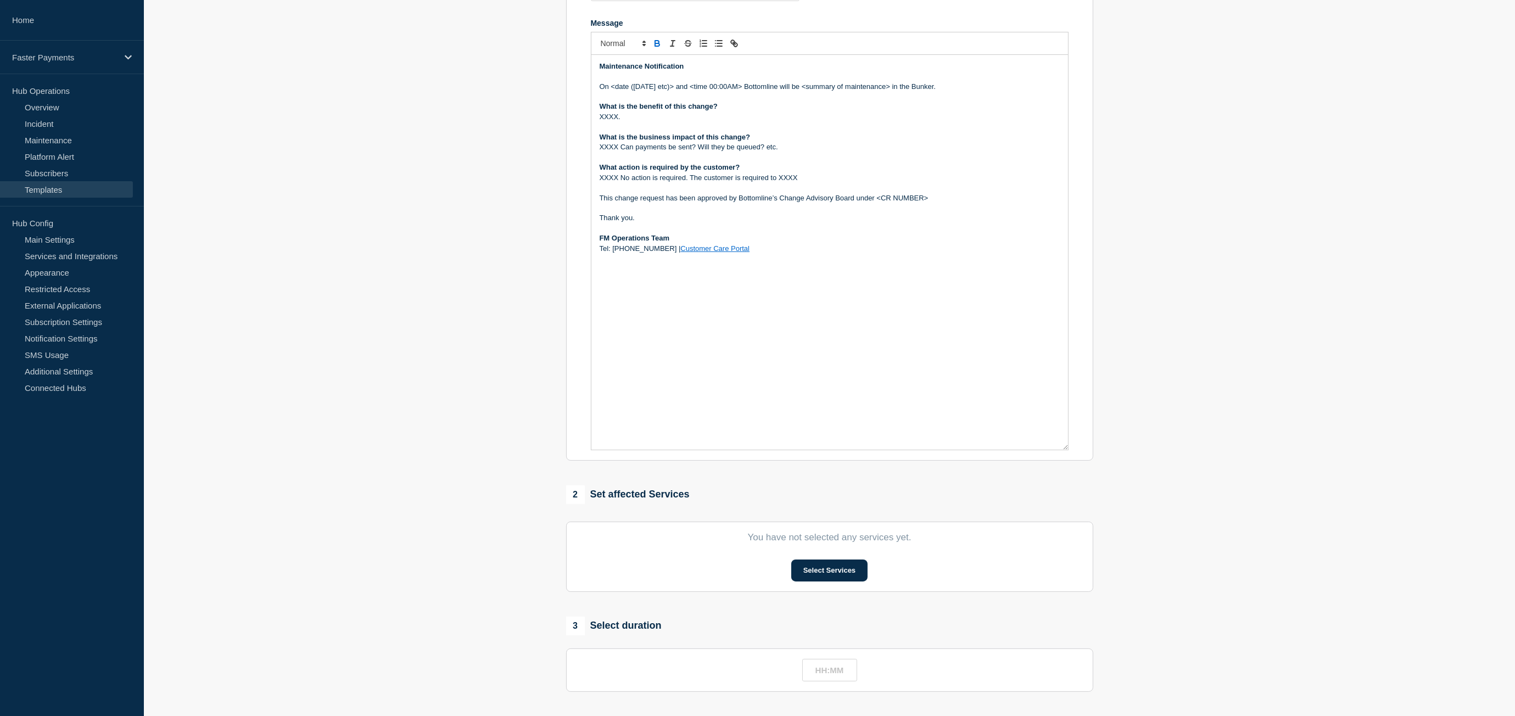
scroll to position [235, 0]
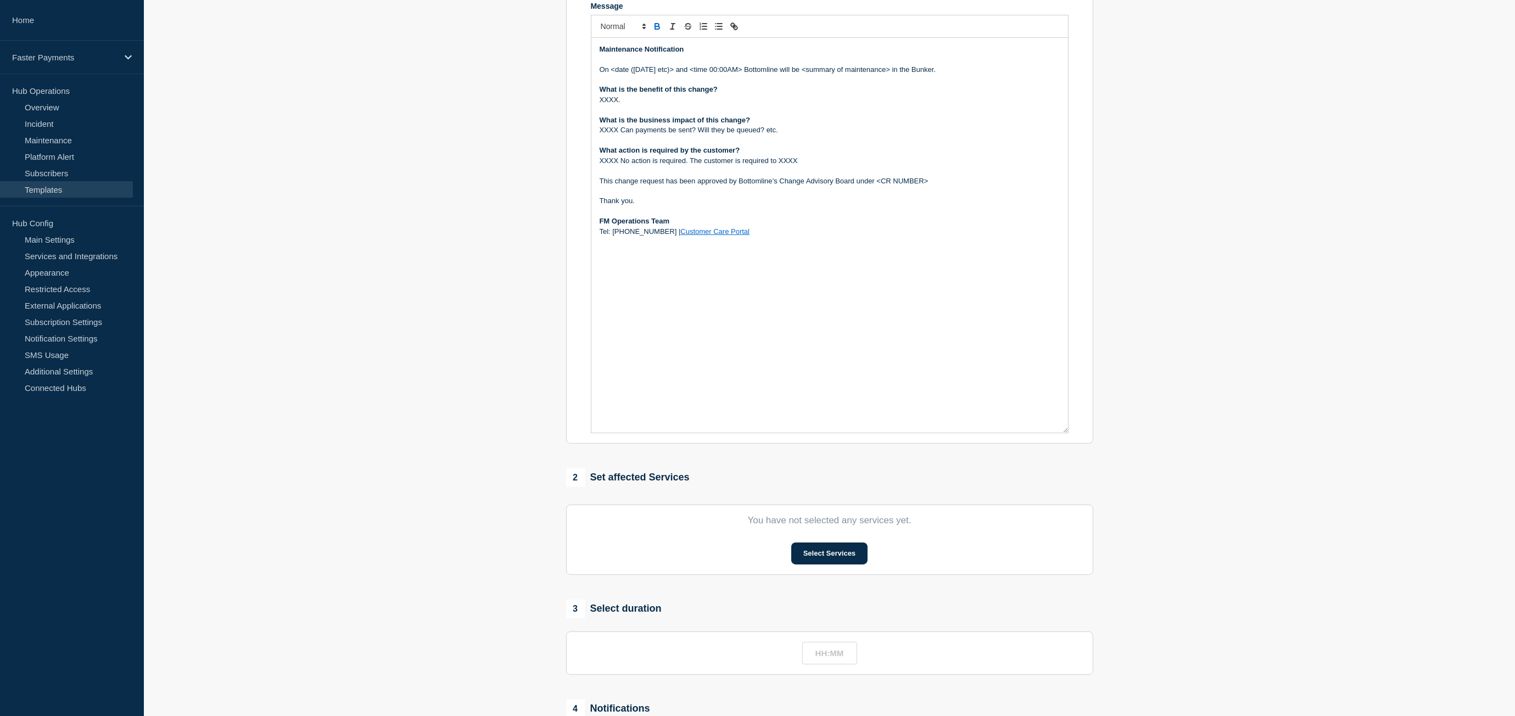
click at [723, 205] on p "Thank you." at bounding box center [830, 201] width 460 height 10
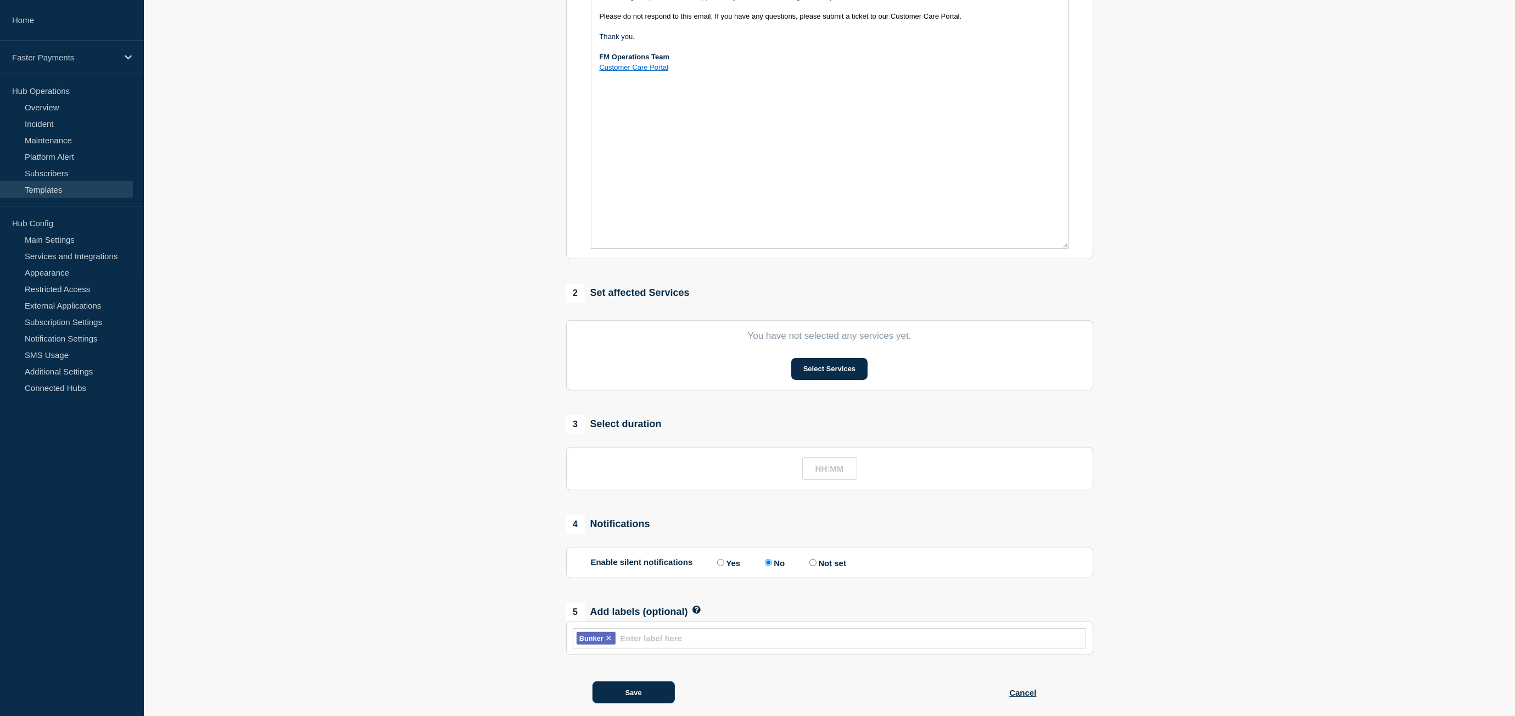
scroll to position [443, 0]
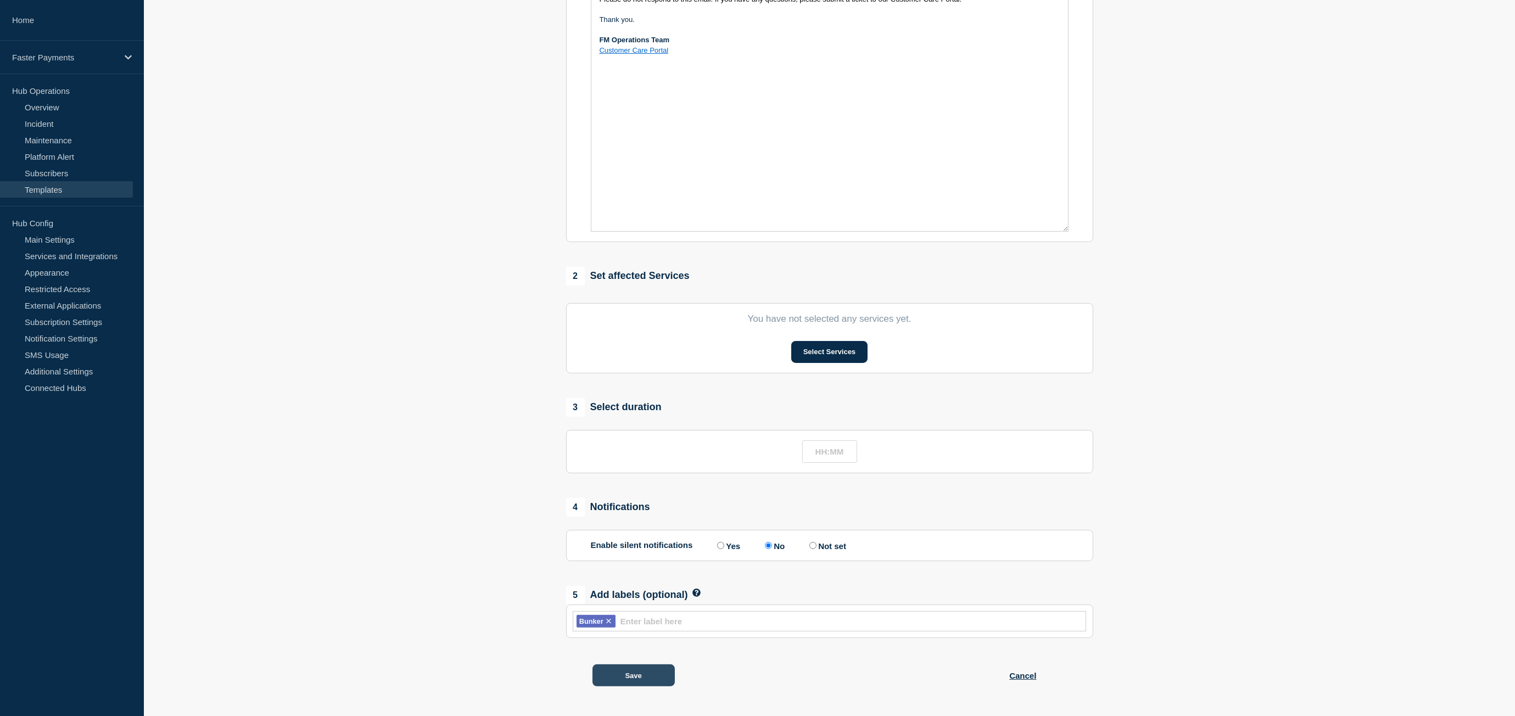
click at [636, 673] on button "Save" at bounding box center [634, 676] width 82 height 22
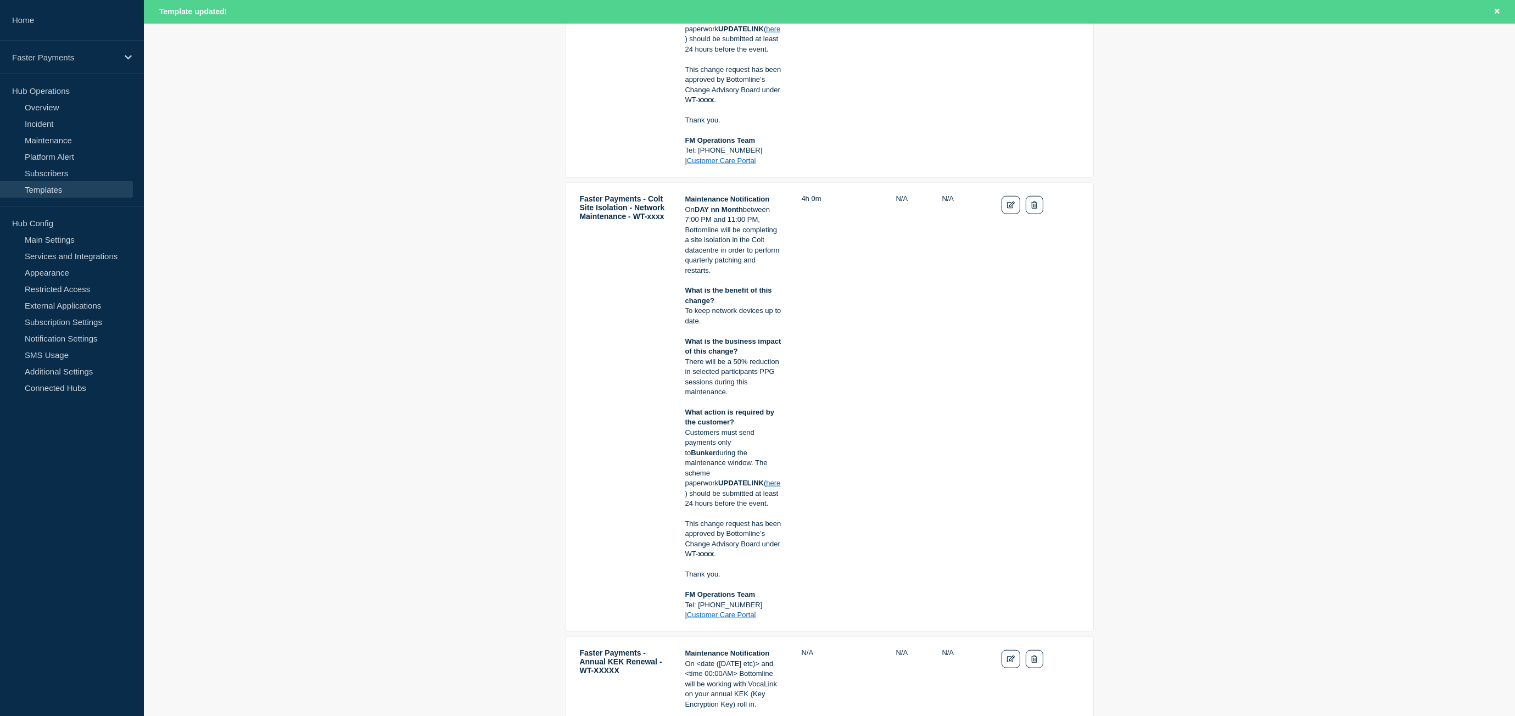
scroll to position [1977, 0]
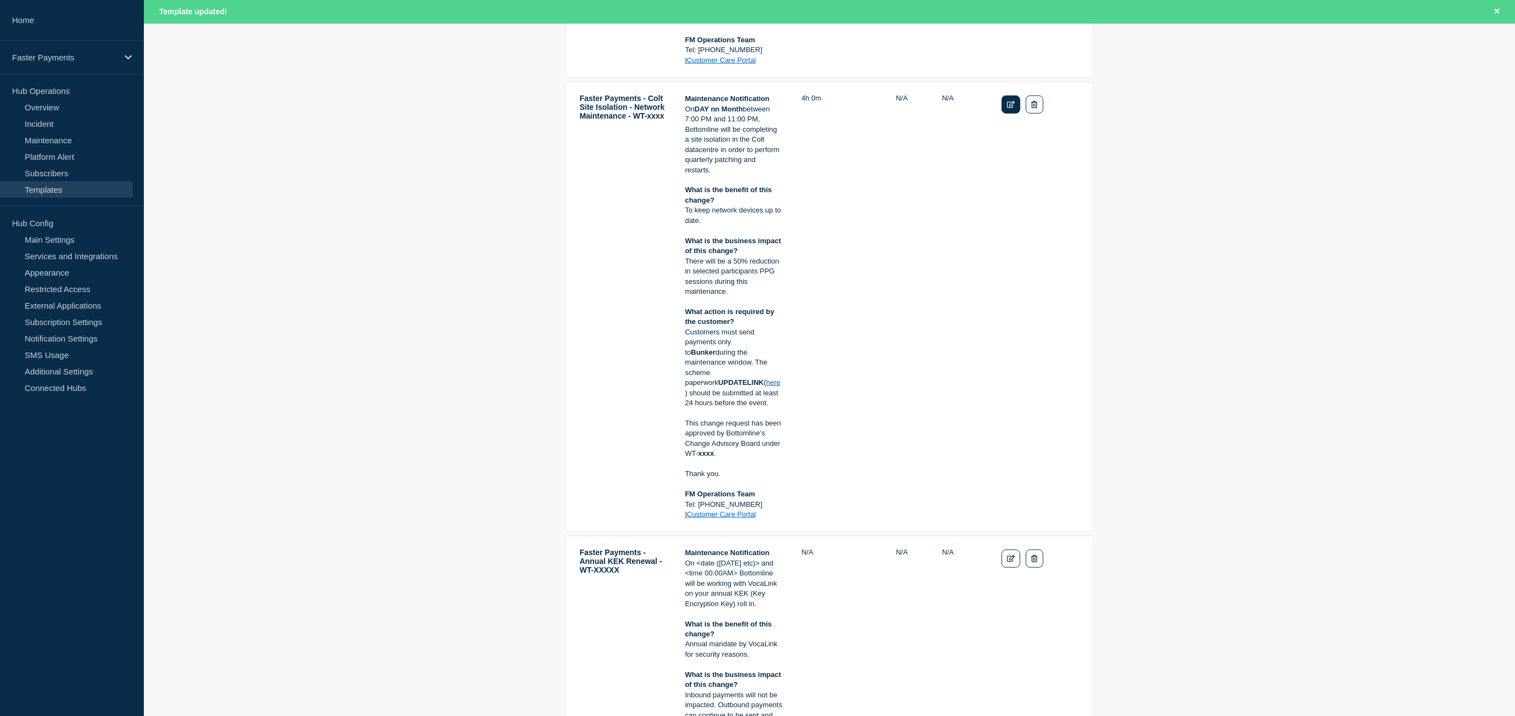
click at [1008, 101] on icon "Edit" at bounding box center [1011, 104] width 8 height 7
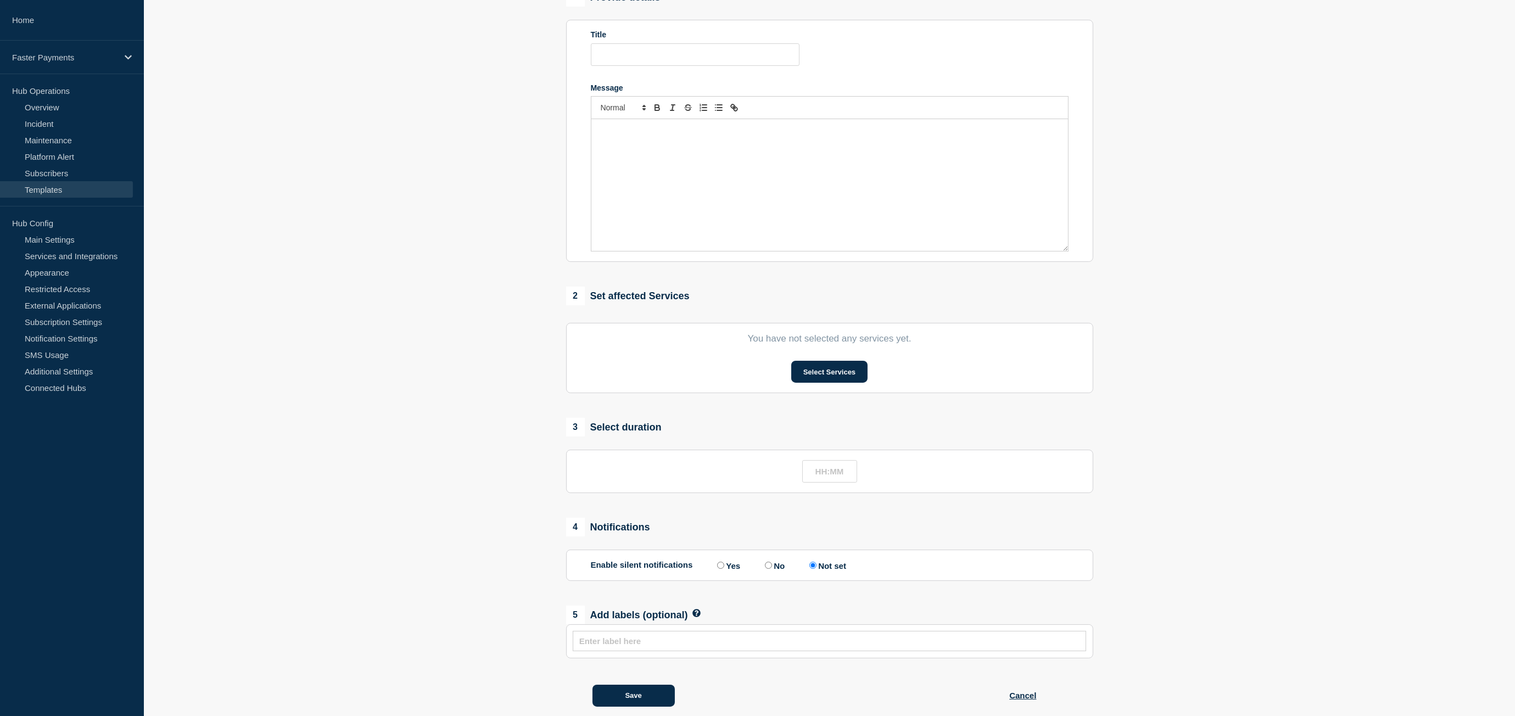
type input "Faster Payments - Colt Site Isolation - Network Maintenance - WT-xxxx"
type input "04:00"
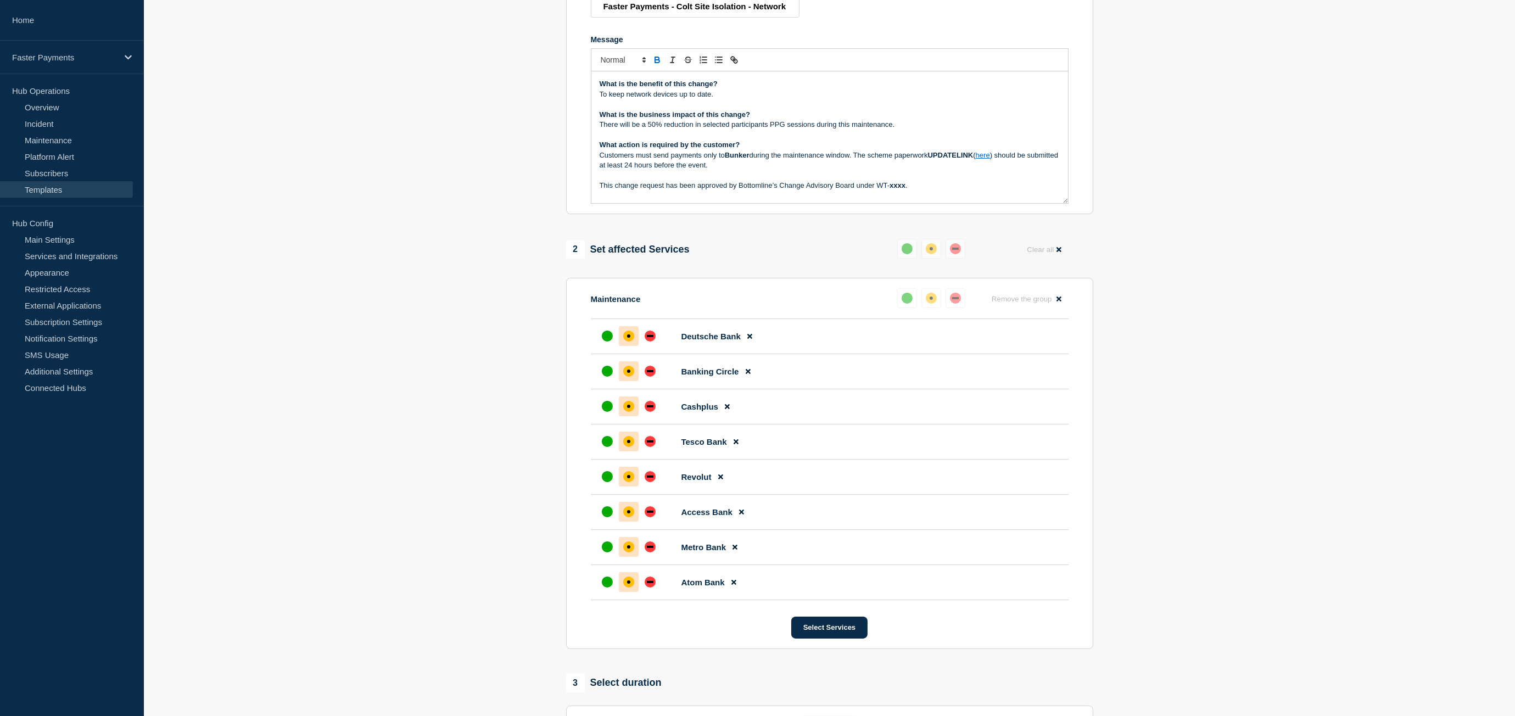
scroll to position [83, 0]
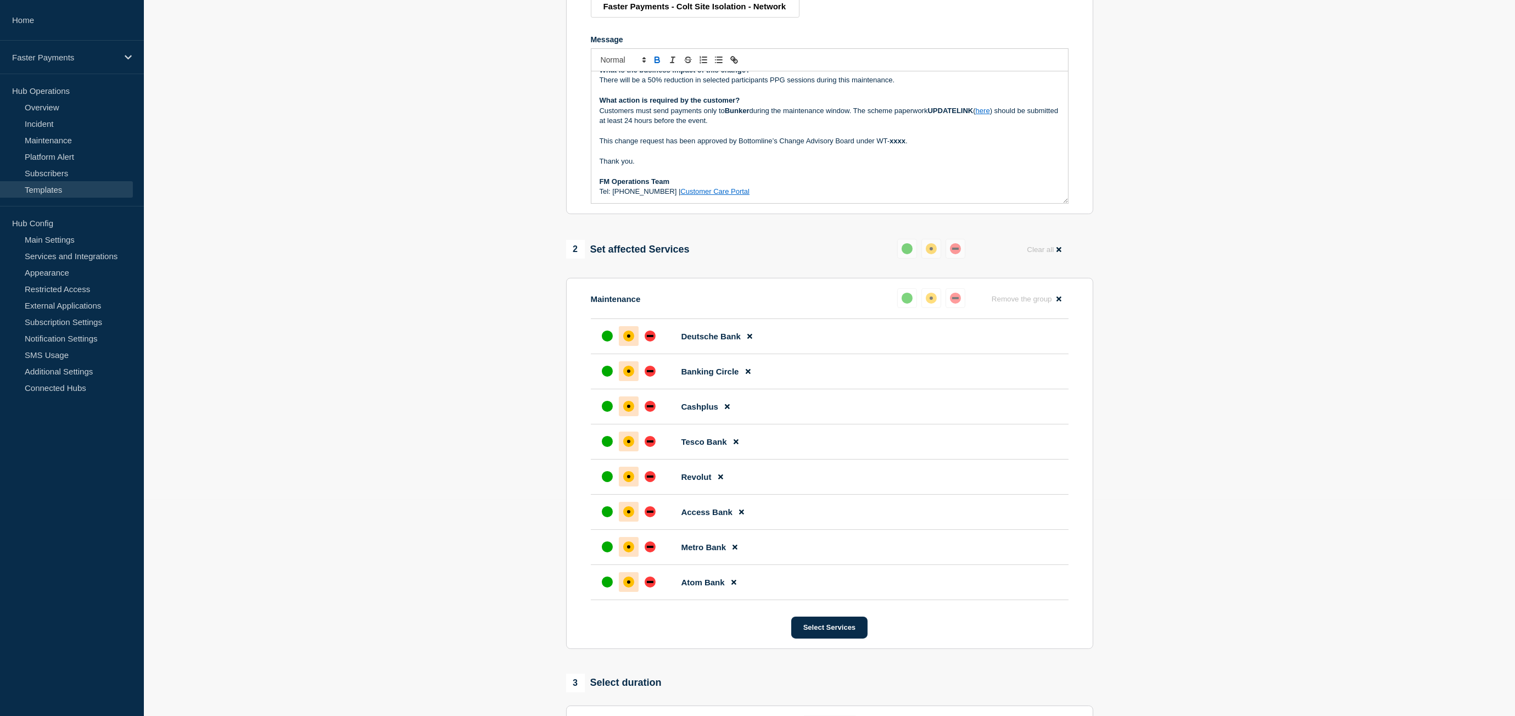
click at [688, 196] on link "Customer Care Portal" at bounding box center [714, 191] width 69 height 8
click at [689, 176] on p "Message" at bounding box center [830, 171] width 460 height 10
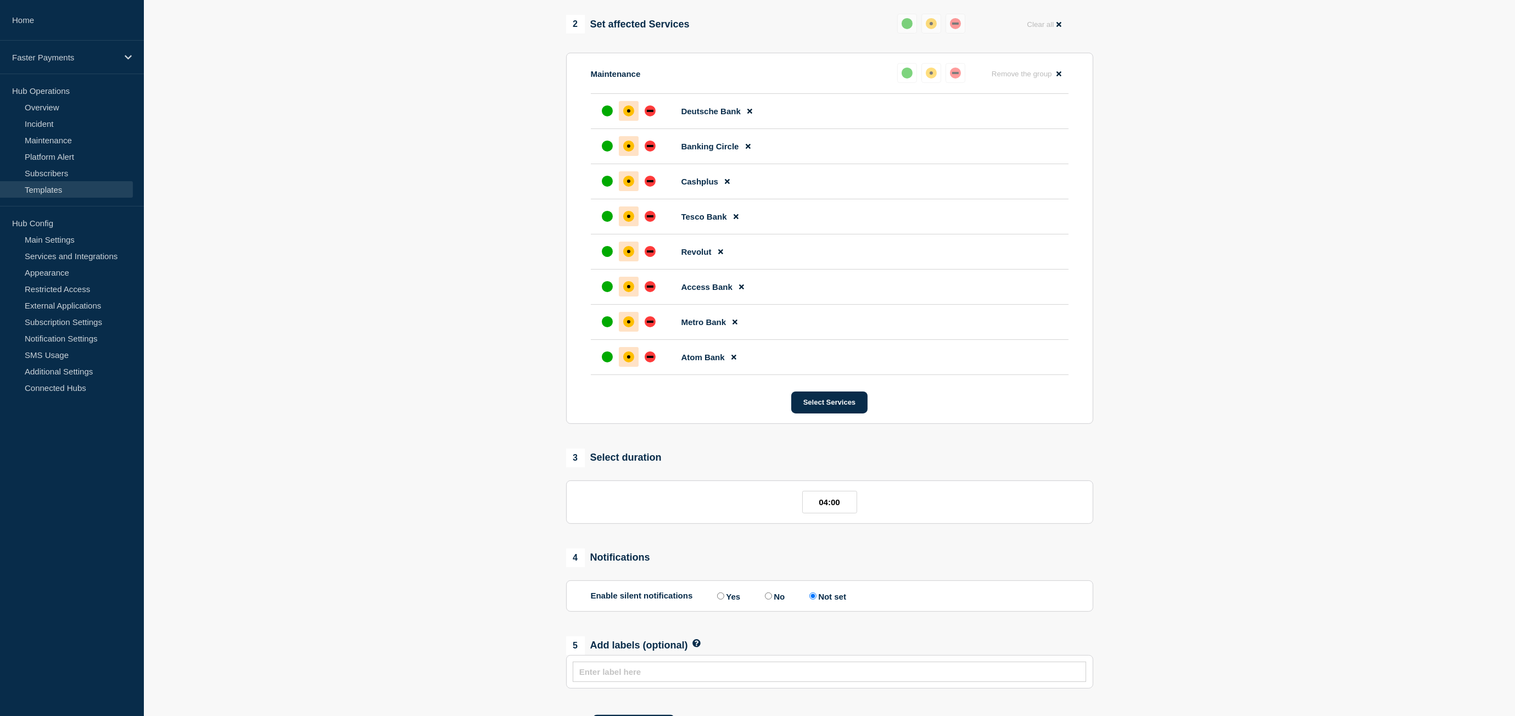
scroll to position [525, 0]
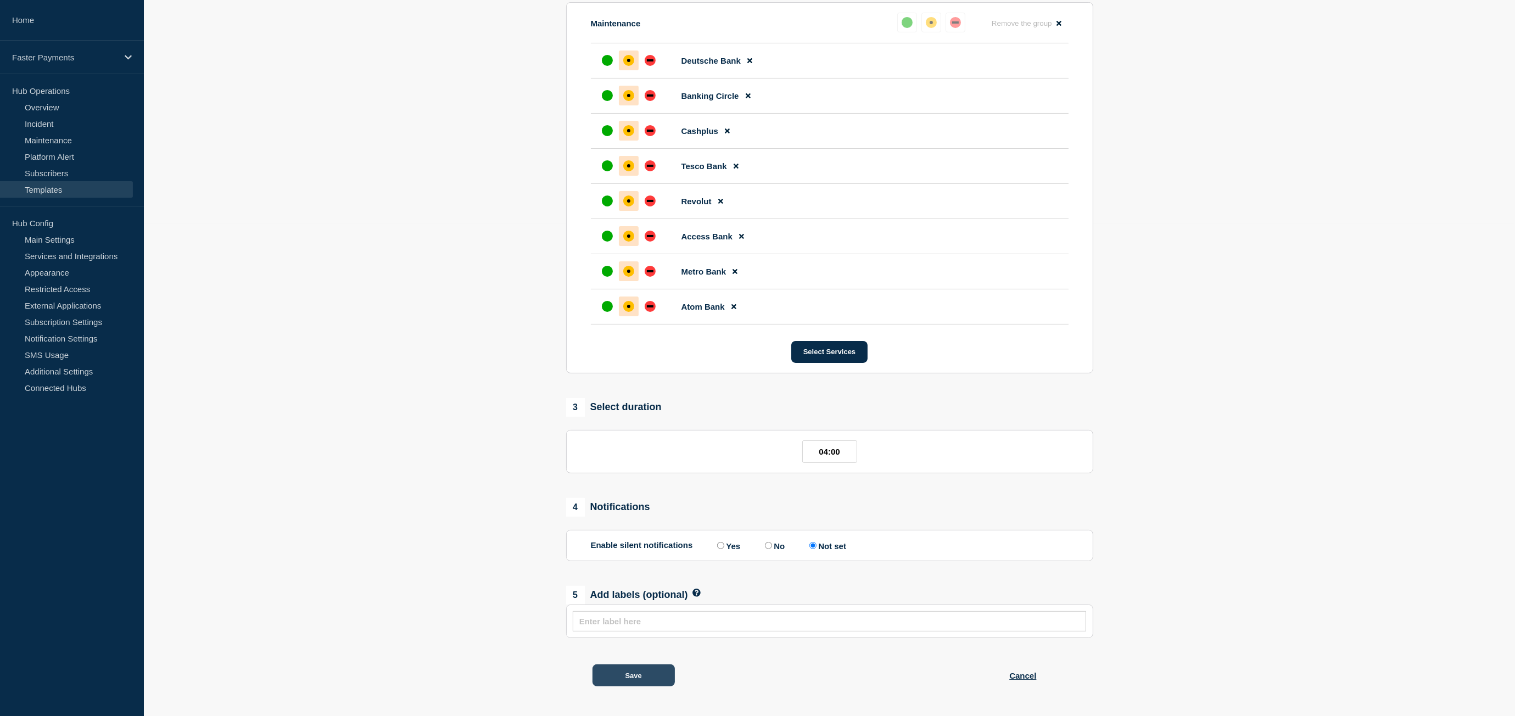
click at [667, 673] on button "Save" at bounding box center [634, 676] width 82 height 22
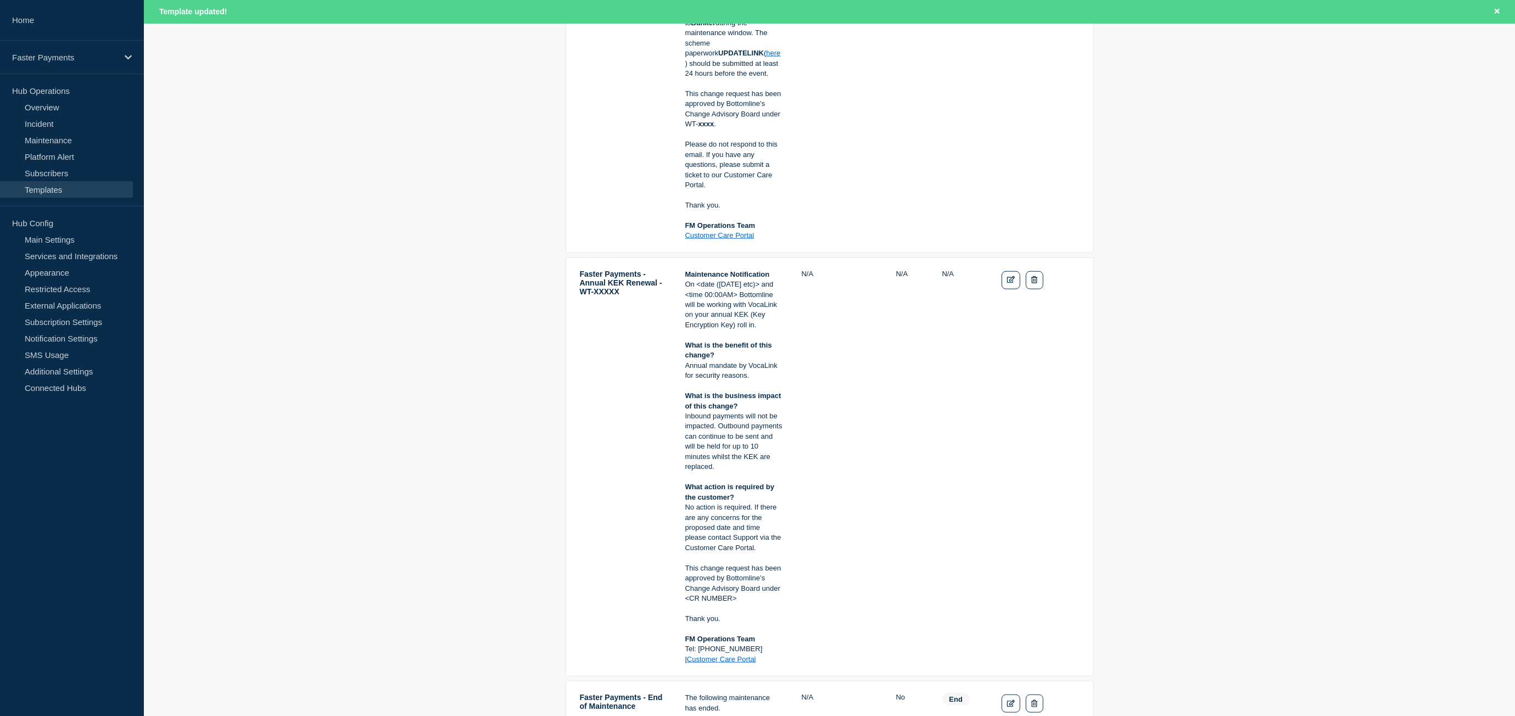
scroll to position [2416, 0]
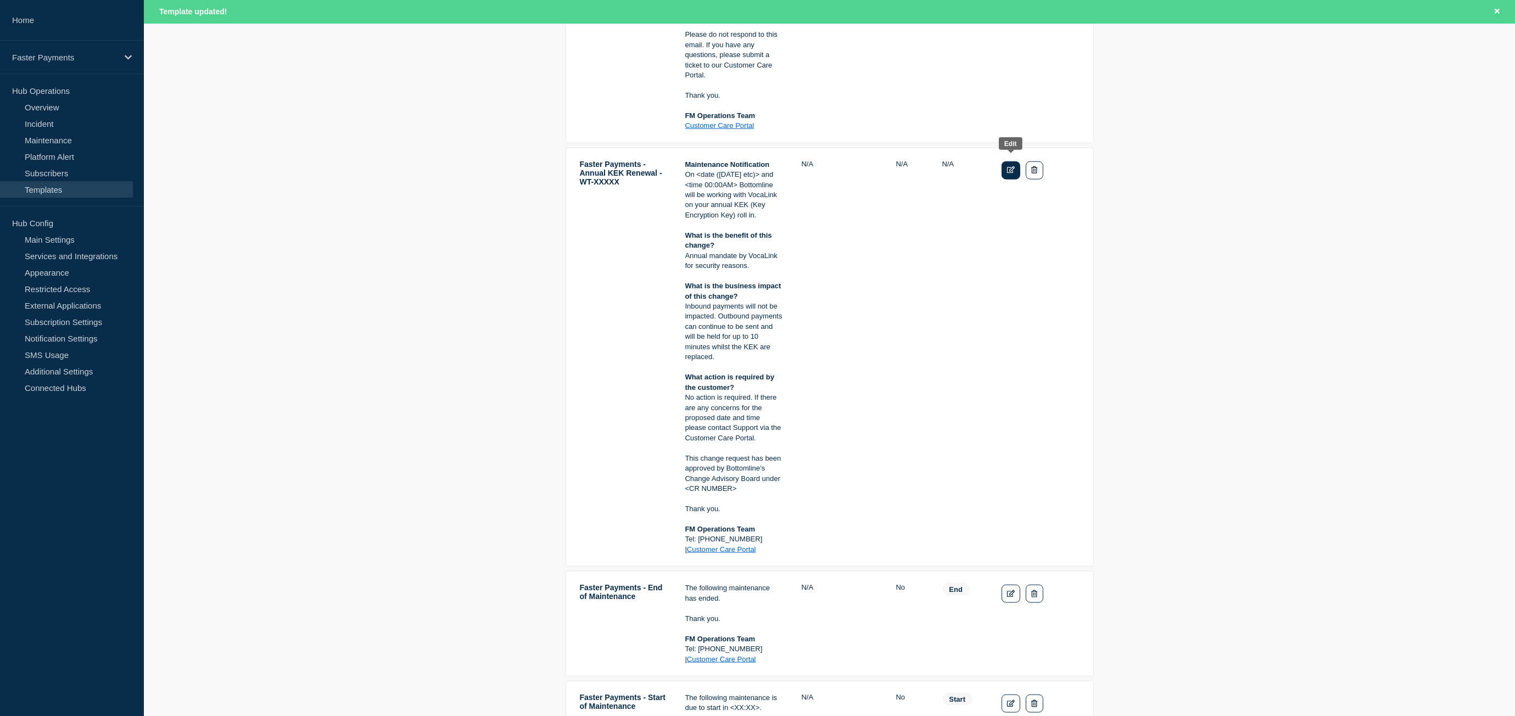
click at [1004, 163] on link "Edit" at bounding box center [1011, 170] width 19 height 18
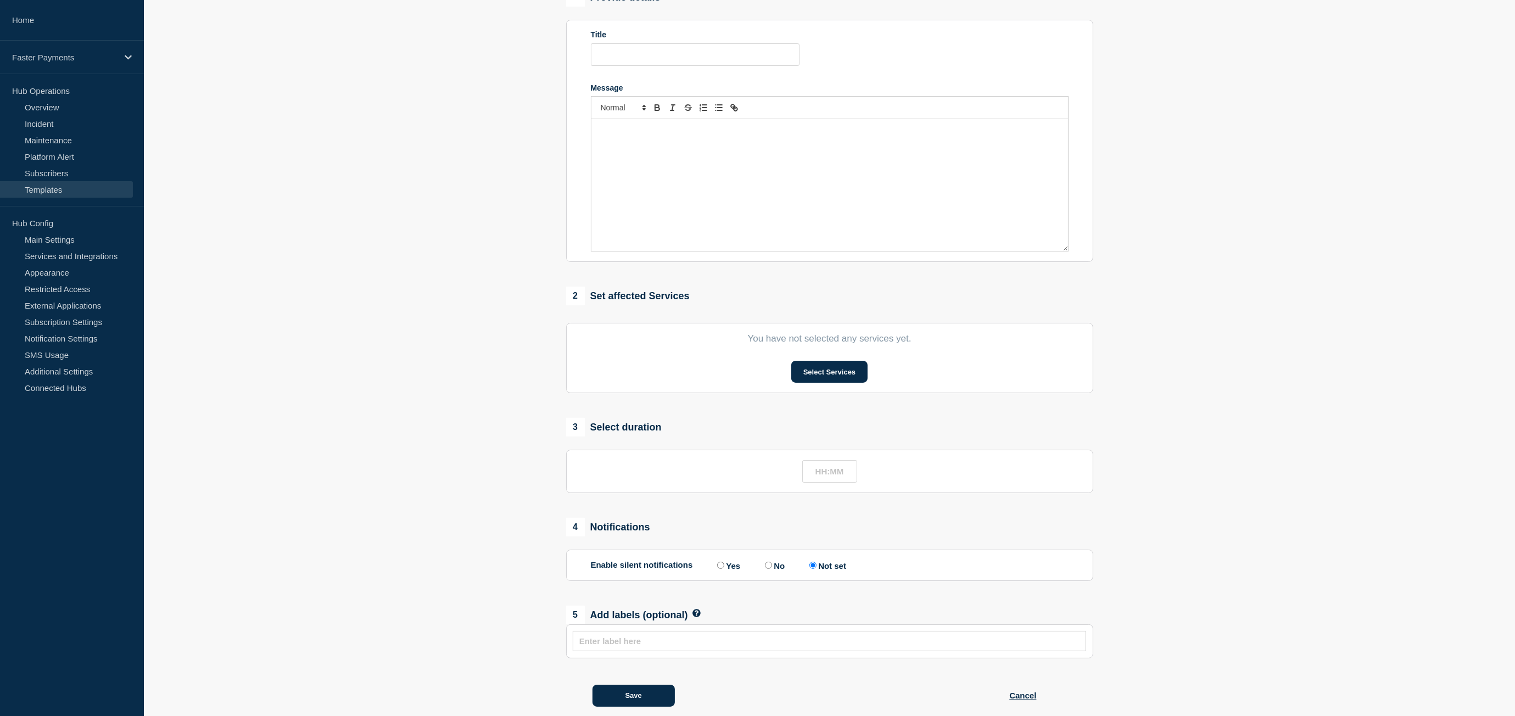
type input "Faster Payments - Annual KEK Renewal - WT-XXXXX"
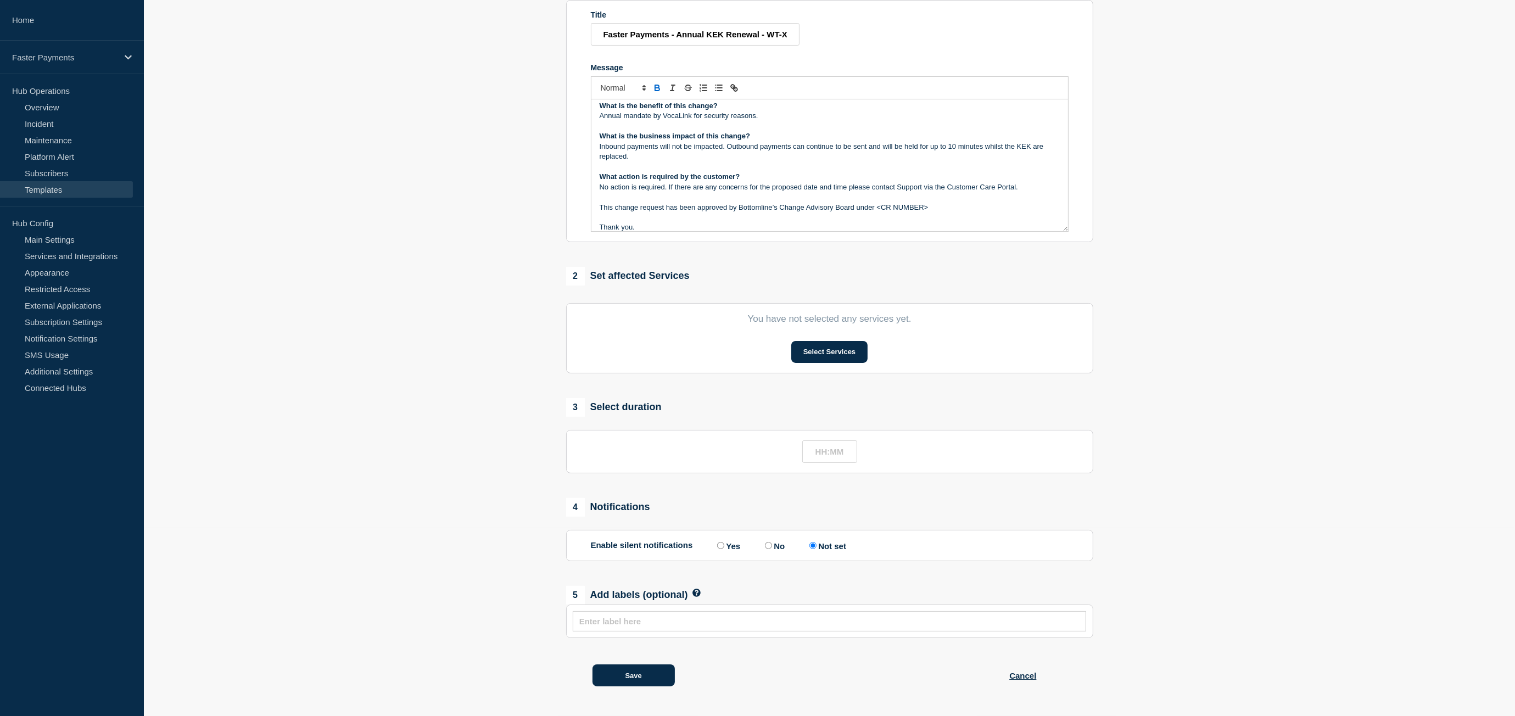
scroll to position [74, 0]
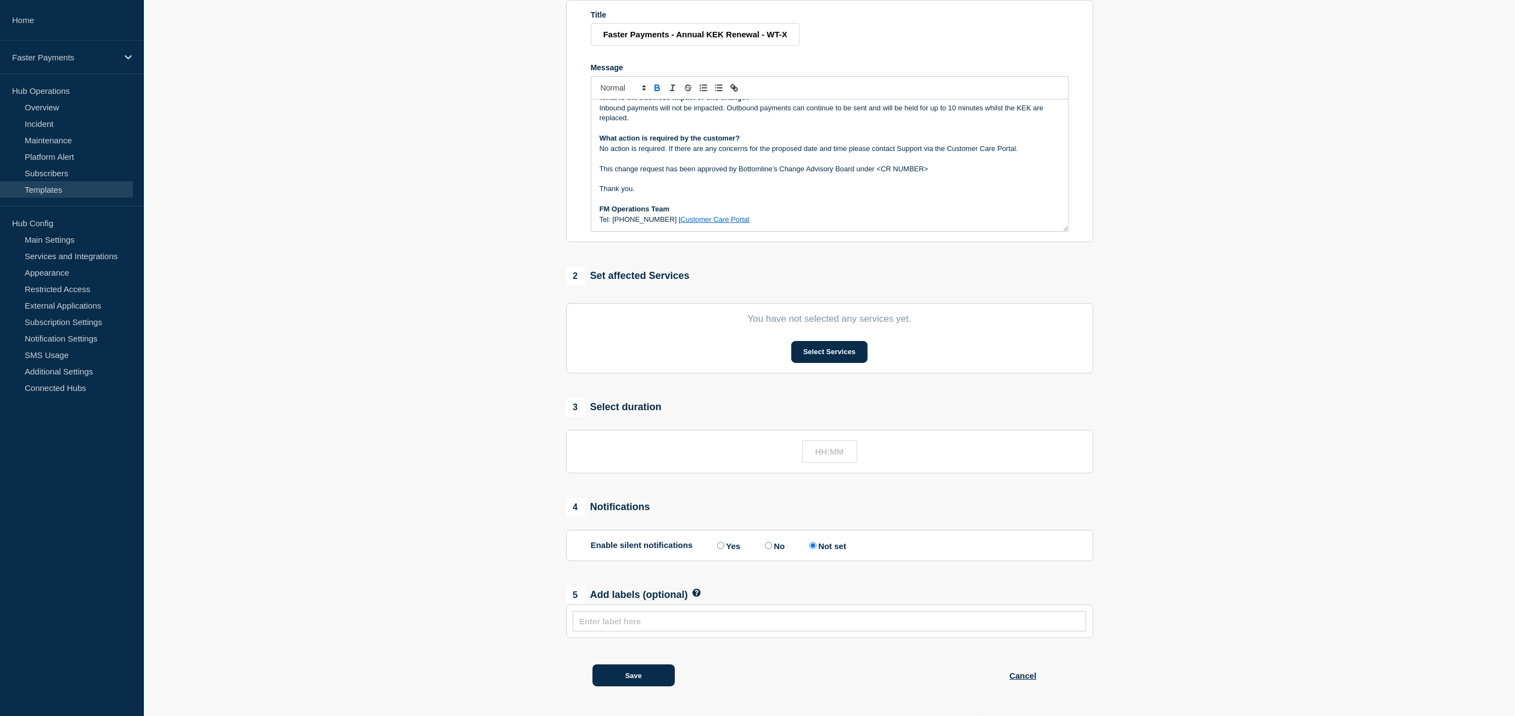
click at [688, 221] on link "Customer Care Portal" at bounding box center [714, 219] width 69 height 8
click at [651, 673] on button "Save" at bounding box center [634, 676] width 82 height 22
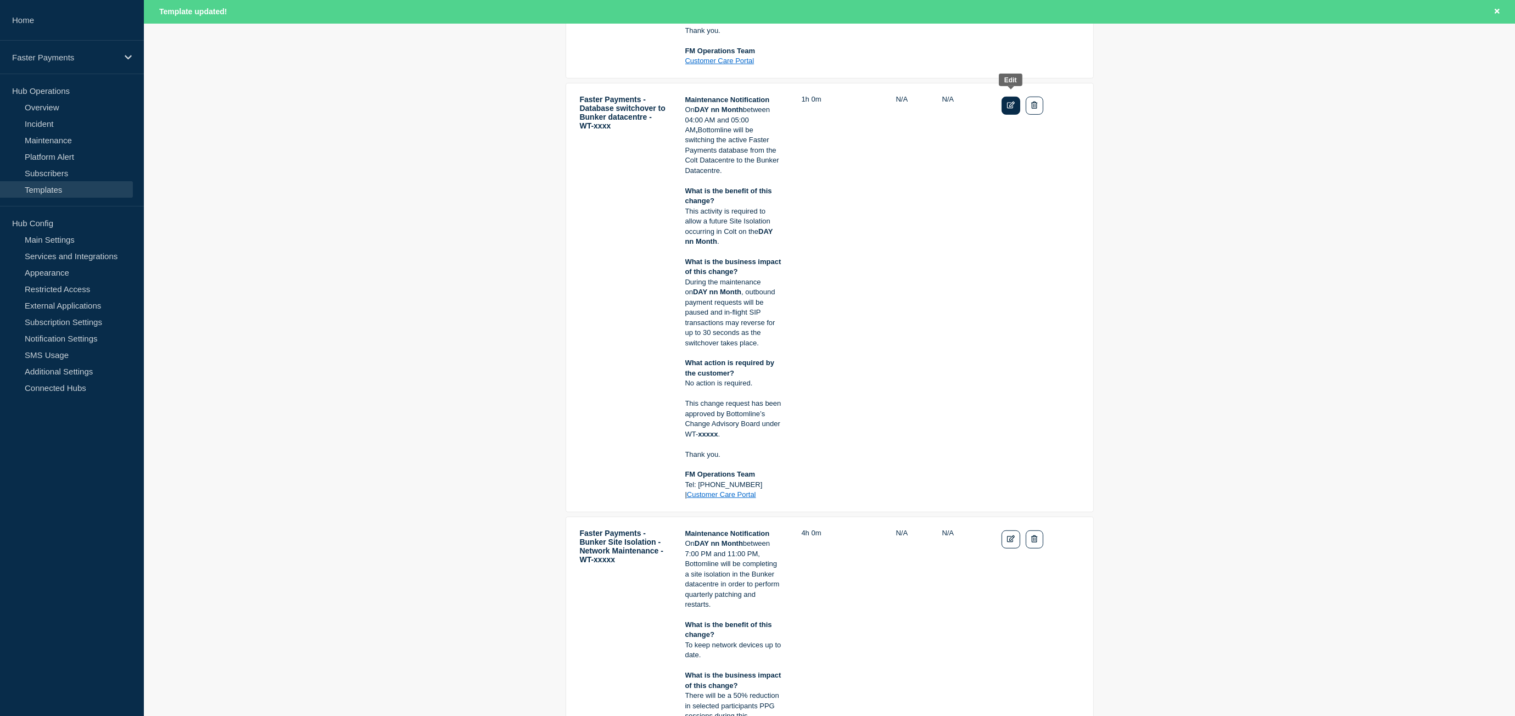
click at [1008, 102] on icon "Edit" at bounding box center [1011, 105] width 8 height 7
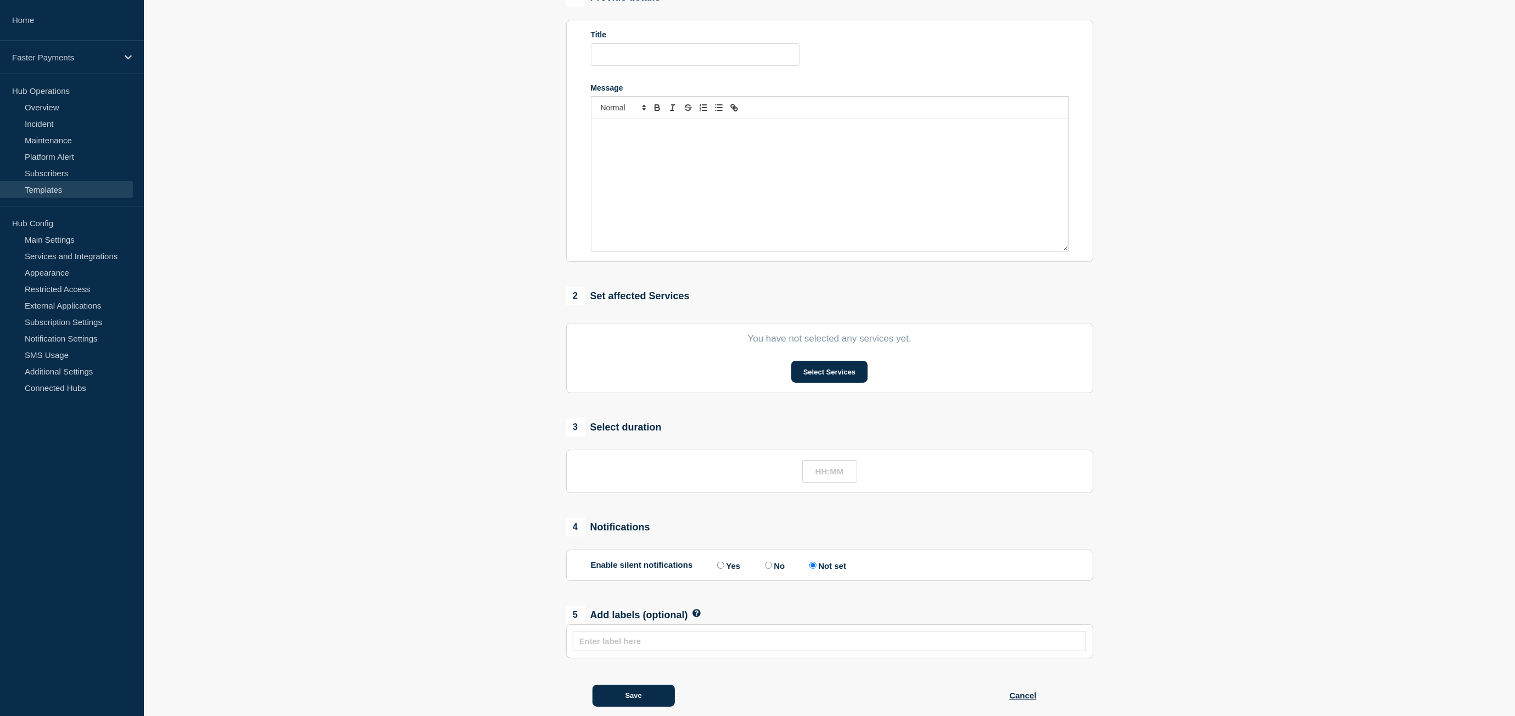
type input "Faster Payments - Database switchover to Bunker datacentre - WT-xxxx"
type input "01:00"
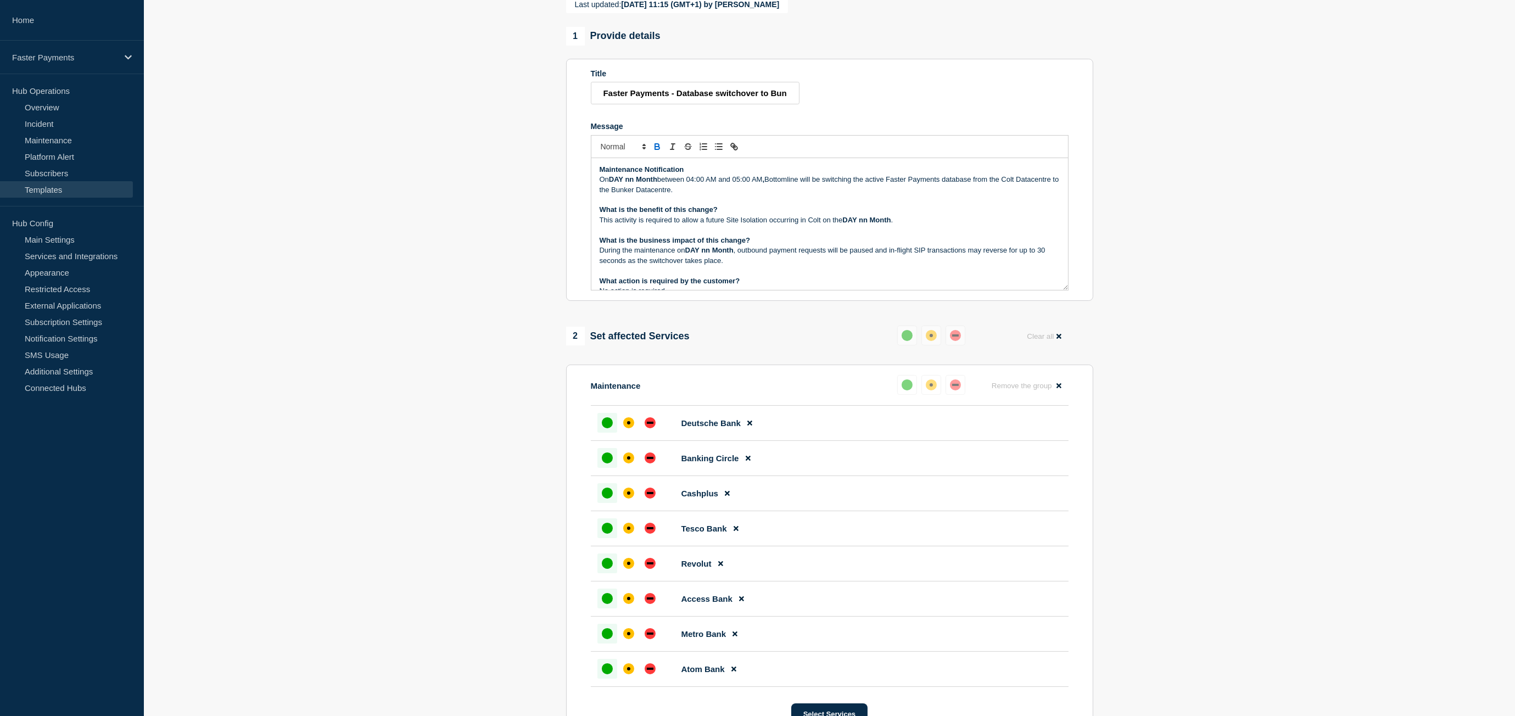
scroll to position [216, 0]
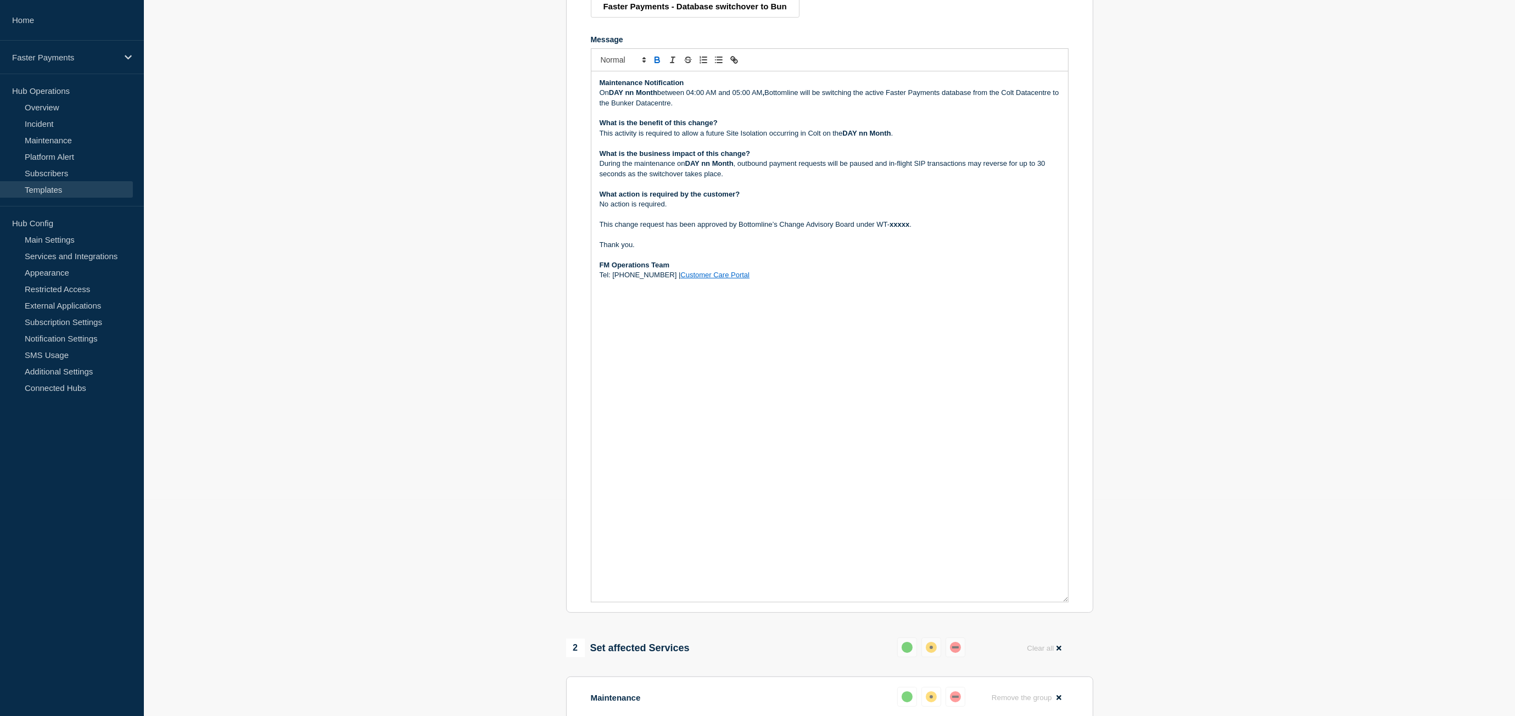
drag, startPoint x: 1064, startPoint y: 228, endPoint x: 1078, endPoint y: 627, distance: 398.9
click at [1078, 613] on section "Title Faster Payments - Database switchover to Bunker datacentre - WT-xxxx Mess…" at bounding box center [829, 292] width 527 height 641
click at [700, 260] on p "Message" at bounding box center [830, 255] width 460 height 10
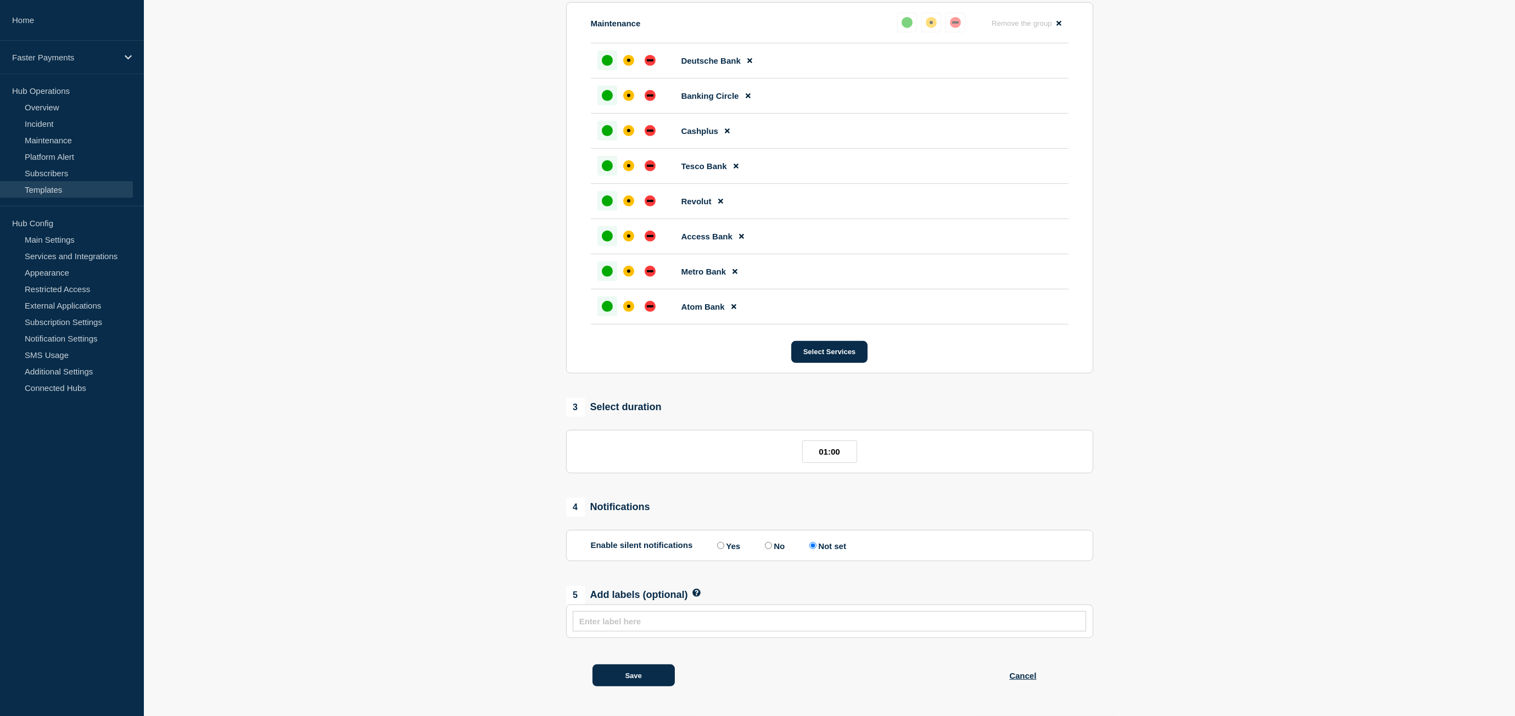
scroll to position [923, 0]
click at [658, 677] on button "Save" at bounding box center [634, 676] width 82 height 22
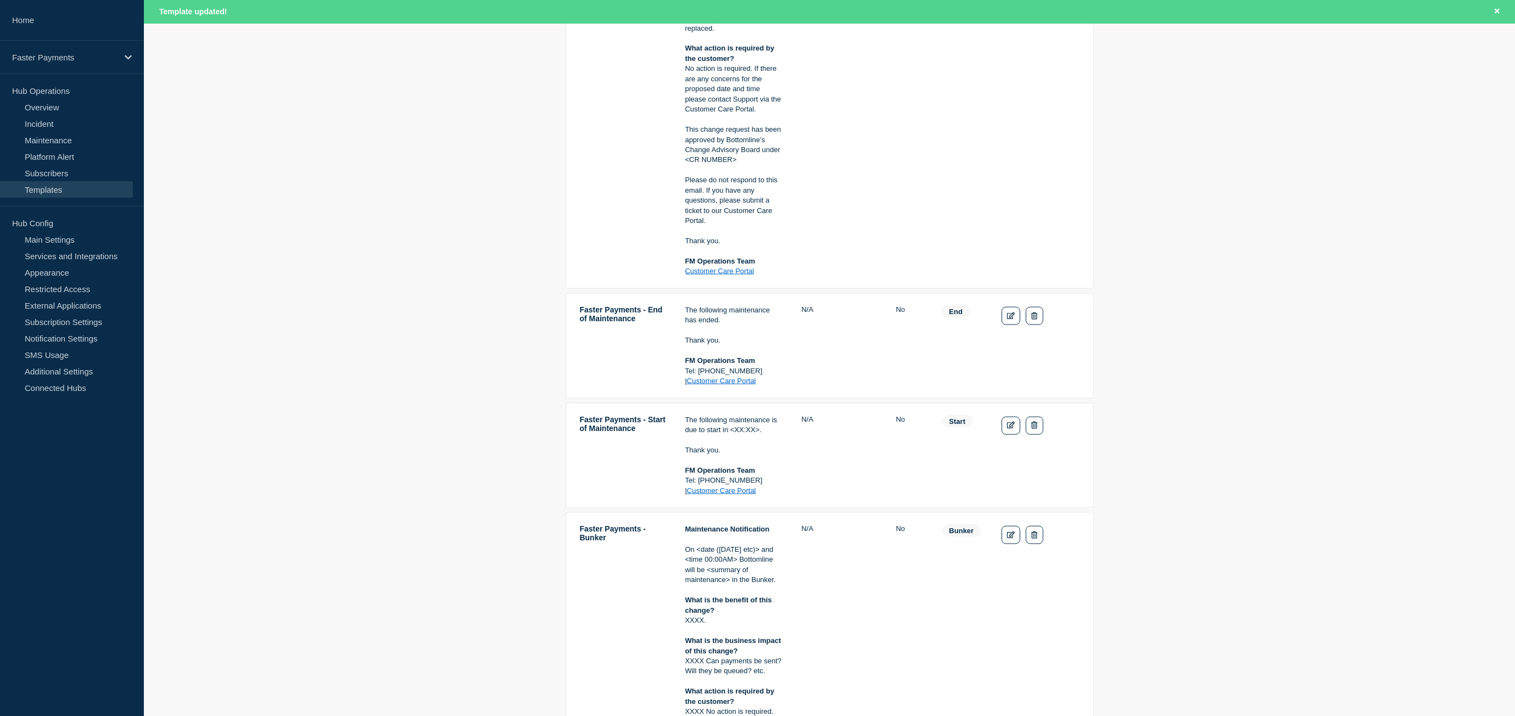
scroll to position [2792, 0]
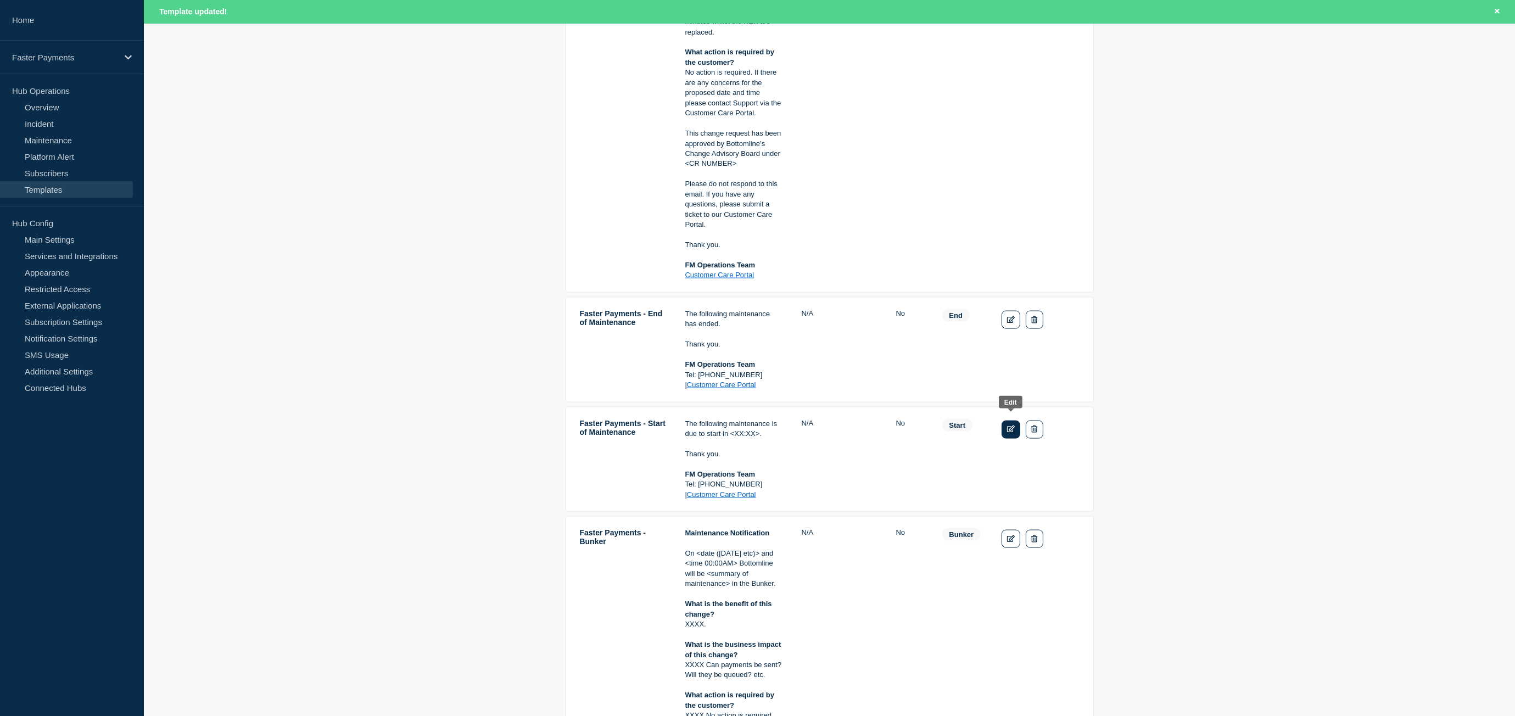
click at [1008, 426] on icon "Edit" at bounding box center [1011, 429] width 8 height 7
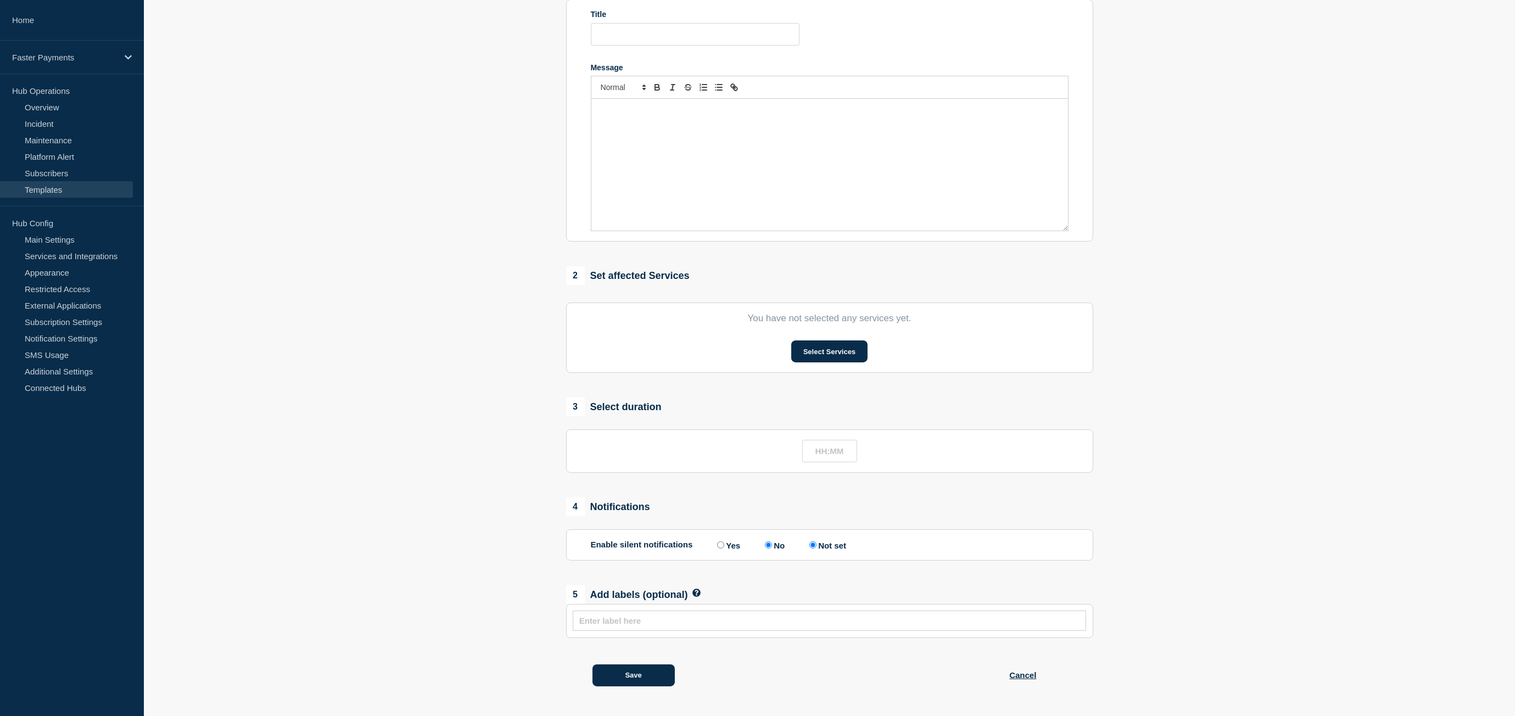
type input "Faster Payments - Start of Maintenance"
radio input "true"
radio input "false"
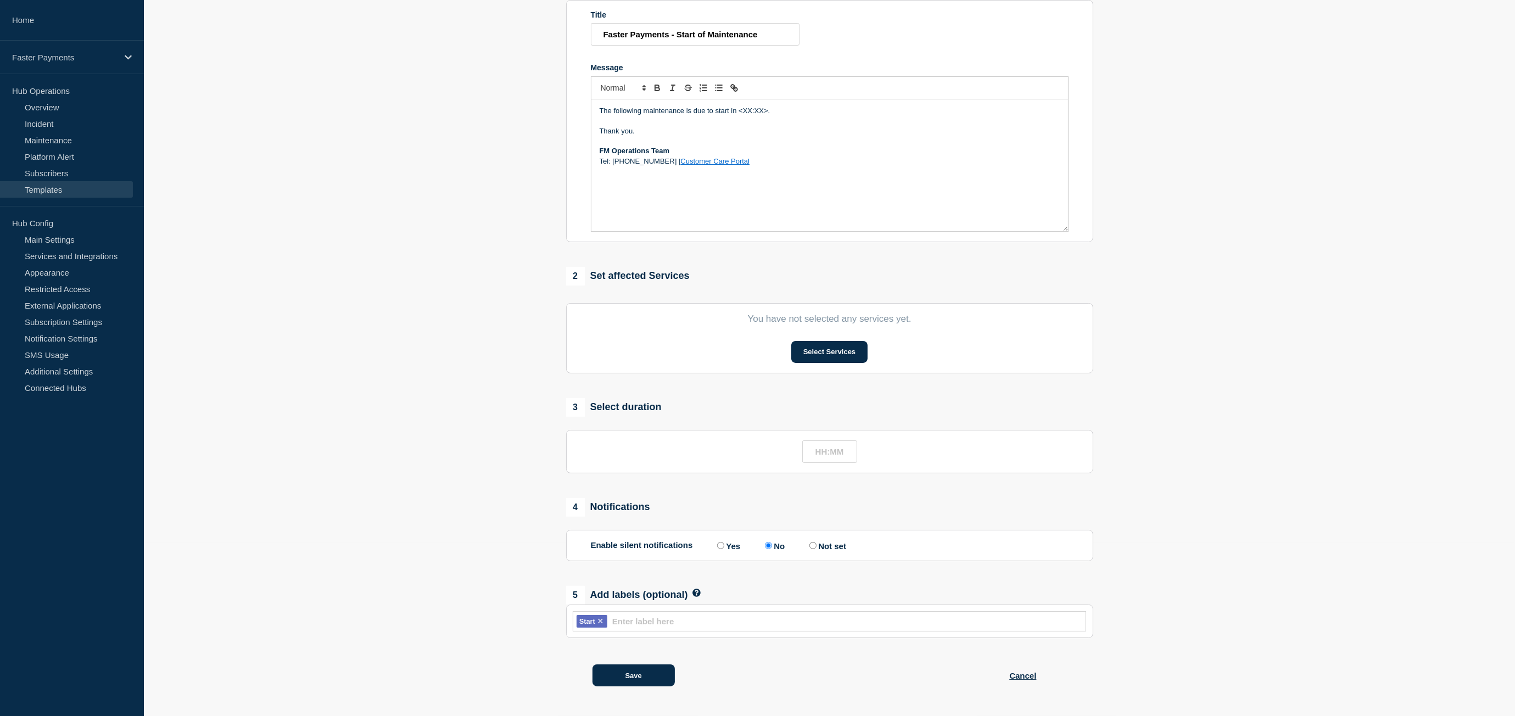
click at [713, 113] on p "The following maintenance is due to start in <XX:XX>." at bounding box center [830, 111] width 460 height 10
click at [690, 127] on p "Thank you." at bounding box center [830, 131] width 460 height 10
click at [660, 668] on button "Save" at bounding box center [634, 676] width 82 height 22
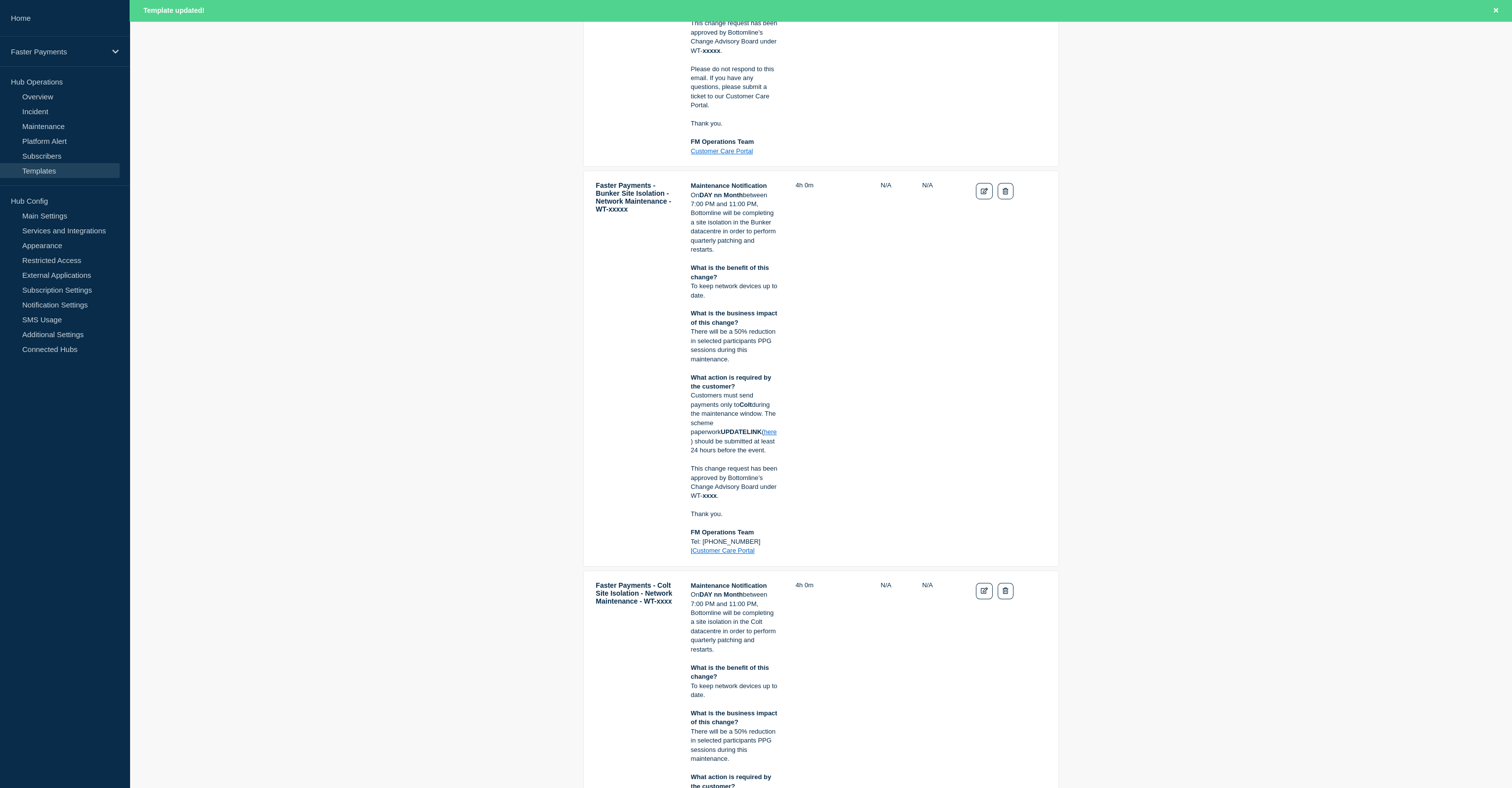
scroll to position [1385, 0]
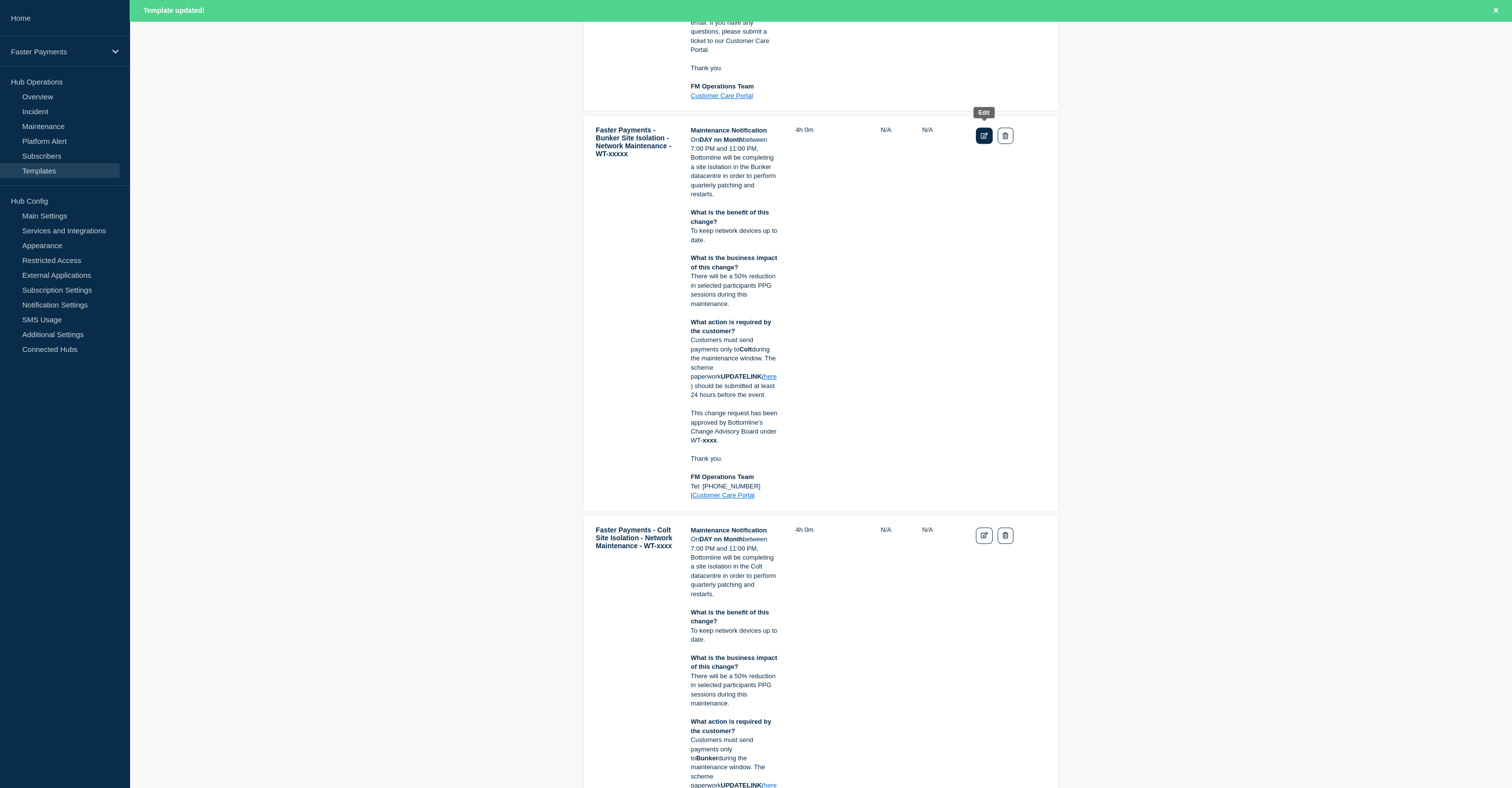
click at [986, 132] on icon "Edit" at bounding box center [984, 135] width 7 height 6
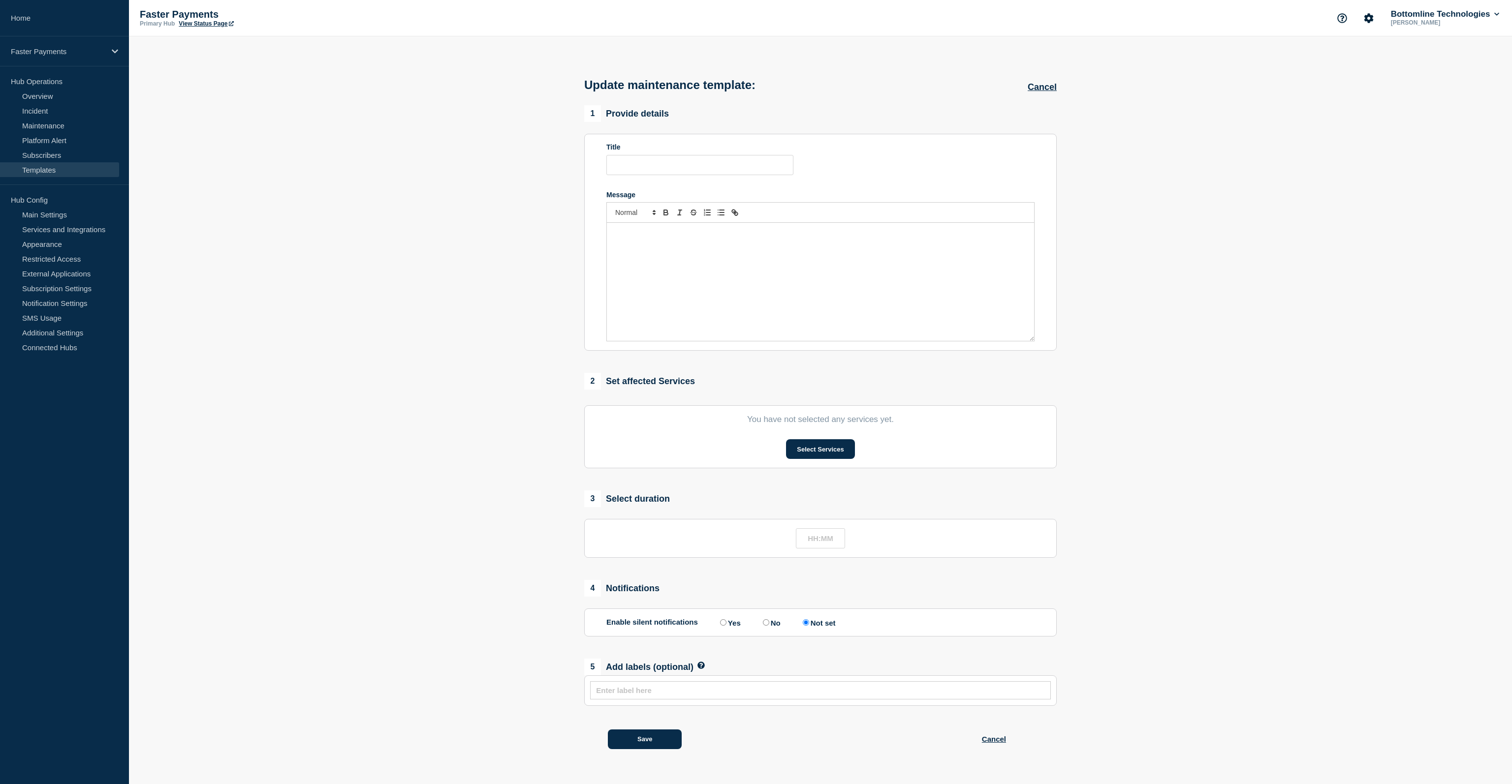
type input "Faster Payments - Bunker Site Isolation - Network Maintenance - WT-xxxxx"
type input "04:00"
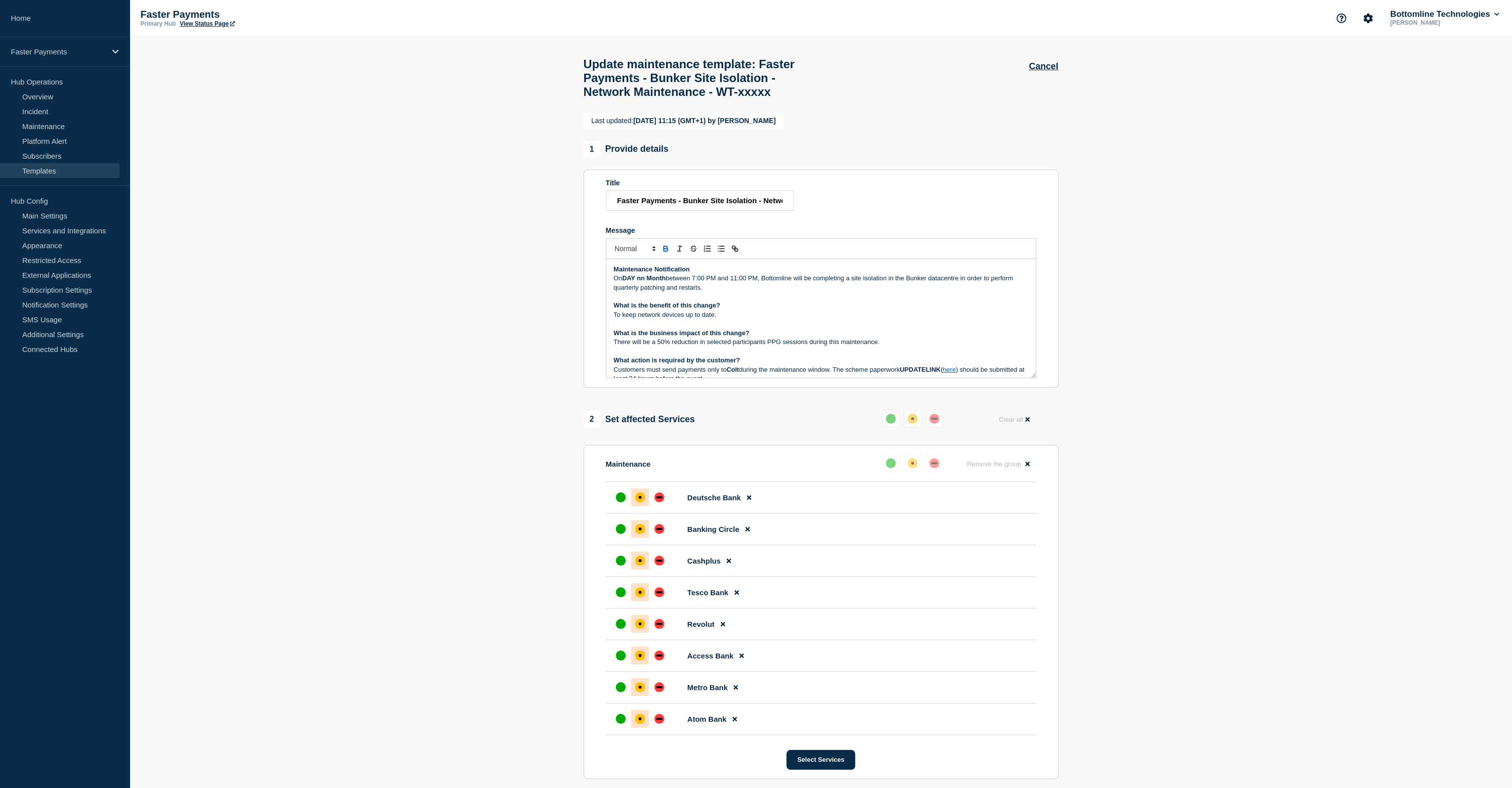
scroll to position [75, 0]
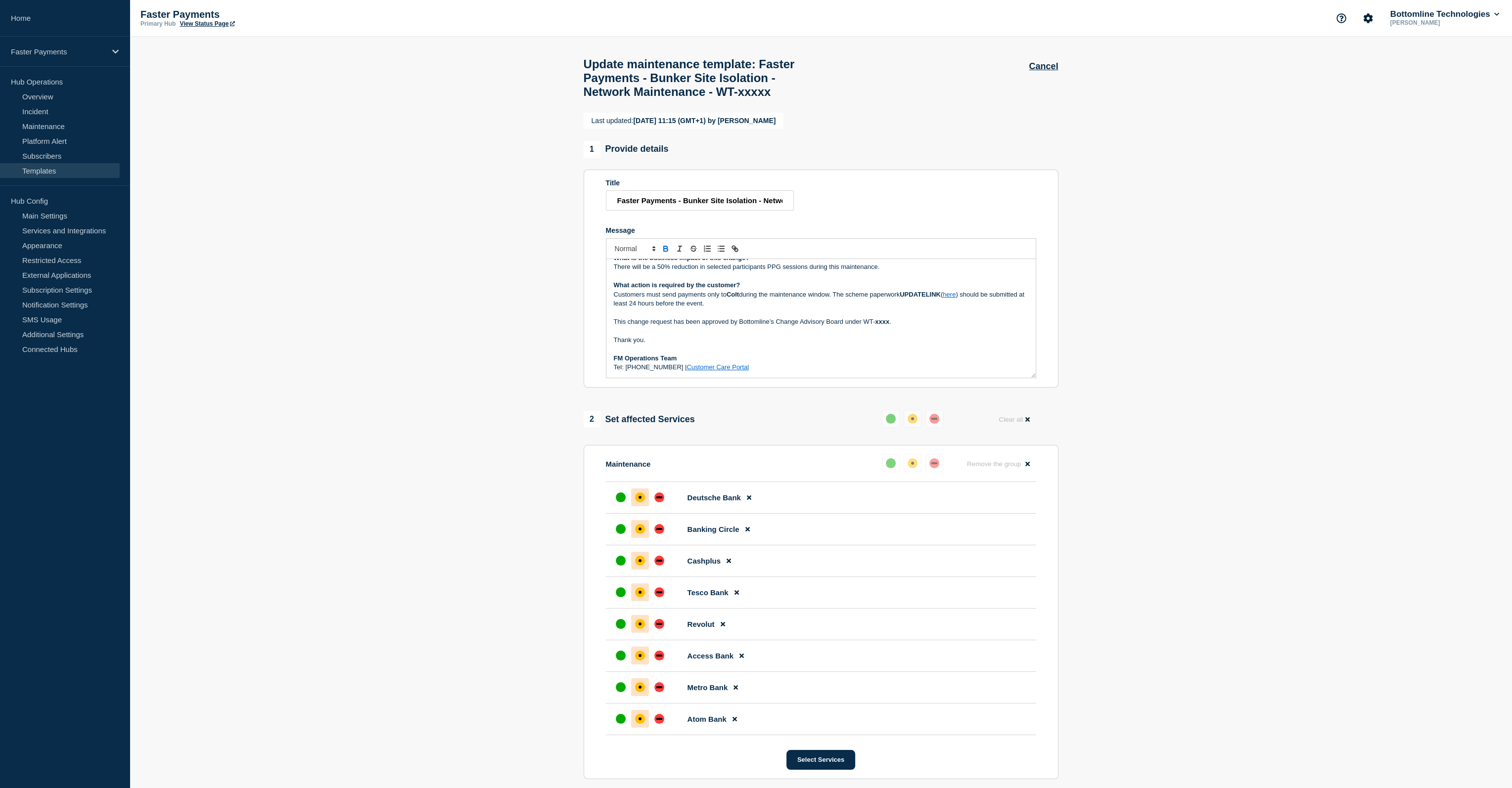
click at [692, 371] on link "Customer Care Portal" at bounding box center [717, 367] width 62 height 7
click at [695, 335] on p "Message" at bounding box center [821, 331] width 414 height 9
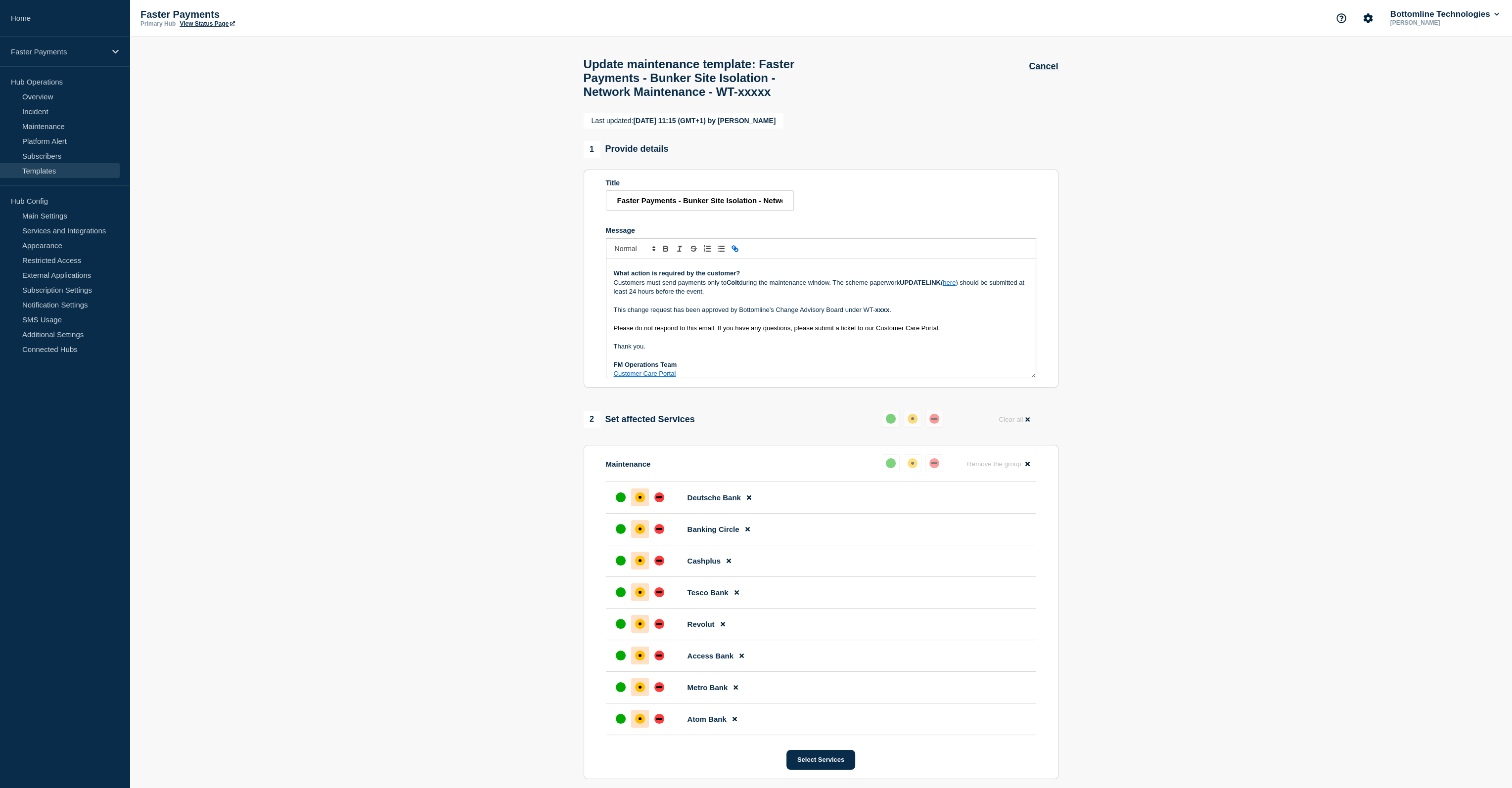
scroll to position [330, 0]
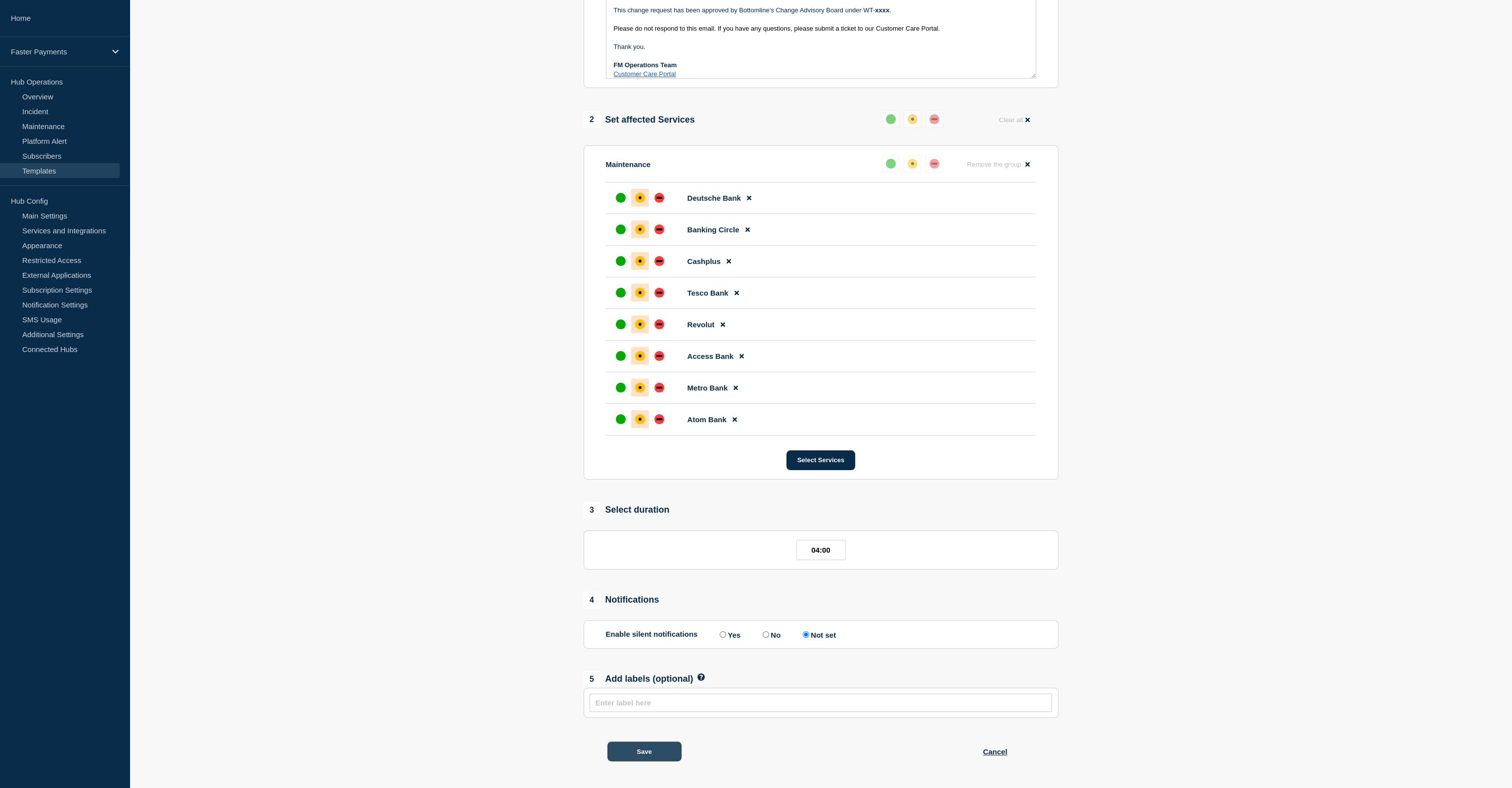
click at [647, 645] on button "Save" at bounding box center [644, 752] width 74 height 20
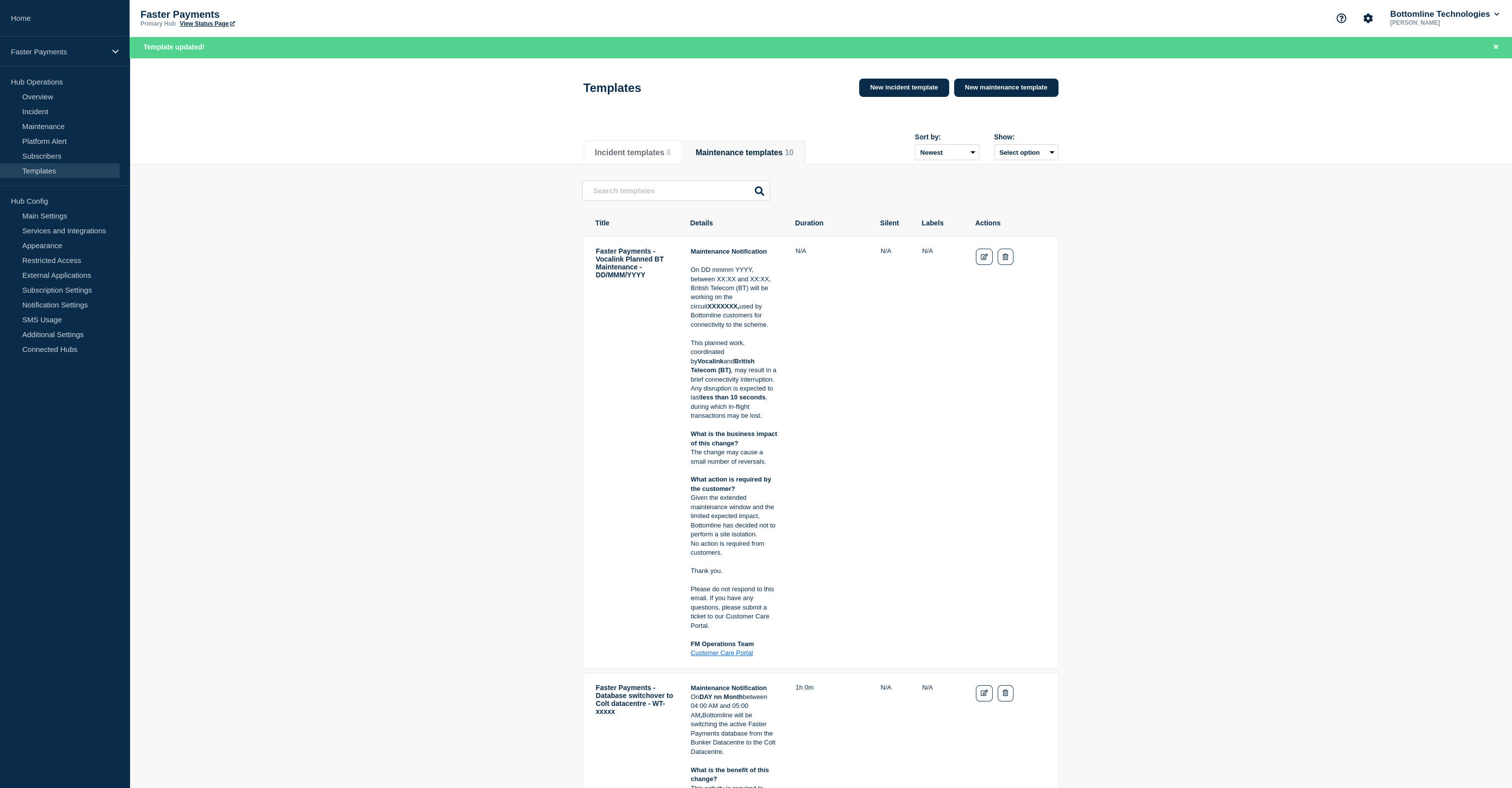
click at [752, 156] on button "Maintenance templates 10" at bounding box center [744, 153] width 98 height 9
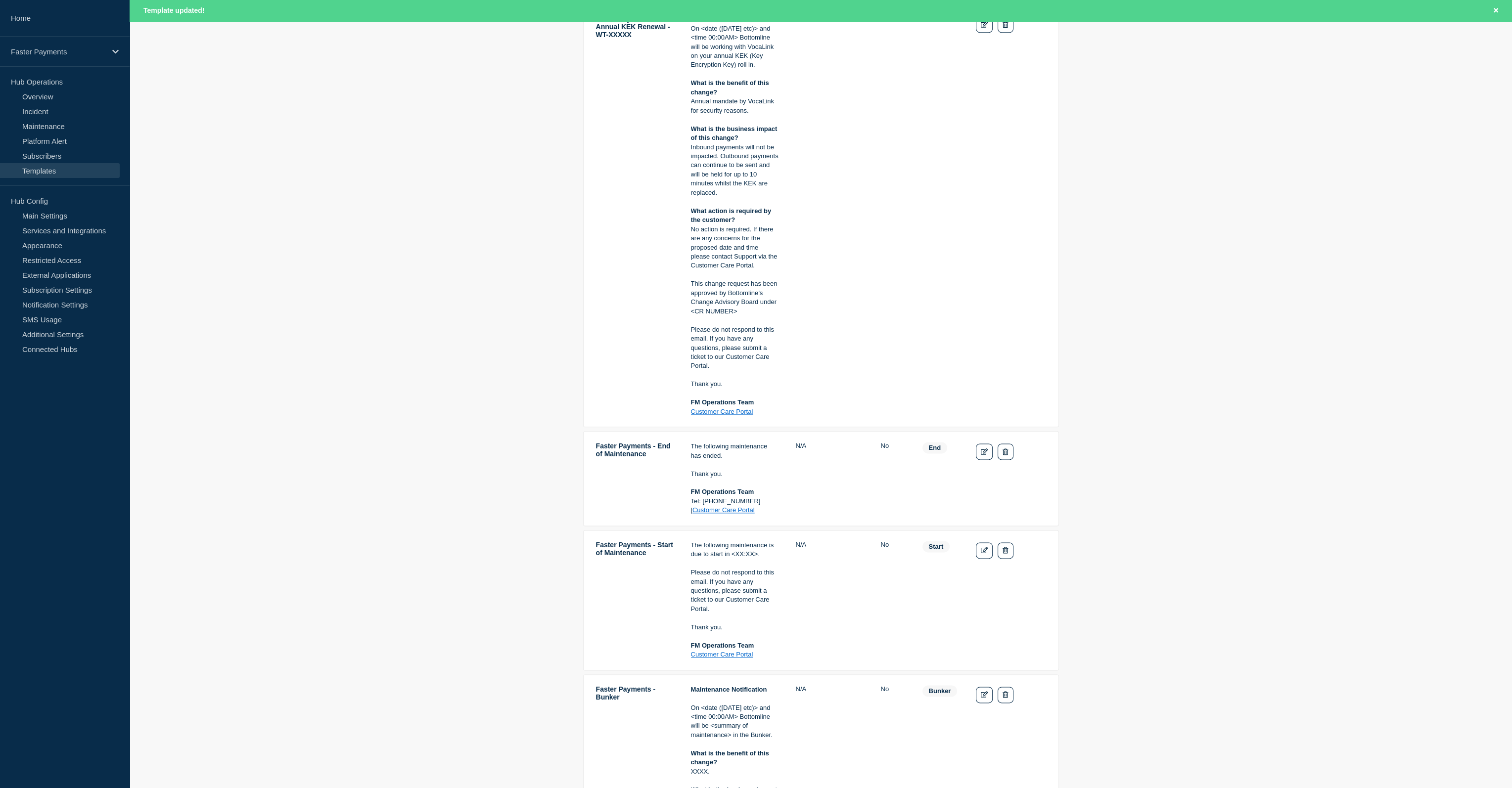
scroll to position [2374, 0]
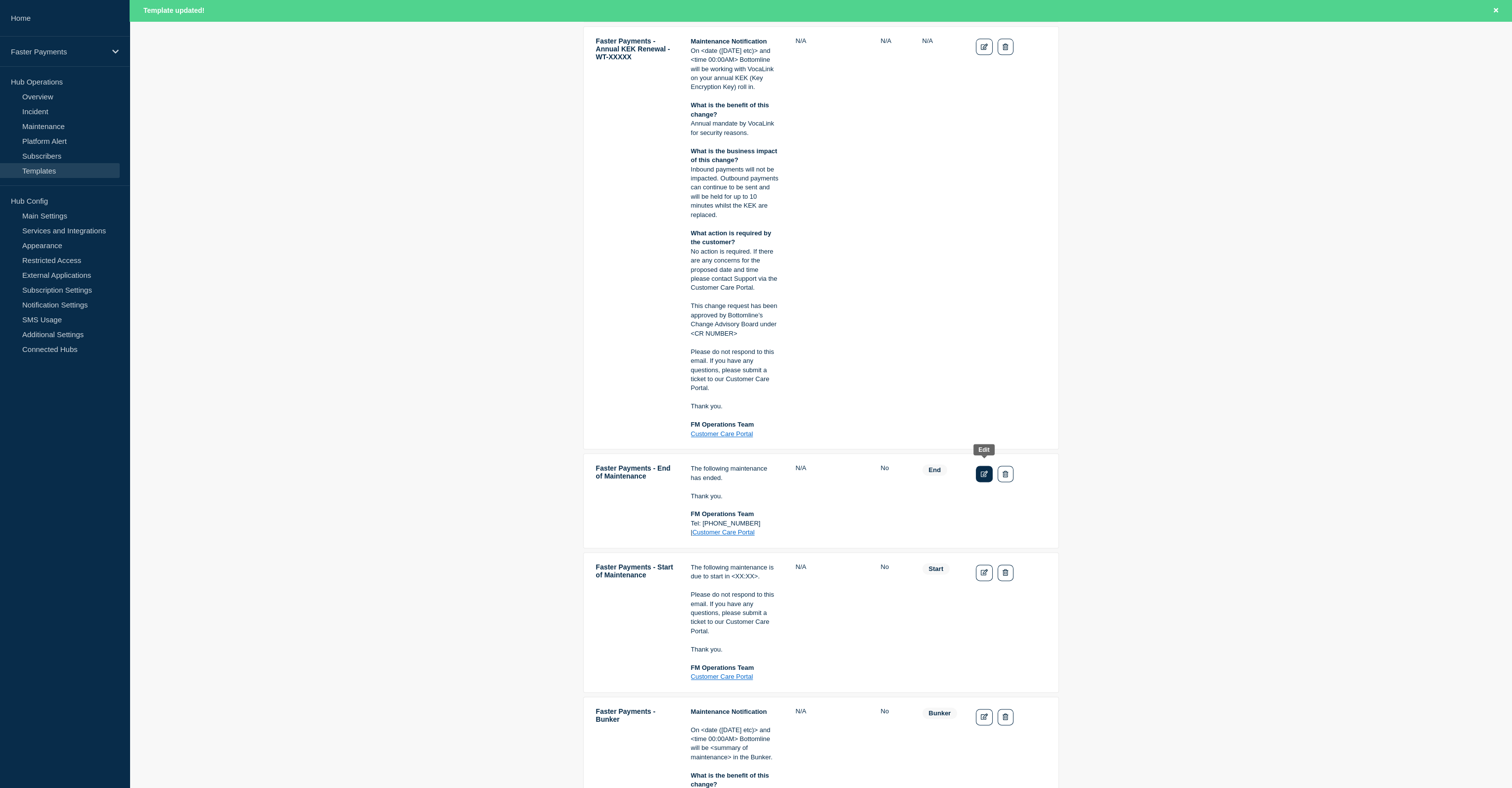
click at [985, 469] on link "Edit" at bounding box center [984, 474] width 17 height 16
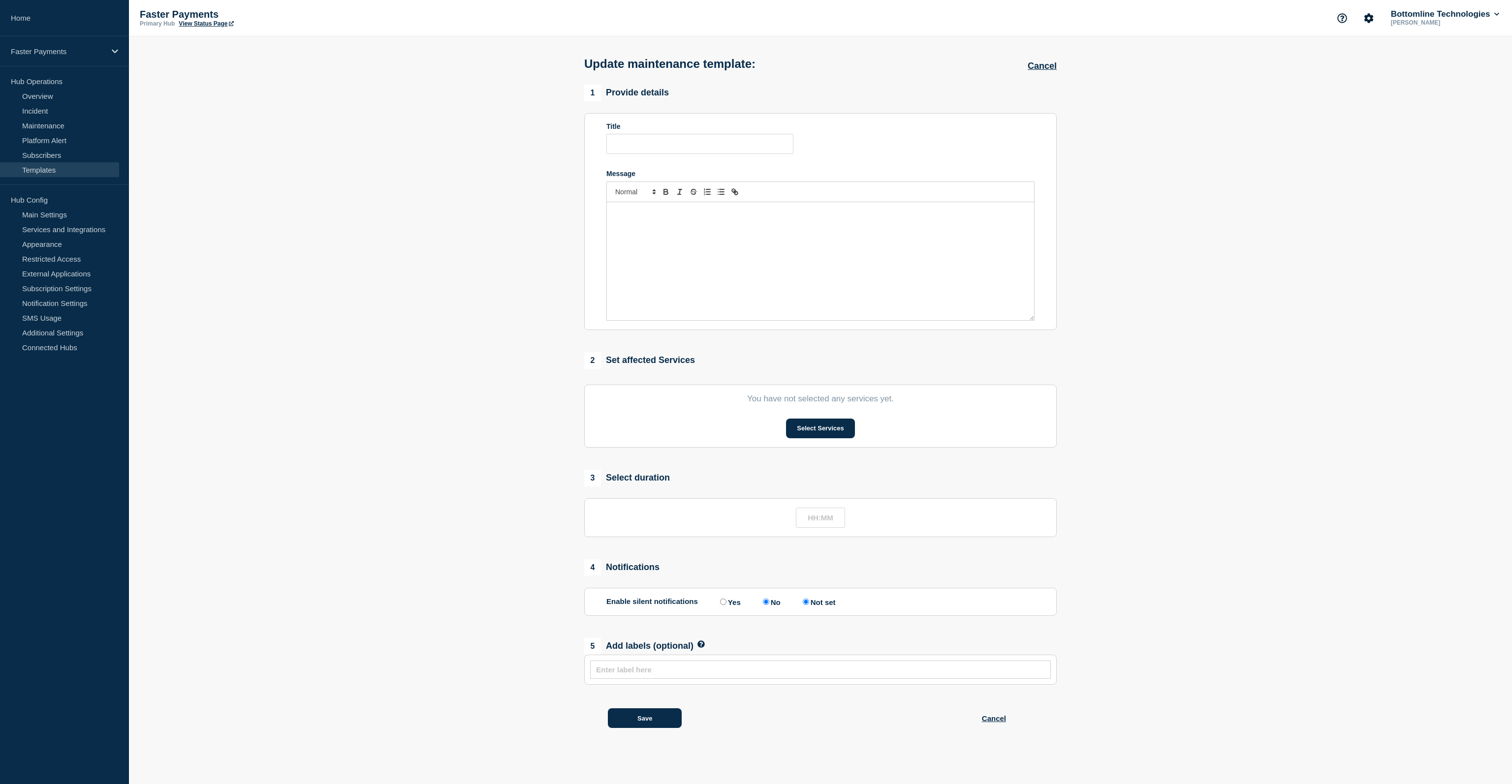
type input "Faster Payments - End of Maintenance"
radio input "true"
radio input "false"
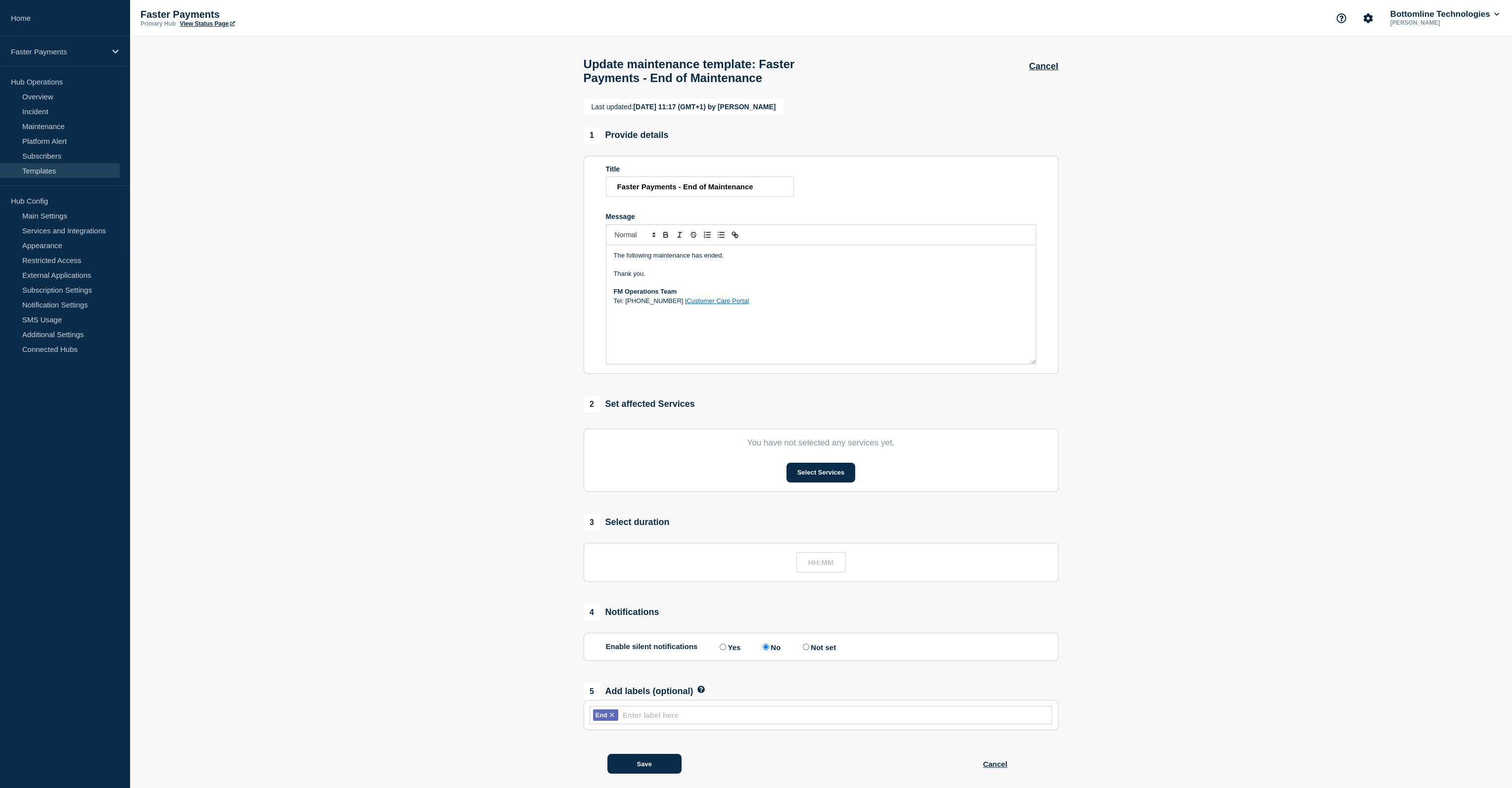
click at [690, 305] on p "Tel: [PHONE_NUMBER] | Customer Care Portal" at bounding box center [821, 302] width 414 height 9
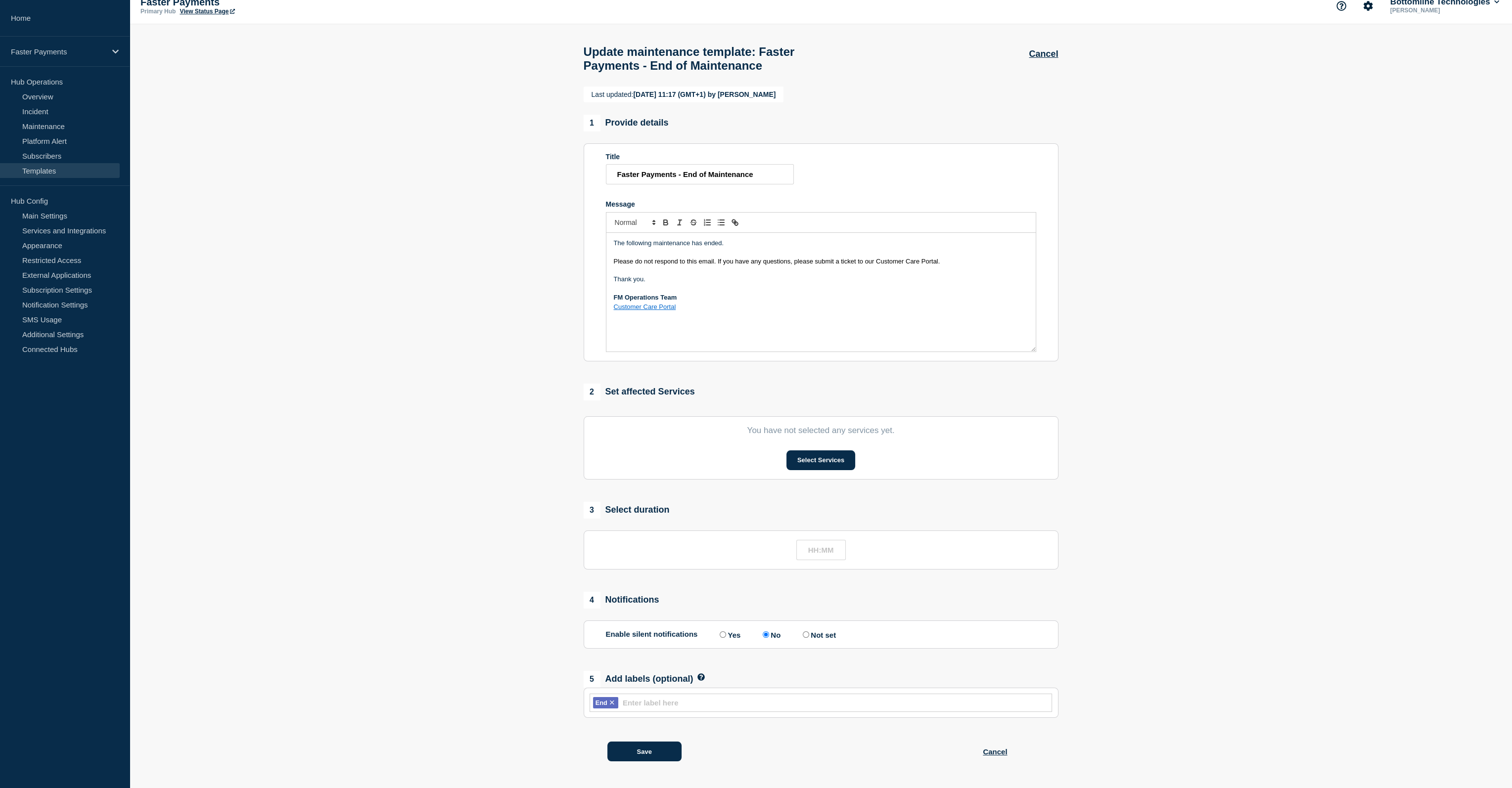
scroll to position [35, 0]
click at [627, 645] on button "Save" at bounding box center [644, 752] width 74 height 20
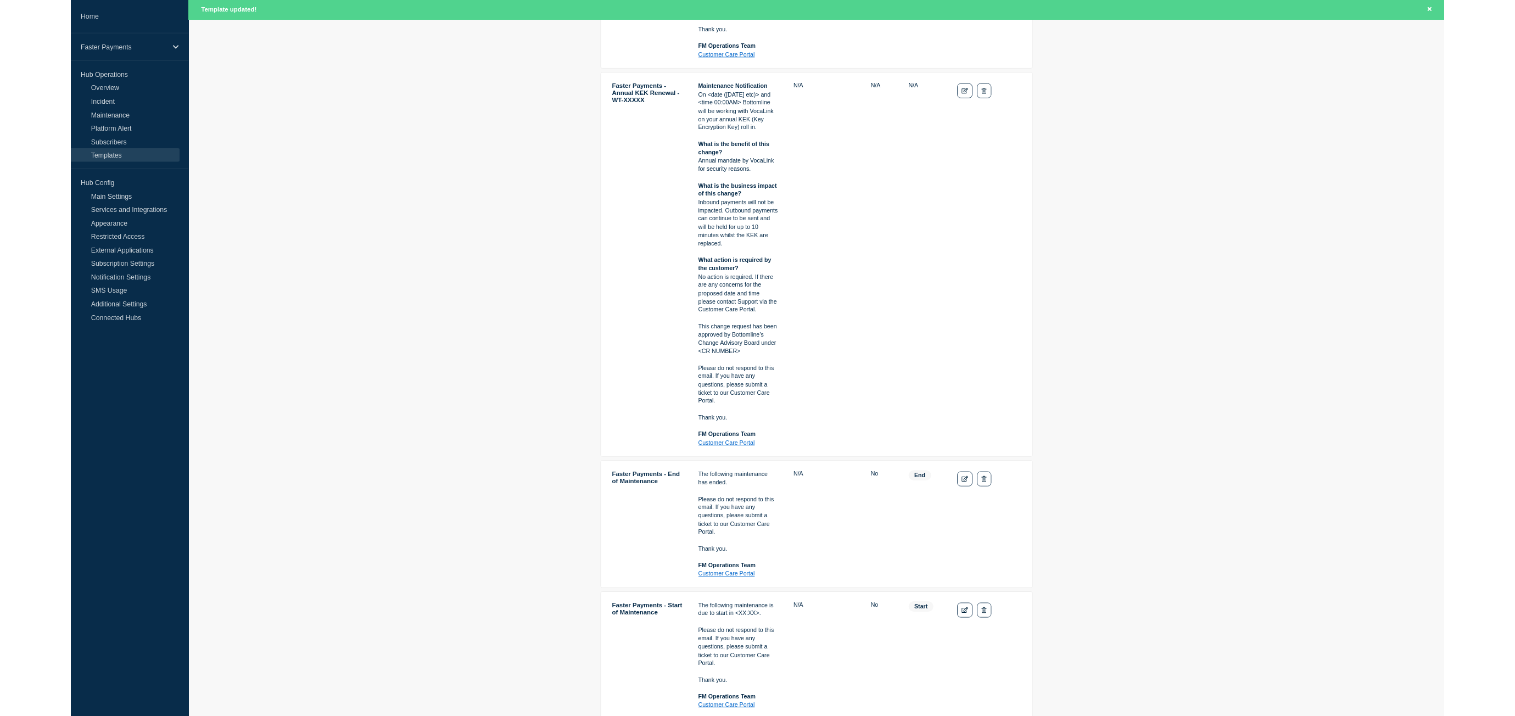
scroll to position [2620, 0]
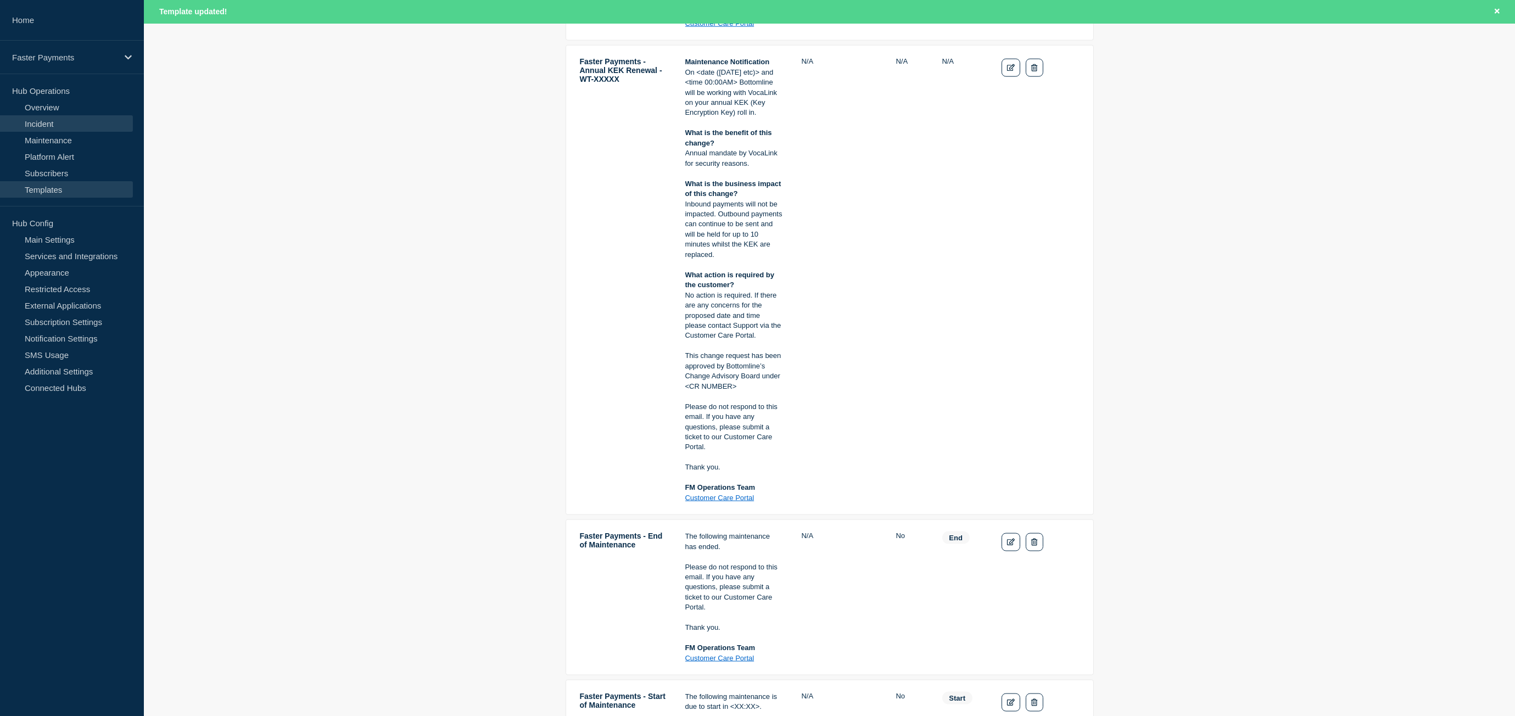
click at [67, 124] on link "Incident" at bounding box center [66, 123] width 133 height 16
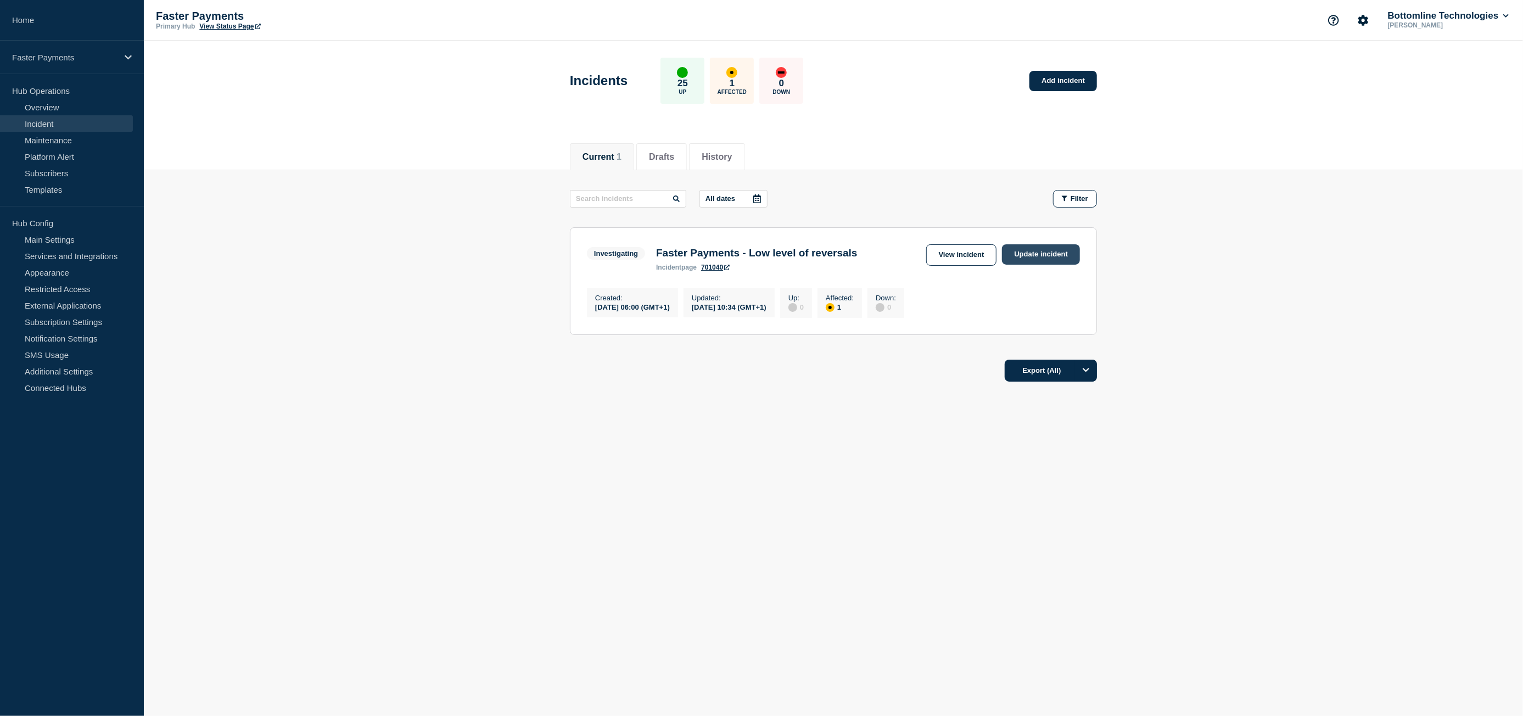
click at [1043, 255] on link "Update incident" at bounding box center [1041, 254] width 78 height 20
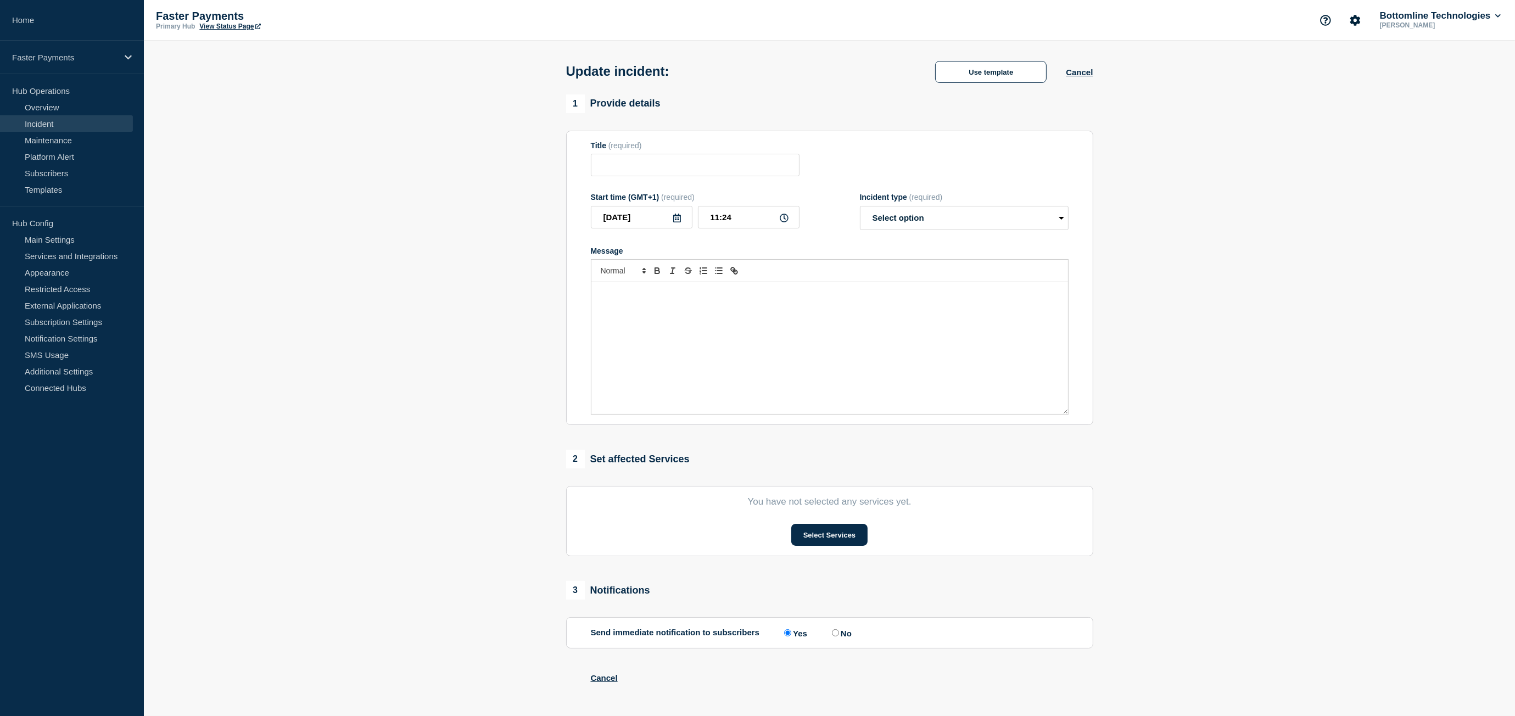
type input "Faster Payments - Low level of reversals"
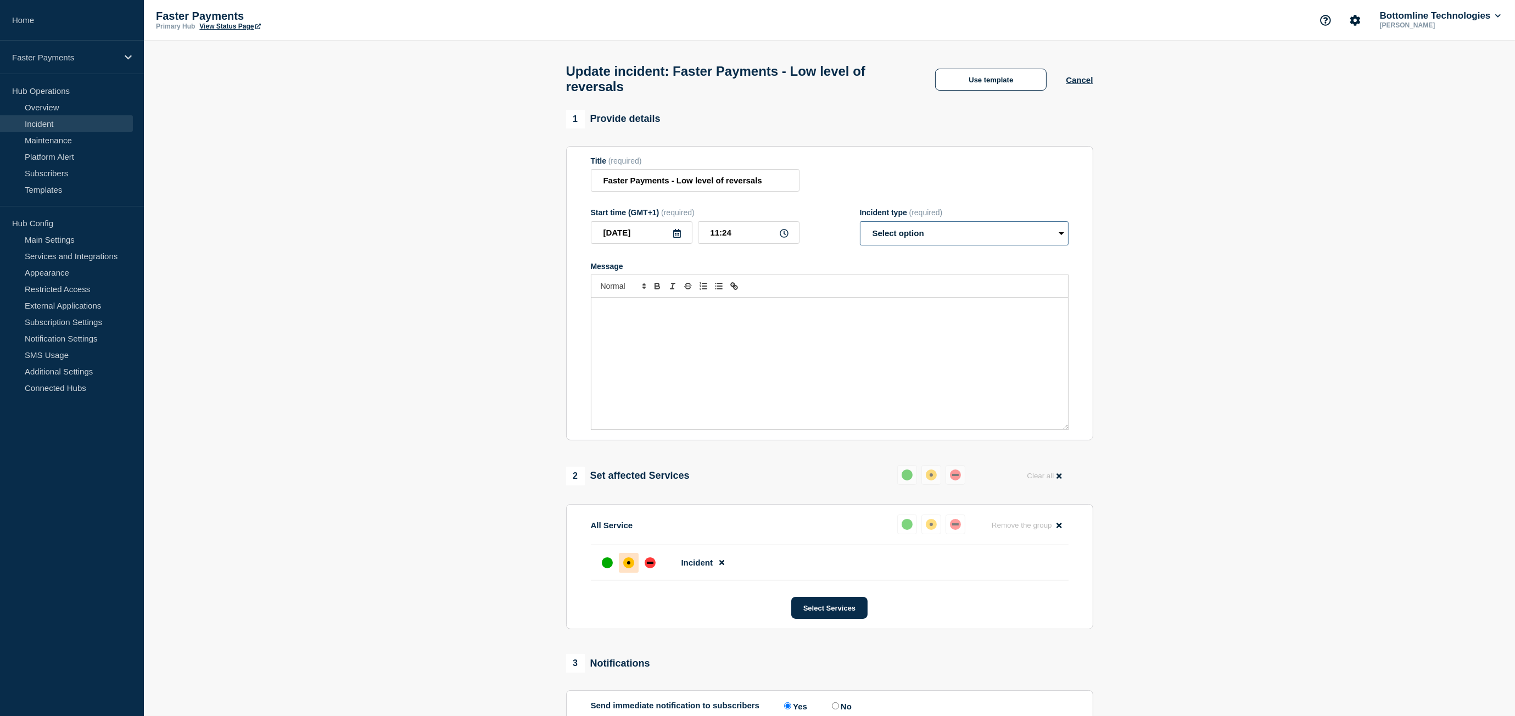
click at [940, 242] on select "Select option Investigating Identified Monitoring Resolved" at bounding box center [964, 233] width 209 height 24
drag, startPoint x: 947, startPoint y: 111, endPoint x: 975, endPoint y: 75, distance: 45.8
click at [949, 110] on div "Update incident: Faster Payments - Low level of reversals Use template Cancel" at bounding box center [830, 75] width 552 height 69
click at [978, 70] on div "Update incident: Faster Payments - Low level of reversals Use template Cancel" at bounding box center [830, 75] width 552 height 69
click at [978, 79] on button "Use template" at bounding box center [990, 80] width 111 height 22
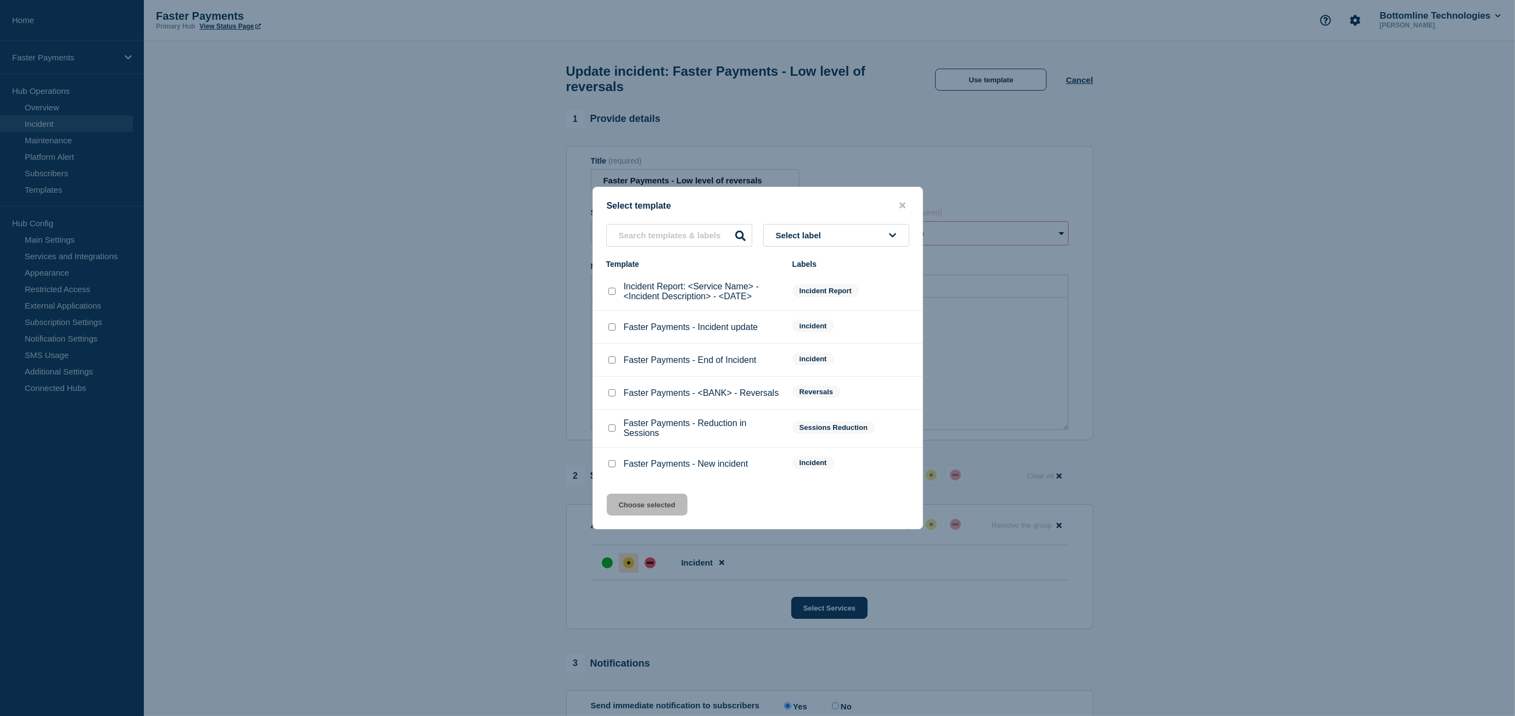
click at [622, 356] on div "Faster Payments - End of Incident" at bounding box center [693, 360] width 175 height 11
click at [610, 359] on input "Faster Payments - End of Incident checkbox" at bounding box center [612, 359] width 7 height 7
checkbox input "true"
click at [652, 501] on button "Choose selected" at bounding box center [647, 505] width 81 height 22
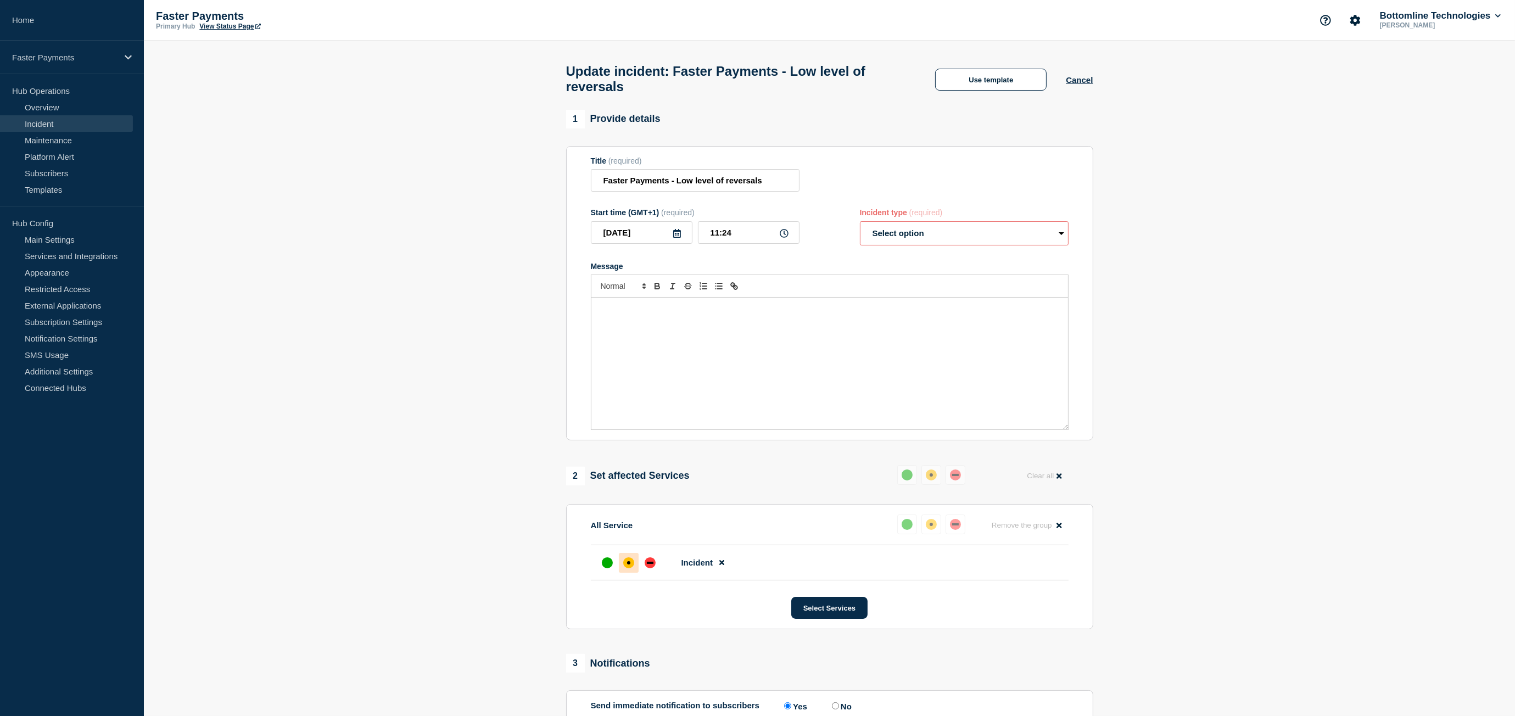
select select "resolved"
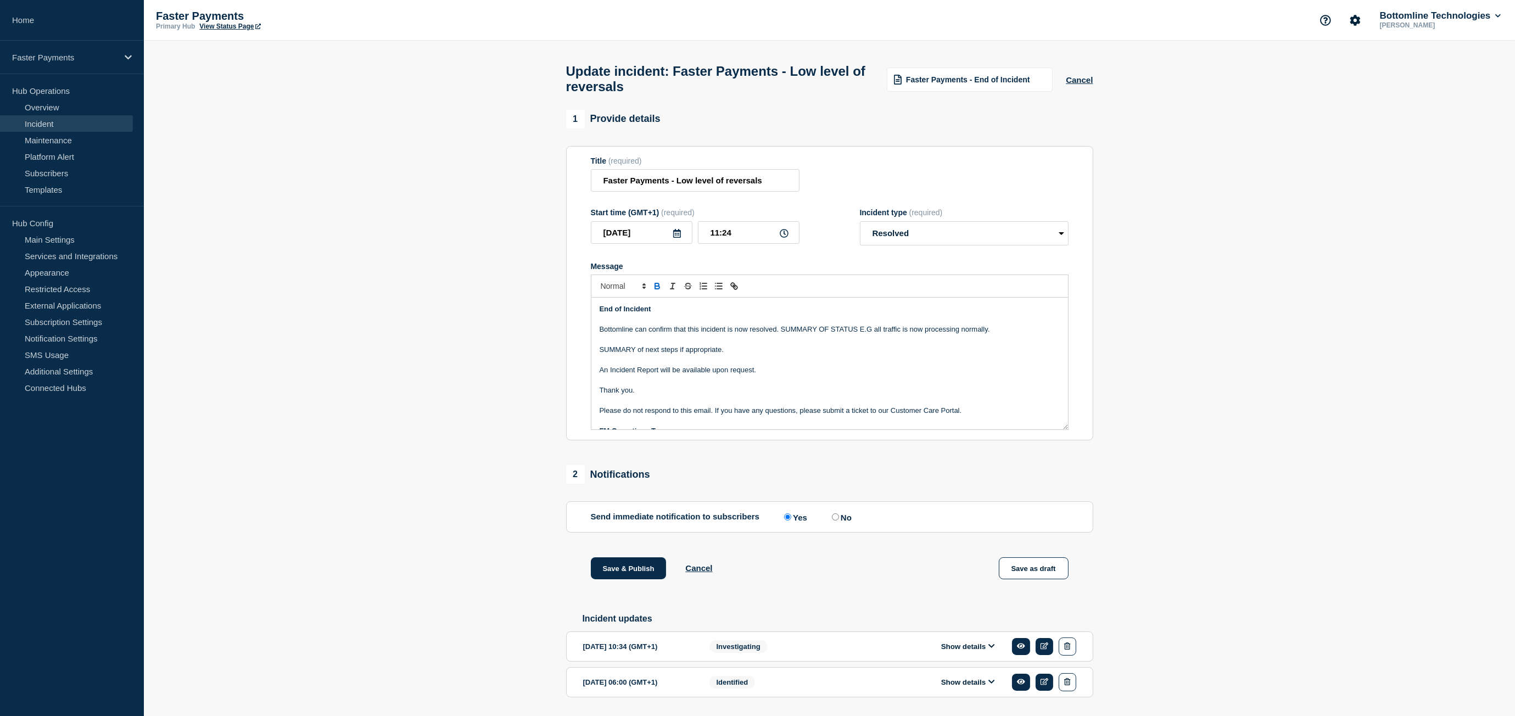
click at [755, 334] on p "Bottomline can confirm that this incident is now resolved. SUMMARY OF STATUS E.…" at bounding box center [830, 330] width 460 height 10
click at [863, 334] on p "Bottomline can confirm that this incident is now resolved. SUMMARY OF STATUS E.…" at bounding box center [830, 330] width 460 height 10
click at [870, 334] on p "Bottomline can confirm that this incident is now resolved. SUMMARY OF STATUS E.…" at bounding box center [830, 330] width 460 height 10
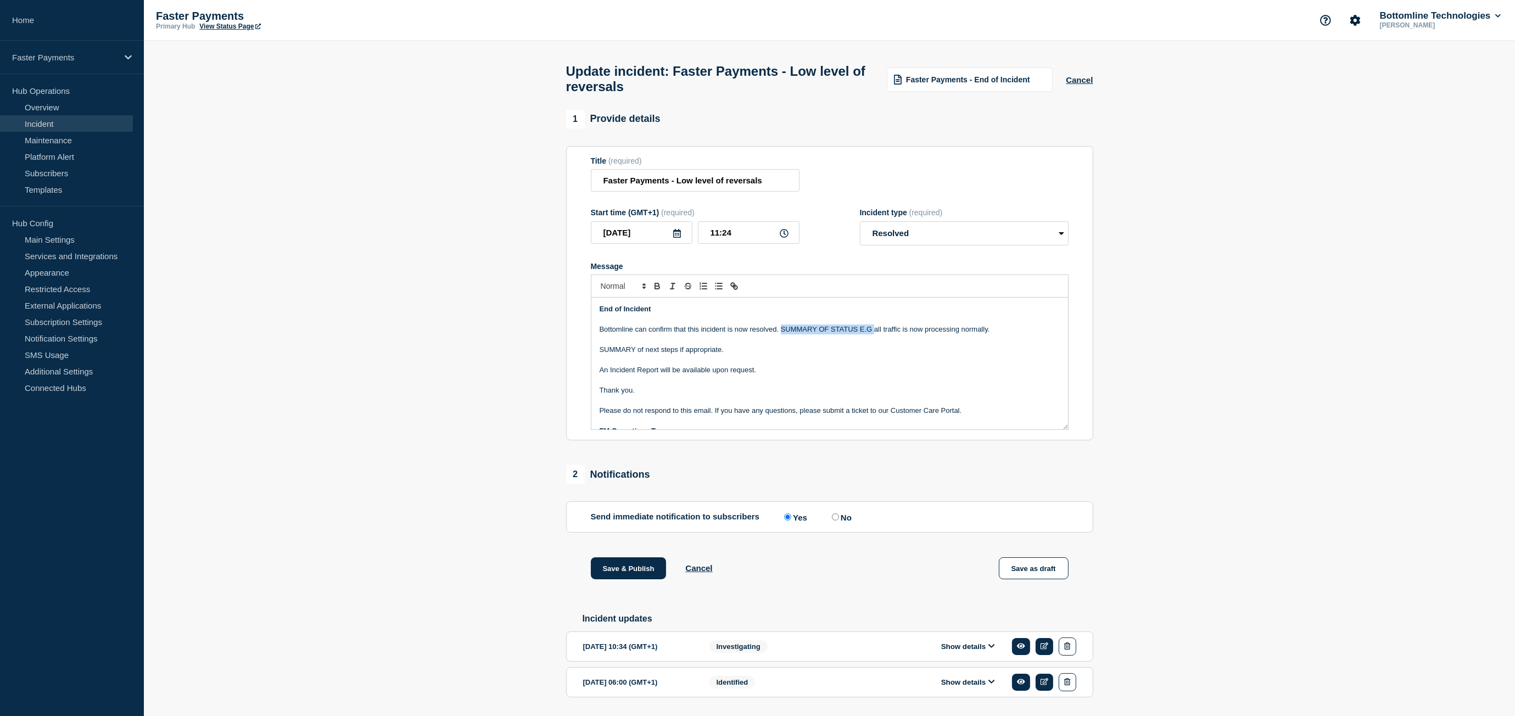
drag, startPoint x: 870, startPoint y: 336, endPoint x: 808, endPoint y: 334, distance: 62.1
click at [808, 334] on p "Bottomline can confirm that this incident is now resolved. SUMMARY OF STATUS E.…" at bounding box center [830, 330] width 460 height 10
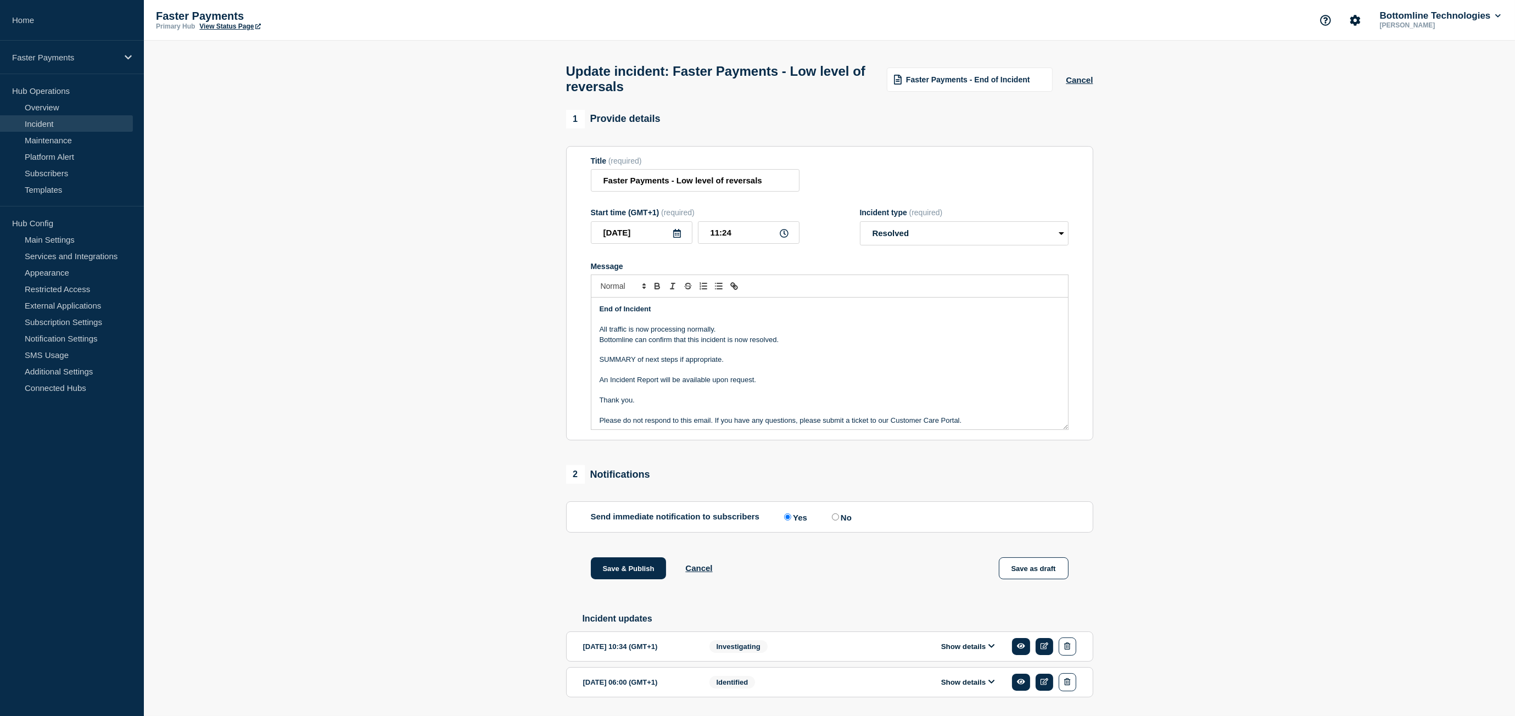
click at [640, 385] on p "An Incident Report will be available upon request." at bounding box center [830, 380] width 460 height 10
click at [641, 385] on p "An Incident Report will be available upon request." at bounding box center [830, 380] width 460 height 10
copy p "An Incident Report will be available upon request."
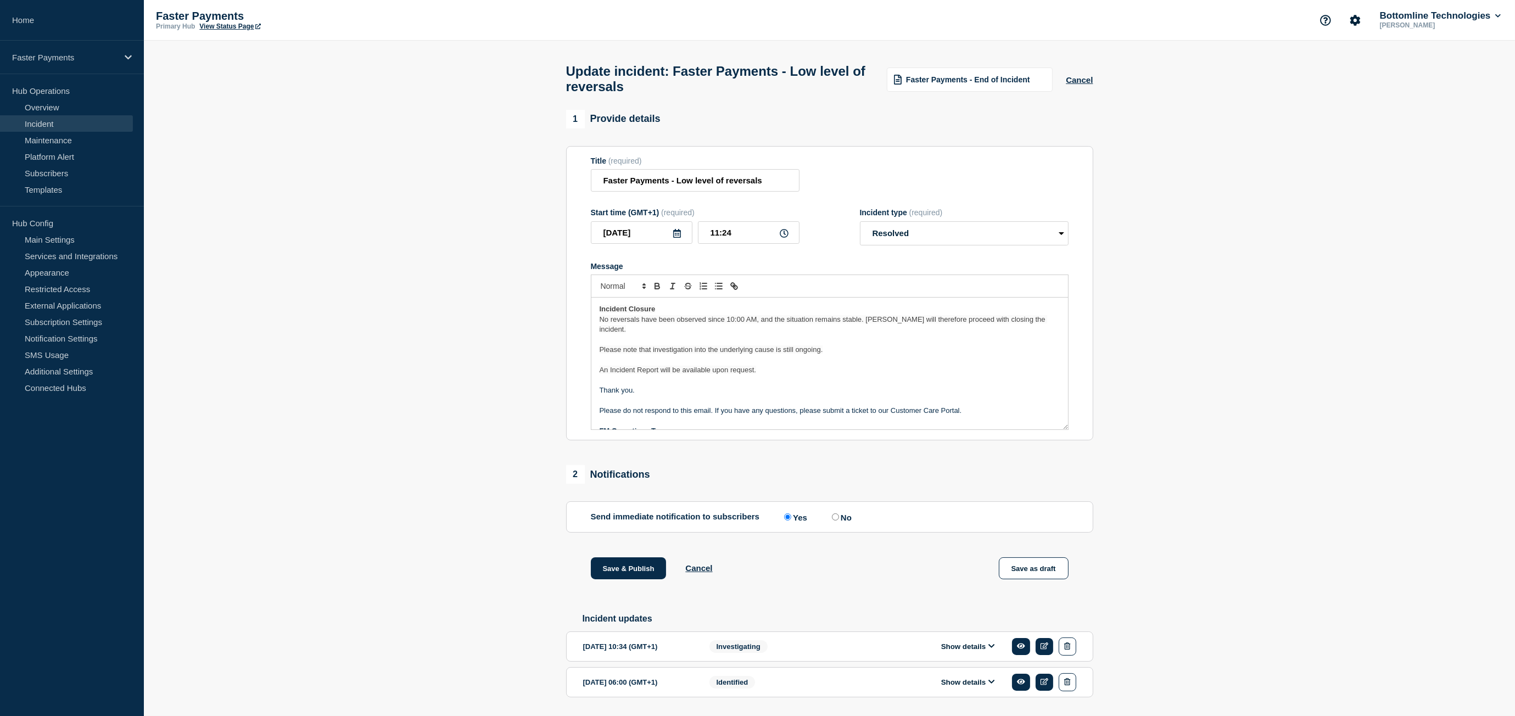
click at [732, 326] on span "No reversals have been observed since 10:00 AM, and the situation remains stabl…" at bounding box center [824, 324] width 448 height 18
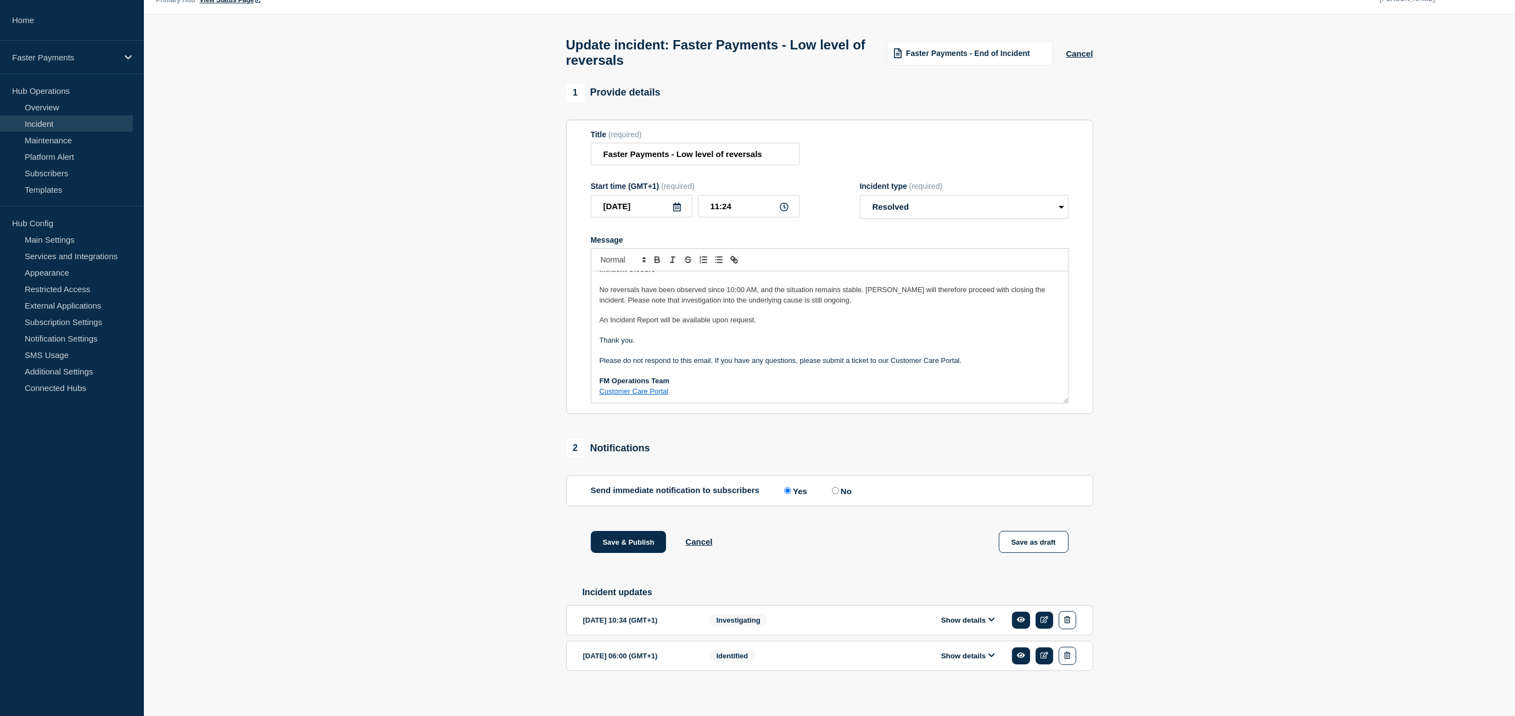
scroll to position [41, 0]
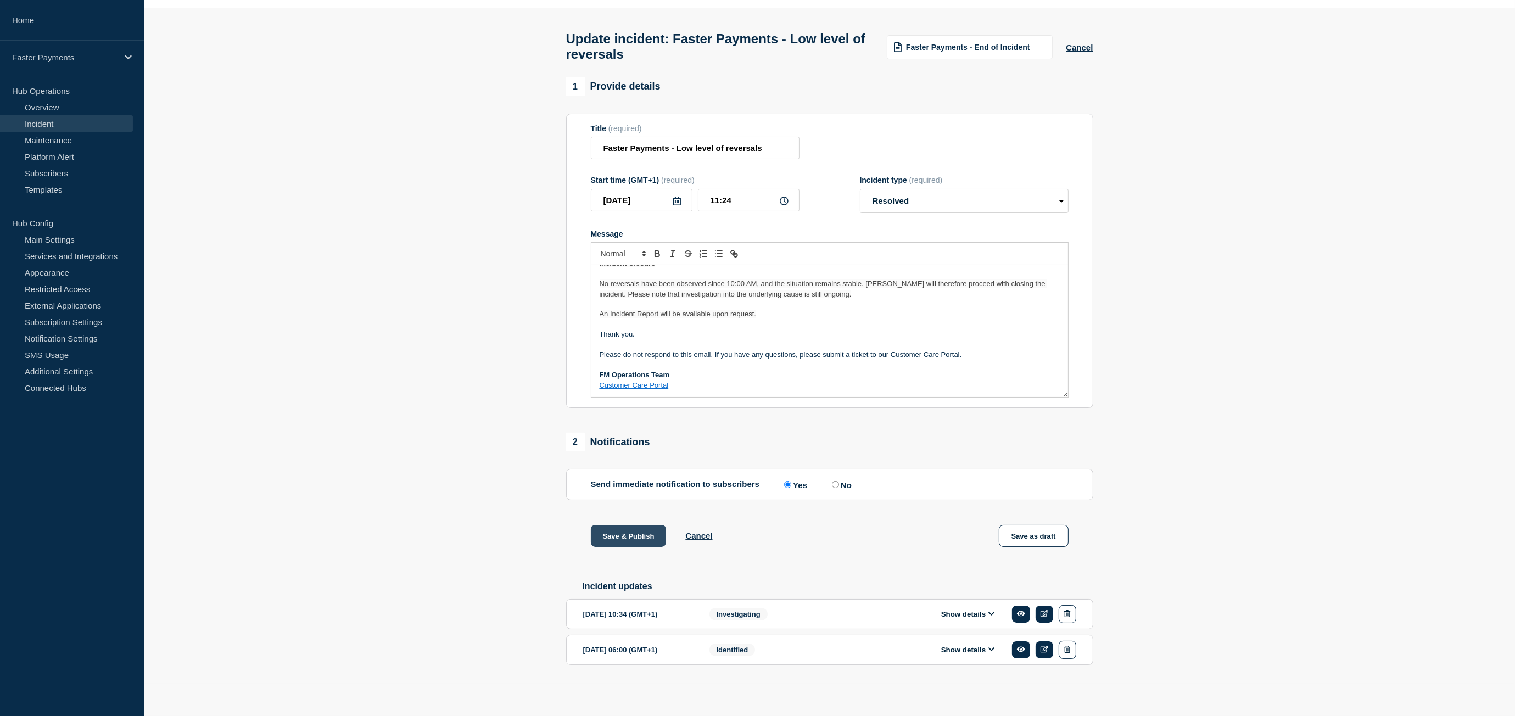
click at [655, 537] on button "Save & Publish" at bounding box center [629, 536] width 76 height 22
